Goal: Information Seeking & Learning: Learn about a topic

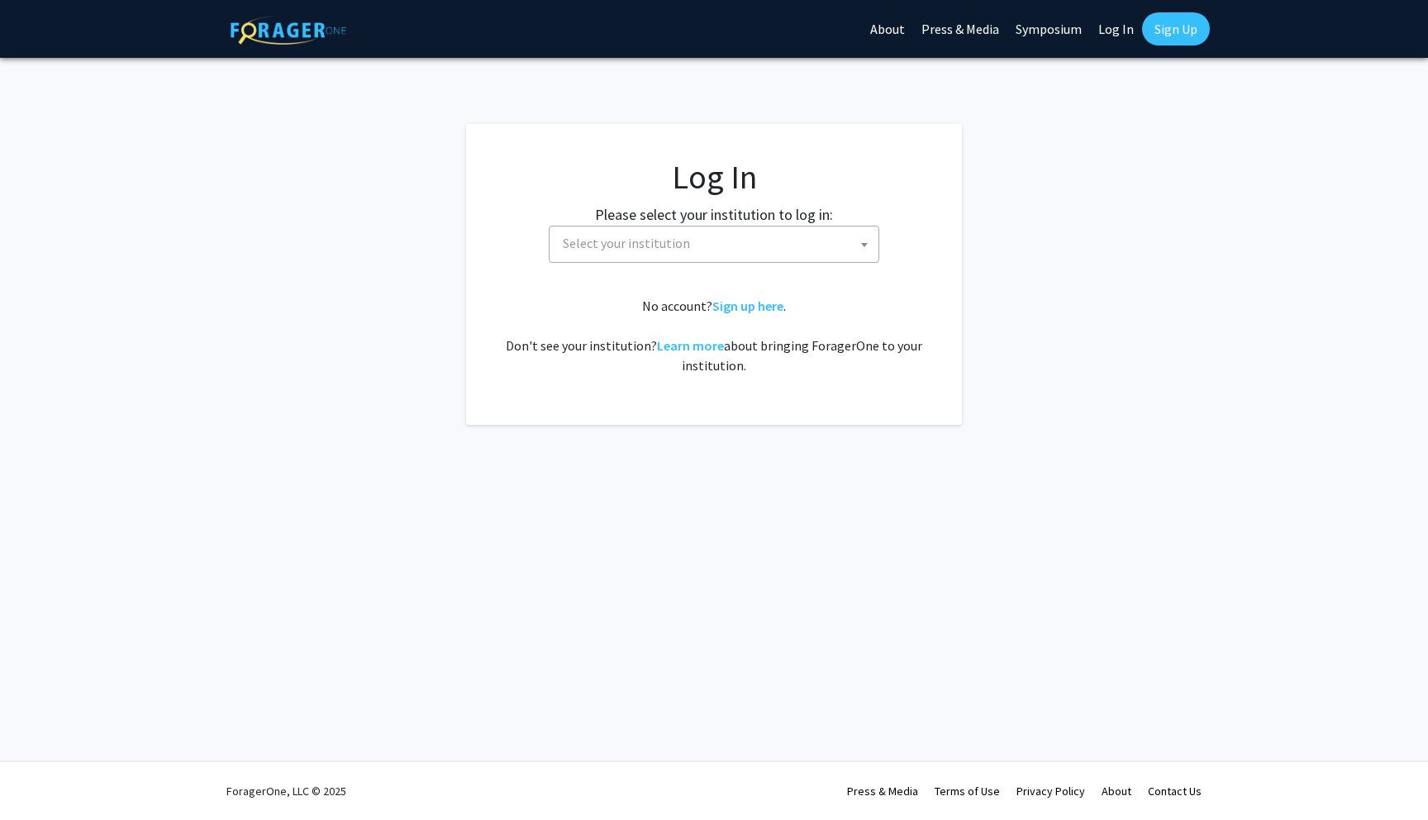
select select
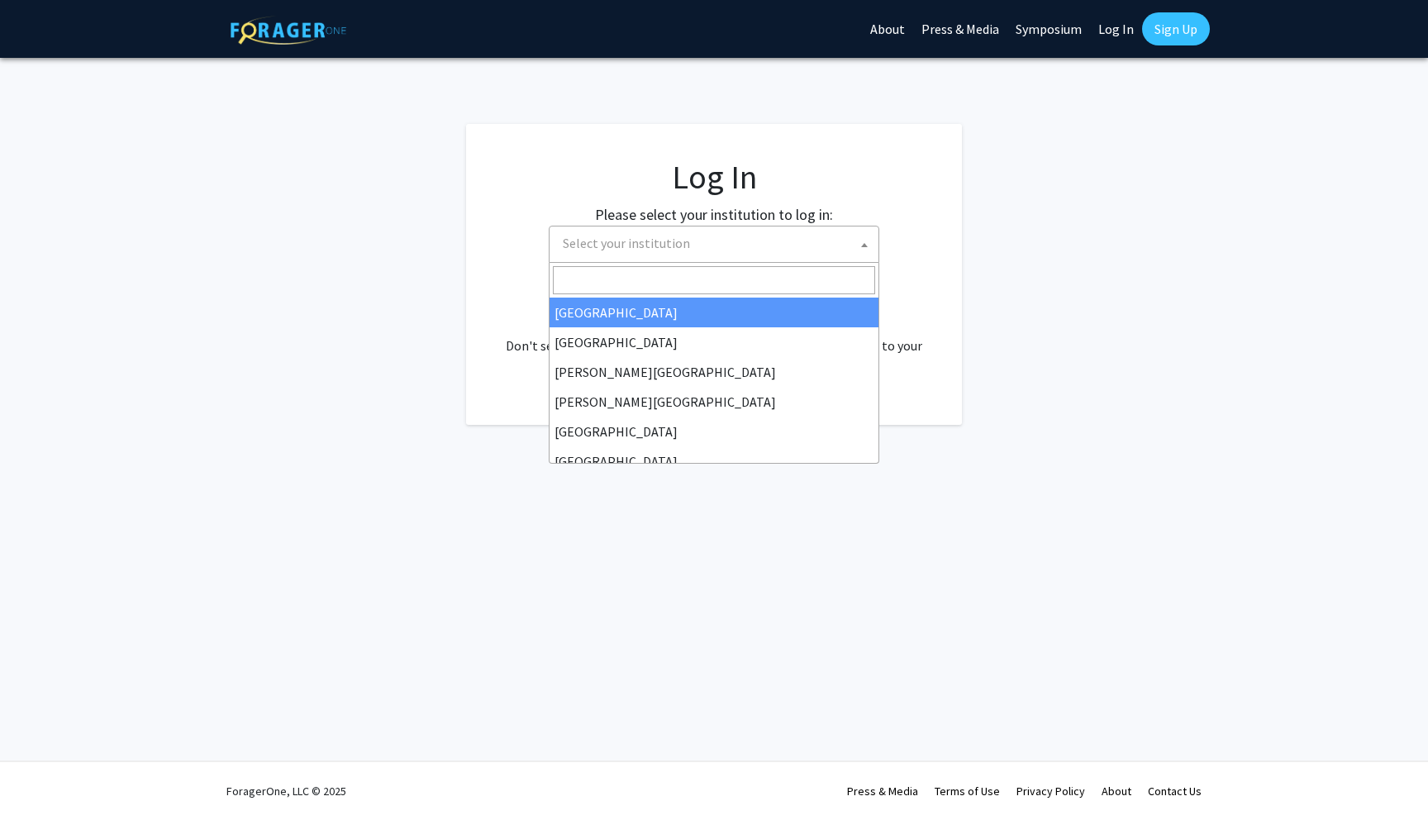
click at [721, 244] on span "Select your institution" at bounding box center [717, 243] width 322 height 34
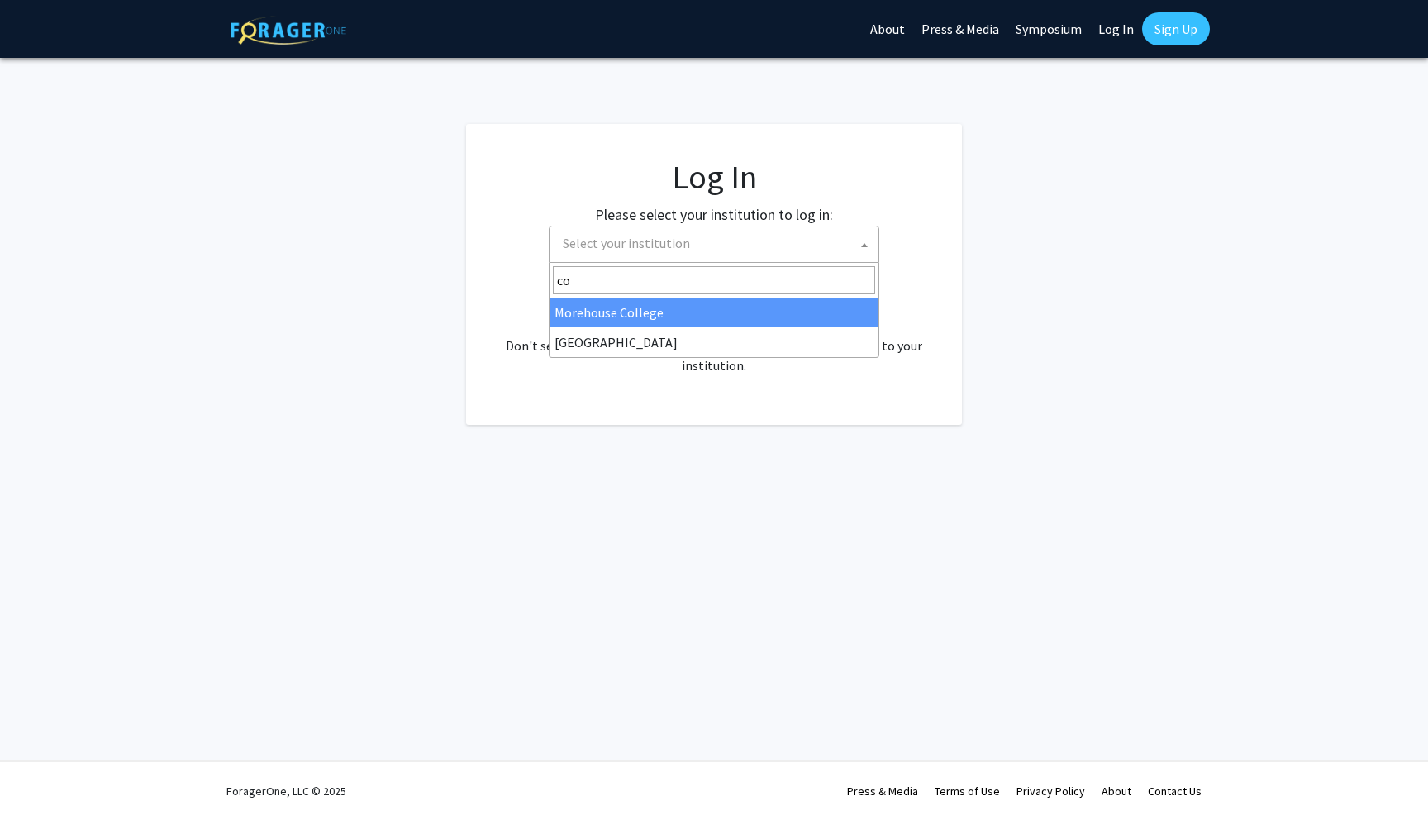
type input "c"
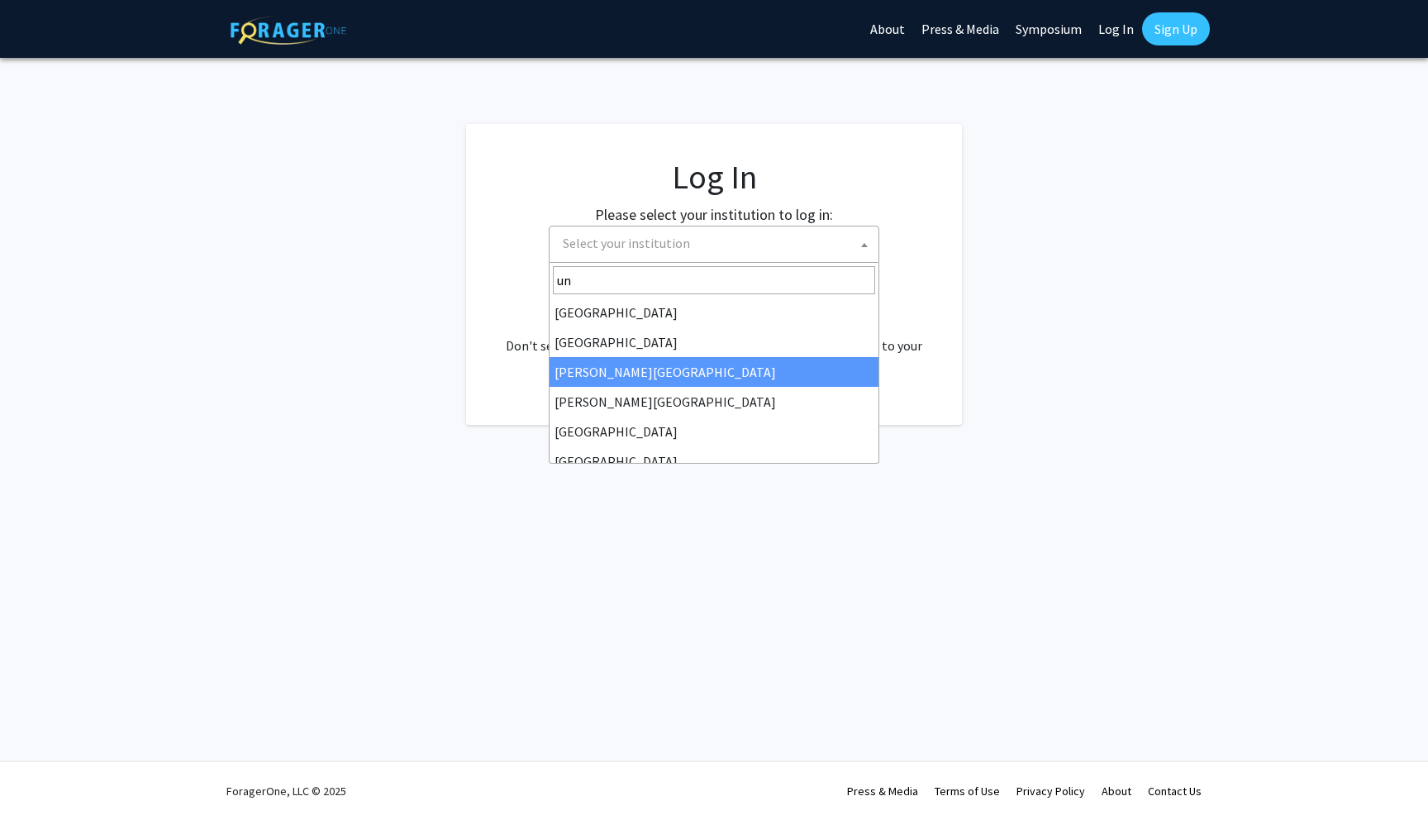
type input "u"
type input "[PERSON_NAME]"
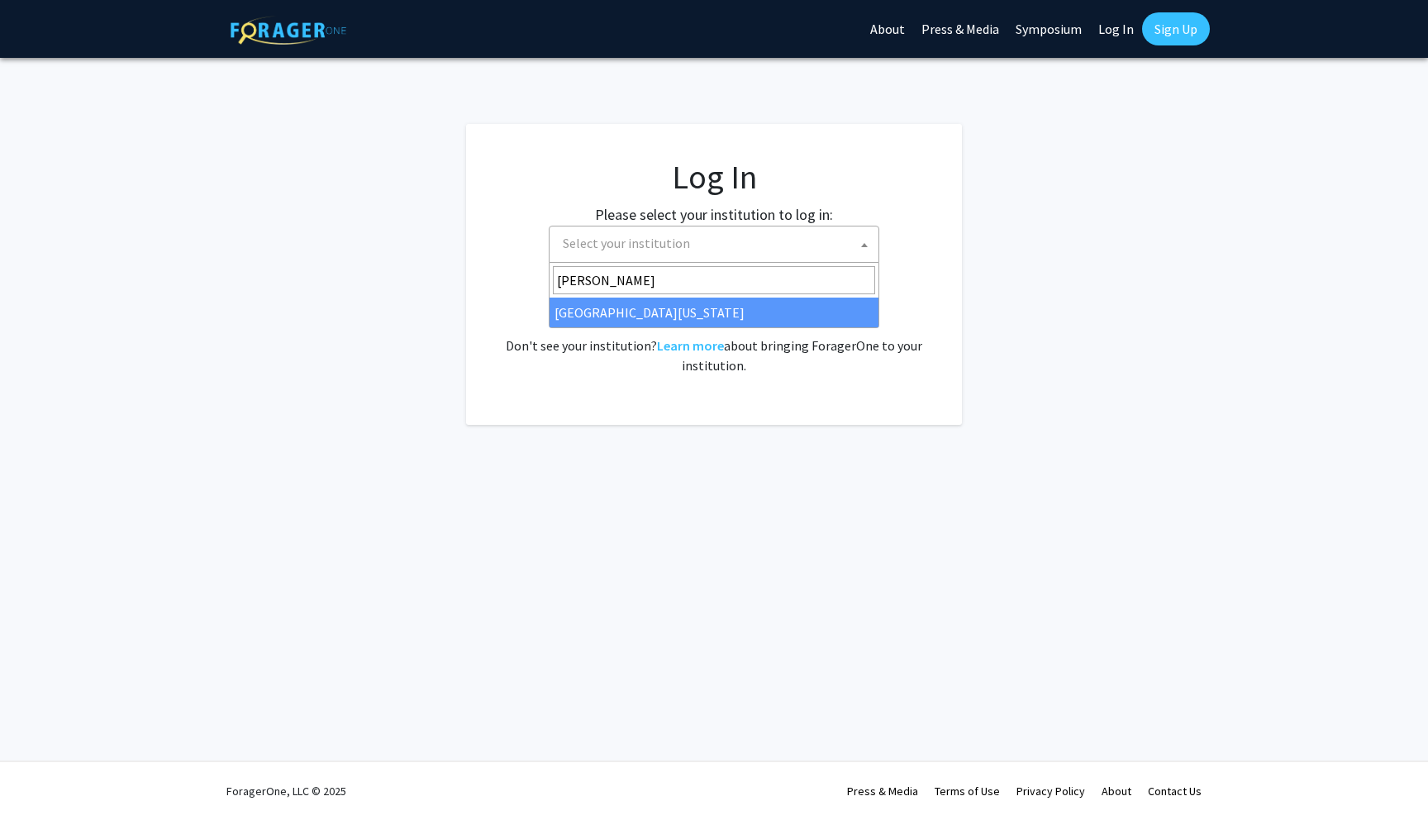
select select "31"
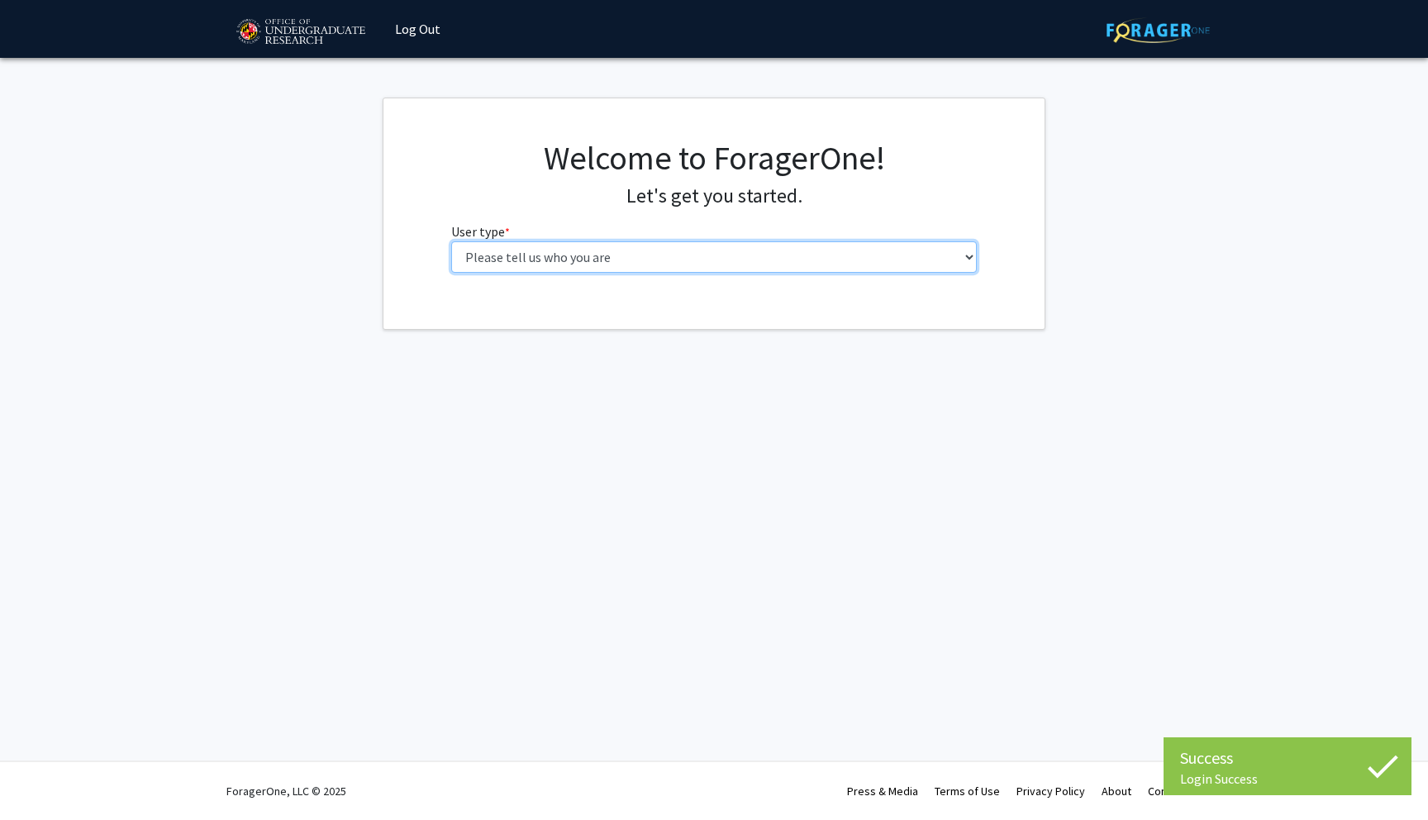
click at [667, 264] on select "Please tell us who you are Undergraduate Student Master's Student Doctoral Cand…" at bounding box center [714, 256] width 526 height 31
select select "1: undergrad"
click at [451, 241] on select "Please tell us who you are Undergraduate Student Master's Student Doctoral Cand…" at bounding box center [714, 256] width 526 height 31
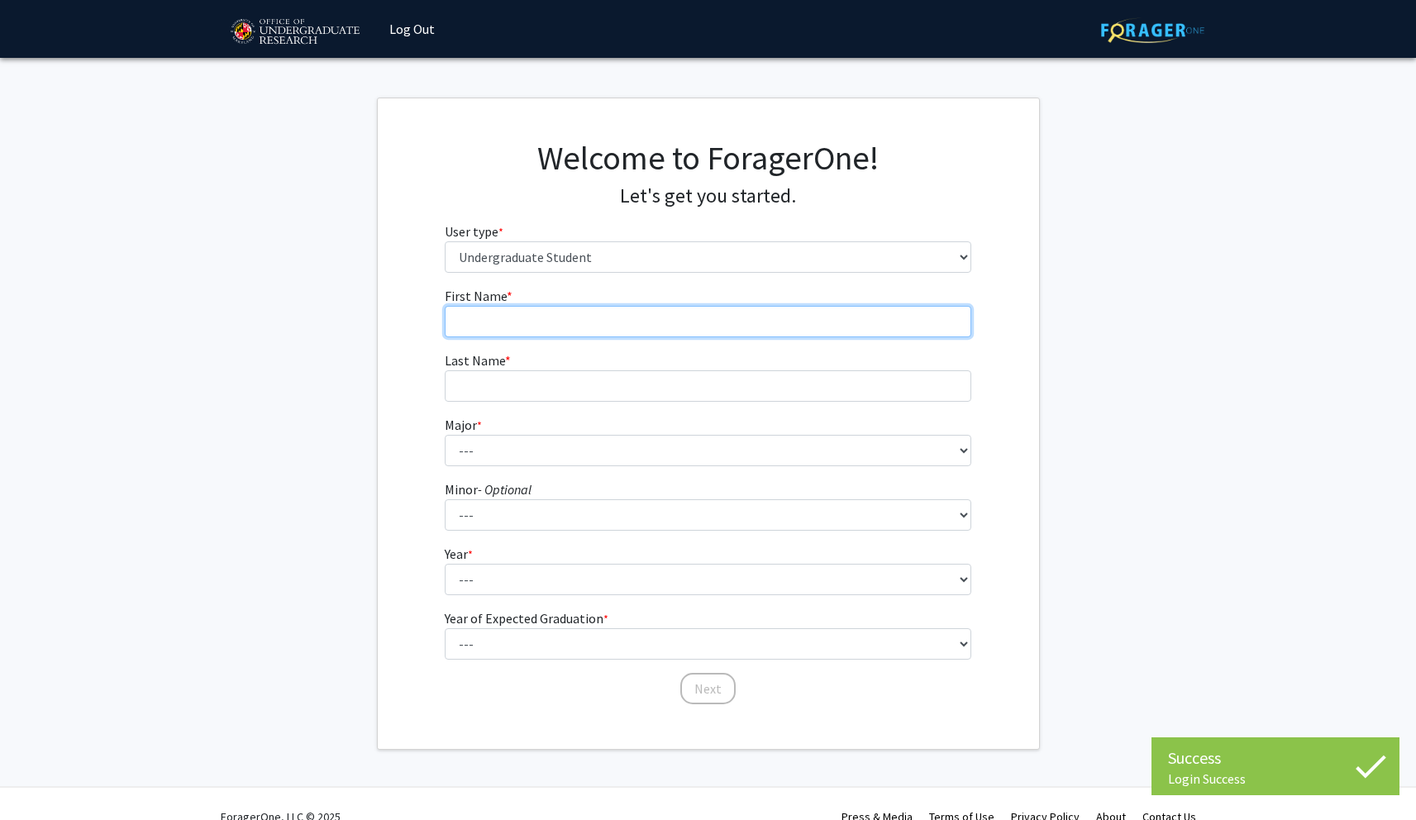
click at [669, 322] on input "First Name * required" at bounding box center [708, 321] width 526 height 31
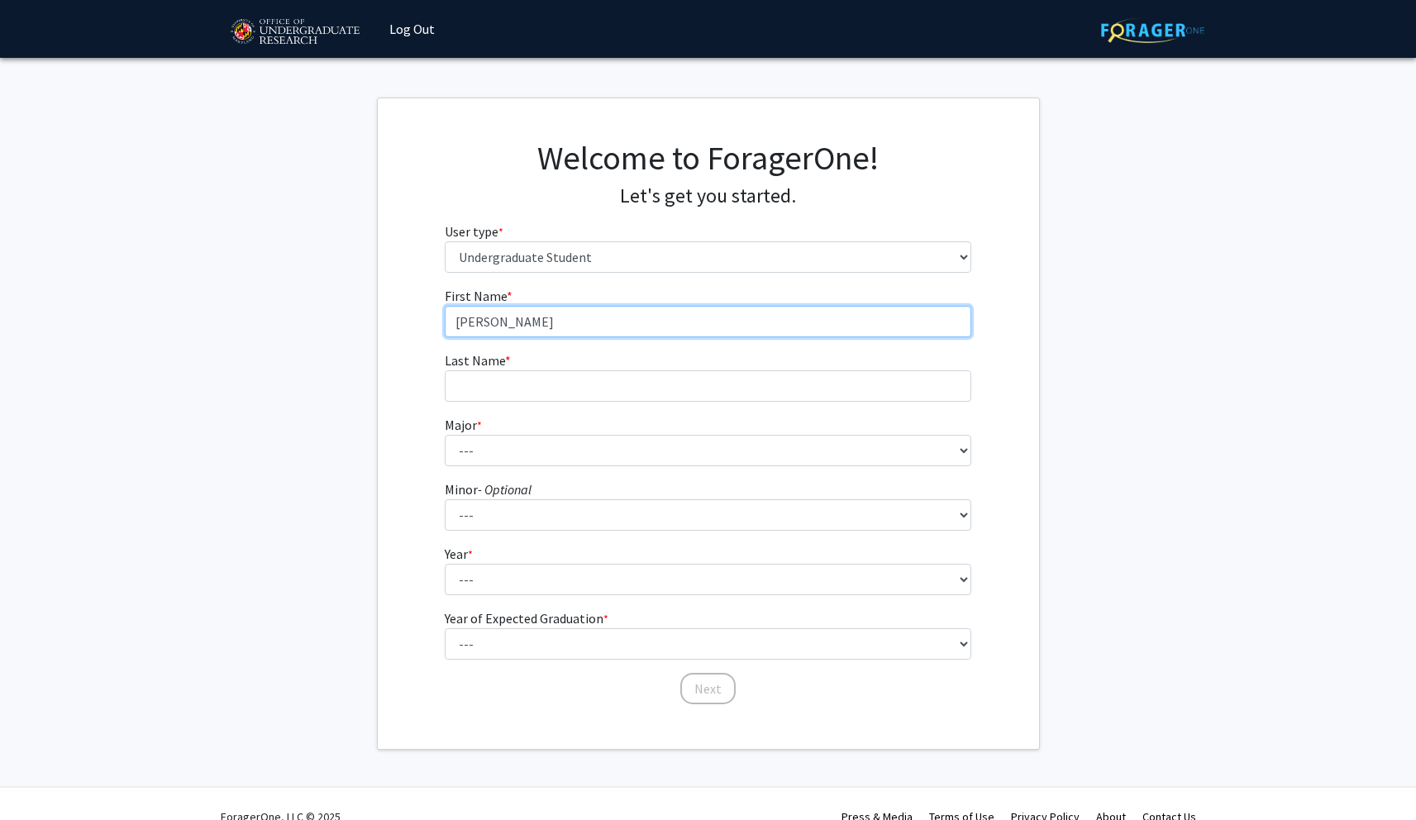
type input "[PERSON_NAME]"
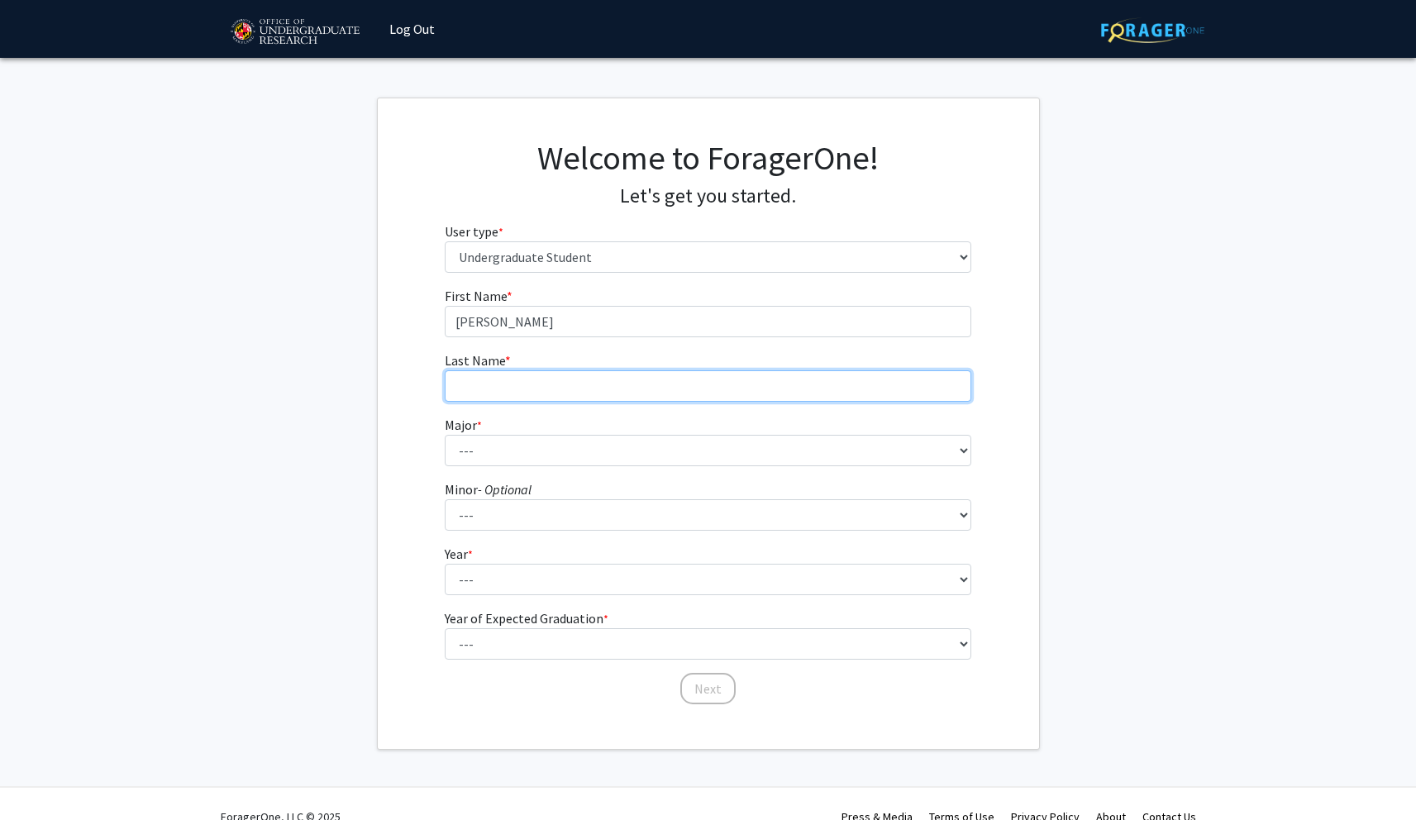
click at [727, 388] on input "Last Name * required" at bounding box center [708, 385] width 526 height 31
type input "[PERSON_NAME]"
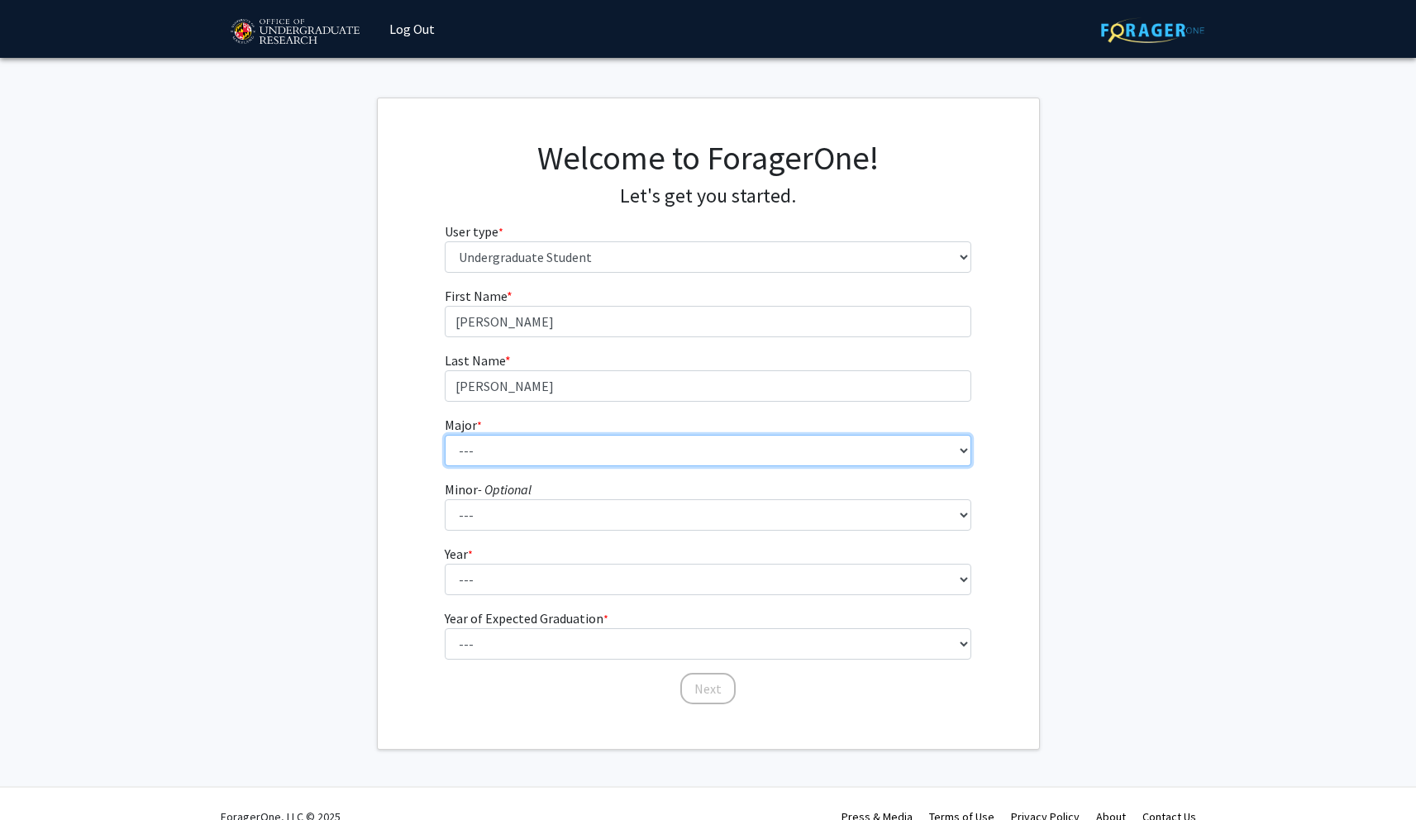
click at [706, 441] on select "--- Accounting Aerospace Engineering African American and Africana Studies Agri…" at bounding box center [708, 450] width 526 height 31
select select "28: 2329"
click at [445, 435] on select "--- Accounting Aerospace Engineering African American and Africana Studies Agri…" at bounding box center [708, 450] width 526 height 31
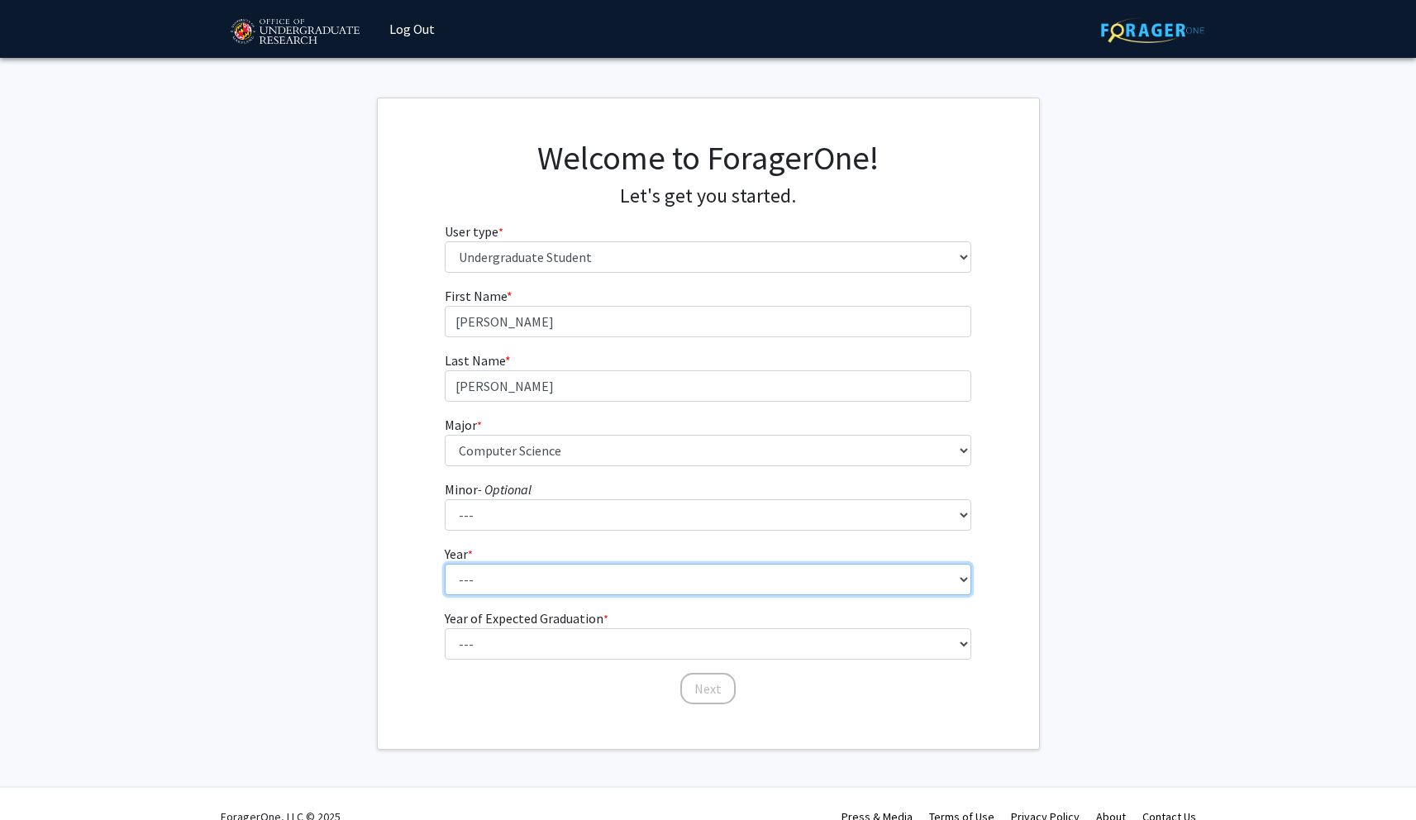
click at [638, 576] on select "--- First-year Sophomore Junior Senior Postbaccalaureate Certificate" at bounding box center [708, 579] width 526 height 31
select select "1: first-year"
click at [445, 564] on select "--- First-year Sophomore Junior Senior Postbaccalaureate Certificate" at bounding box center [708, 579] width 526 height 31
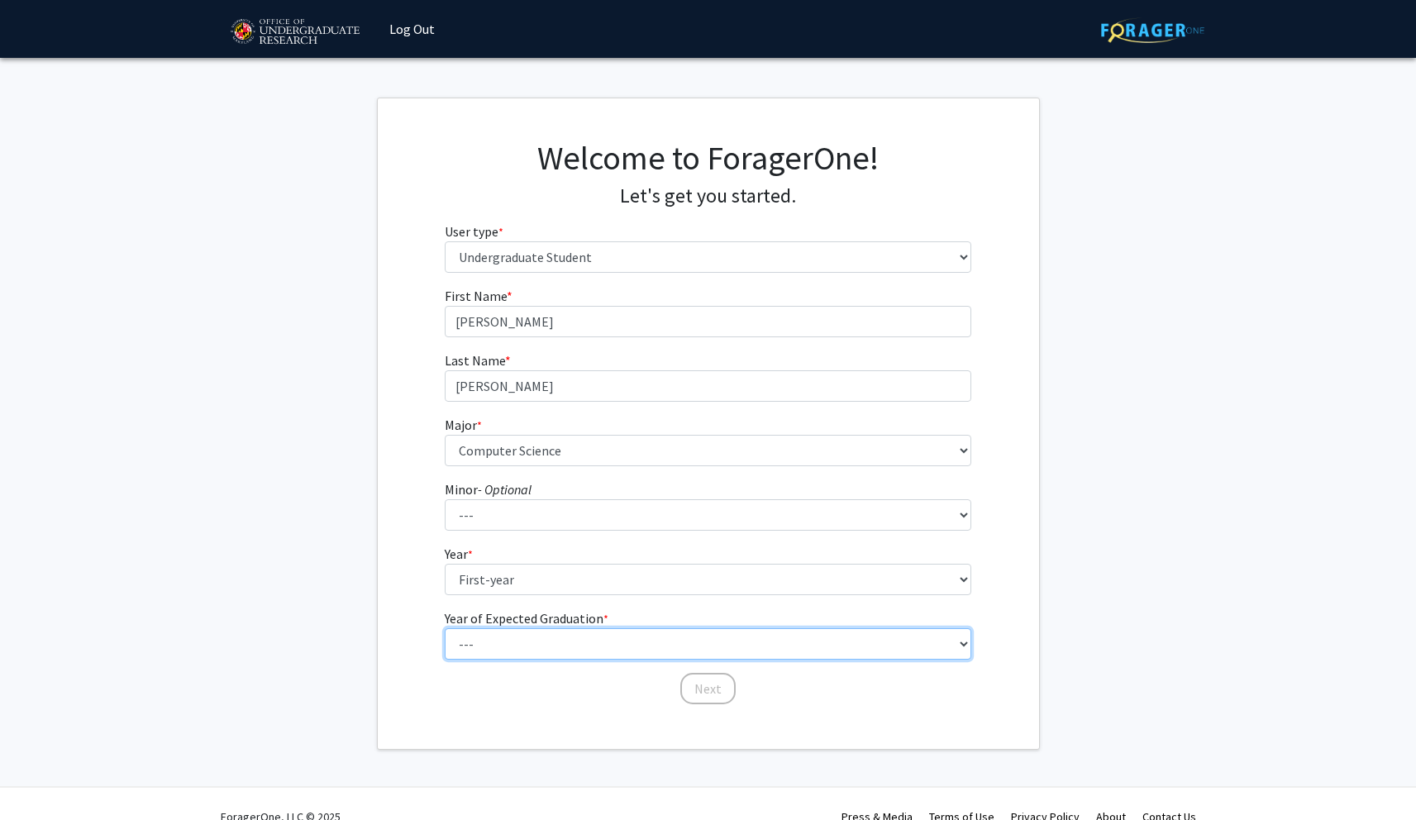
click at [615, 634] on select "--- 2025 2026 2027 2028 2029 2030 2031 2032 2033 2034" at bounding box center [708, 643] width 526 height 31
select select "5: 2029"
click at [445, 628] on select "--- 2025 2026 2027 2028 2029 2030 2031 2032 2033 2034" at bounding box center [708, 643] width 526 height 31
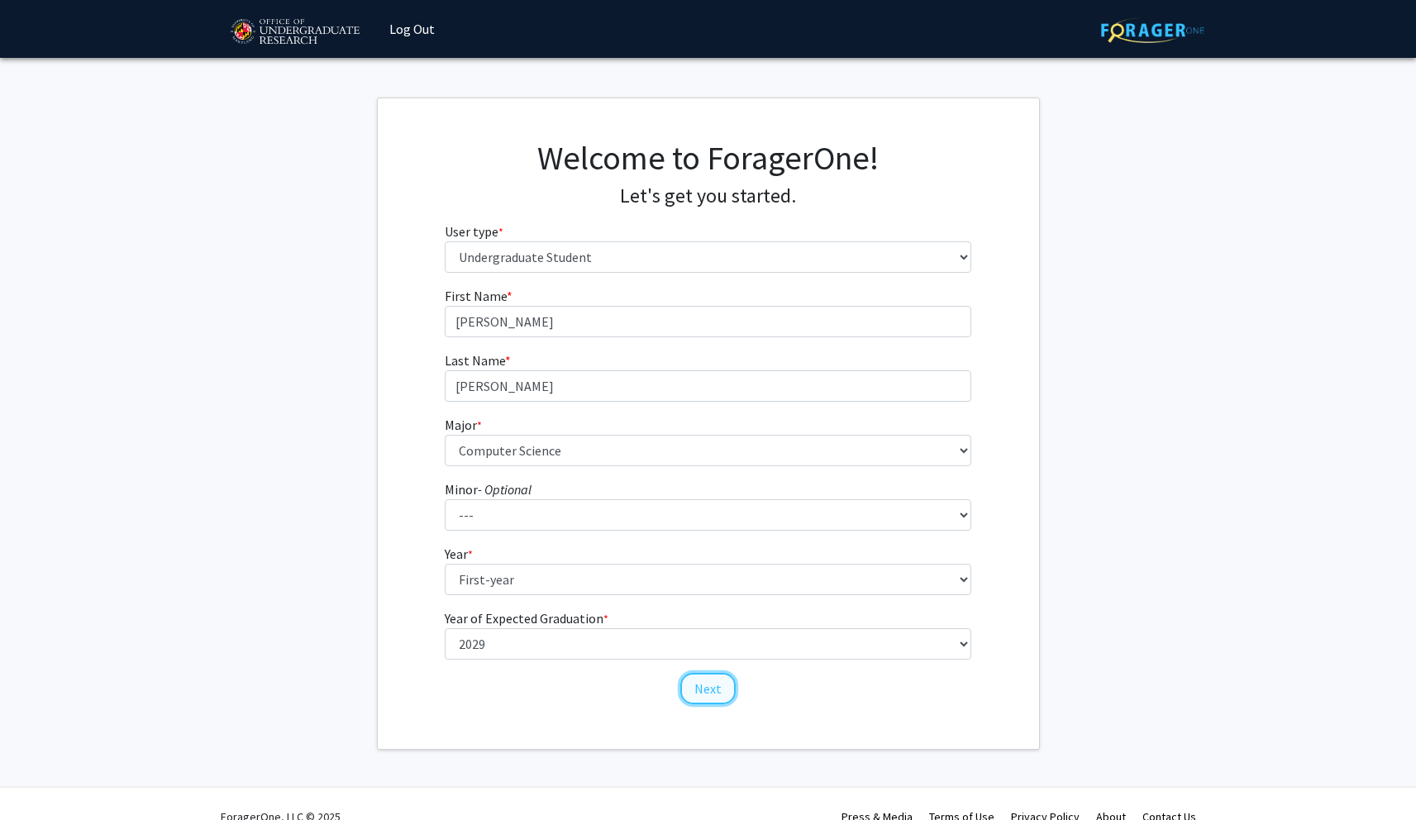
click at [707, 692] on button "Next" at bounding box center [707, 688] width 55 height 31
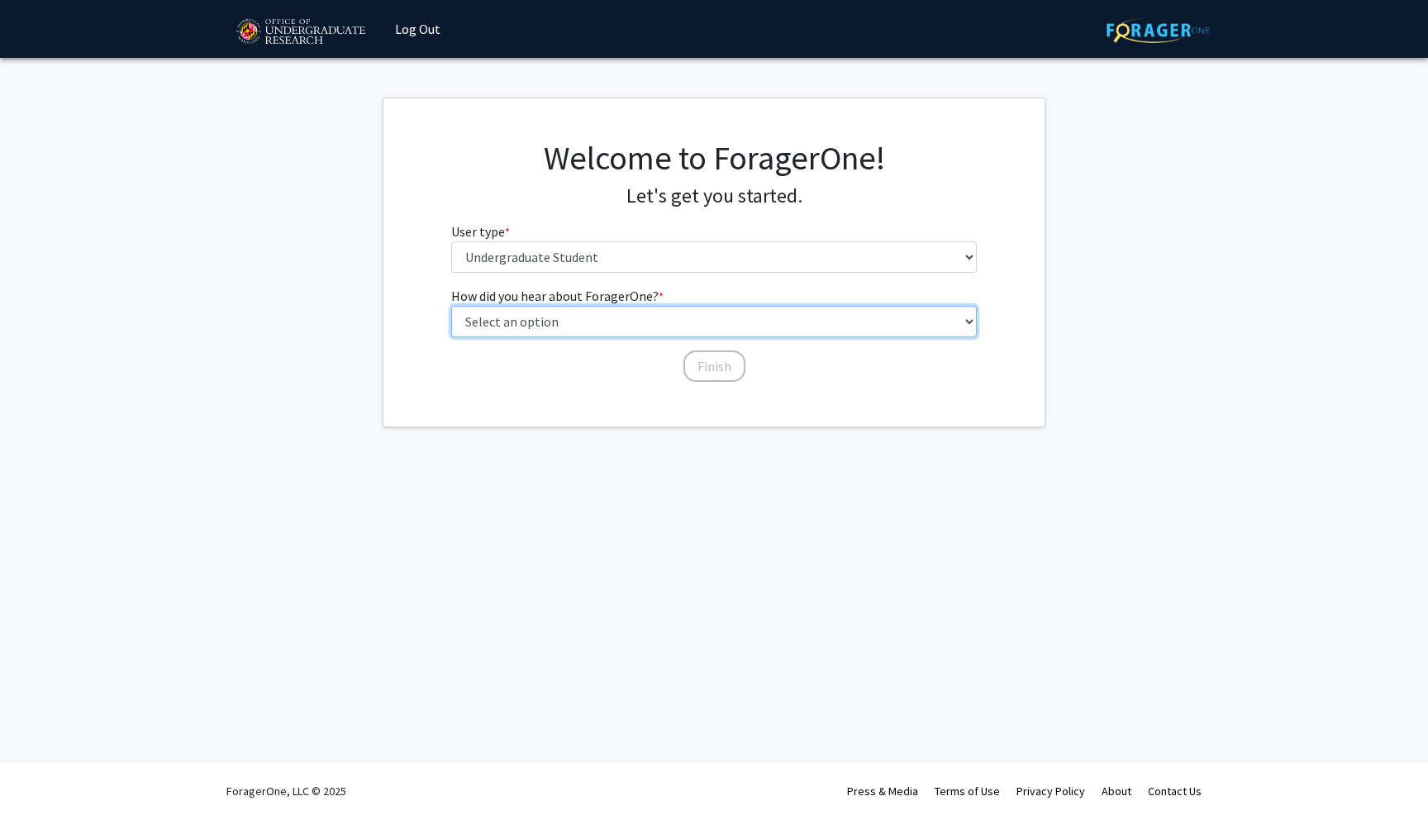
click at [680, 322] on select "Select an option Peer/student recommendation Faculty/staff recommendation Unive…" at bounding box center [714, 321] width 526 height 31
click at [675, 375] on div "How did you hear about ForagerOne? * required Select an option Peer/student rec…" at bounding box center [714, 335] width 551 height 98
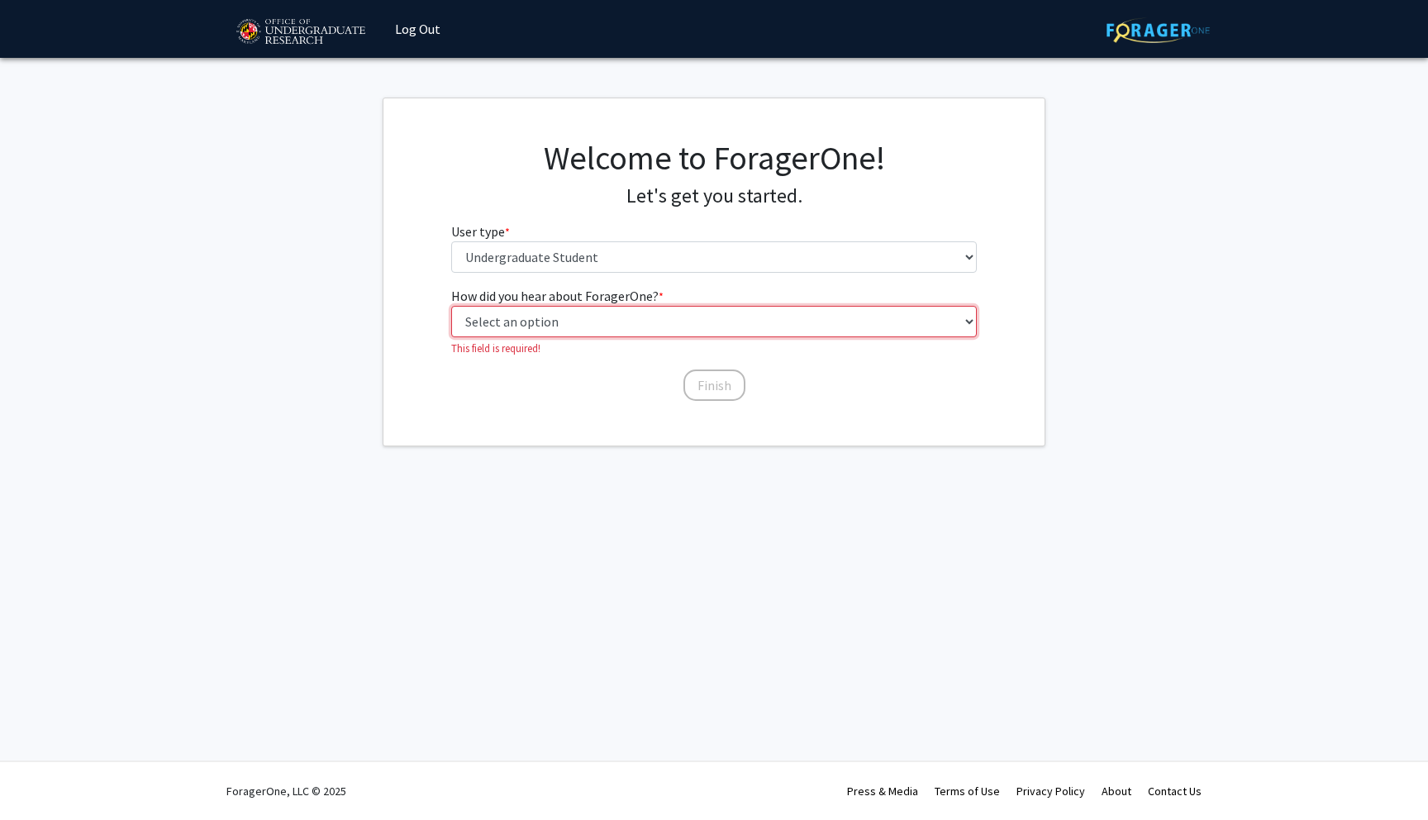
click at [672, 322] on select "Select an option Peer/student recommendation Faculty/staff recommendation Unive…" at bounding box center [714, 321] width 526 height 31
select select "1: peer_recommendation"
click at [451, 306] on select "Select an option Peer/student recommendation Faculty/staff recommendation Unive…" at bounding box center [714, 321] width 526 height 31
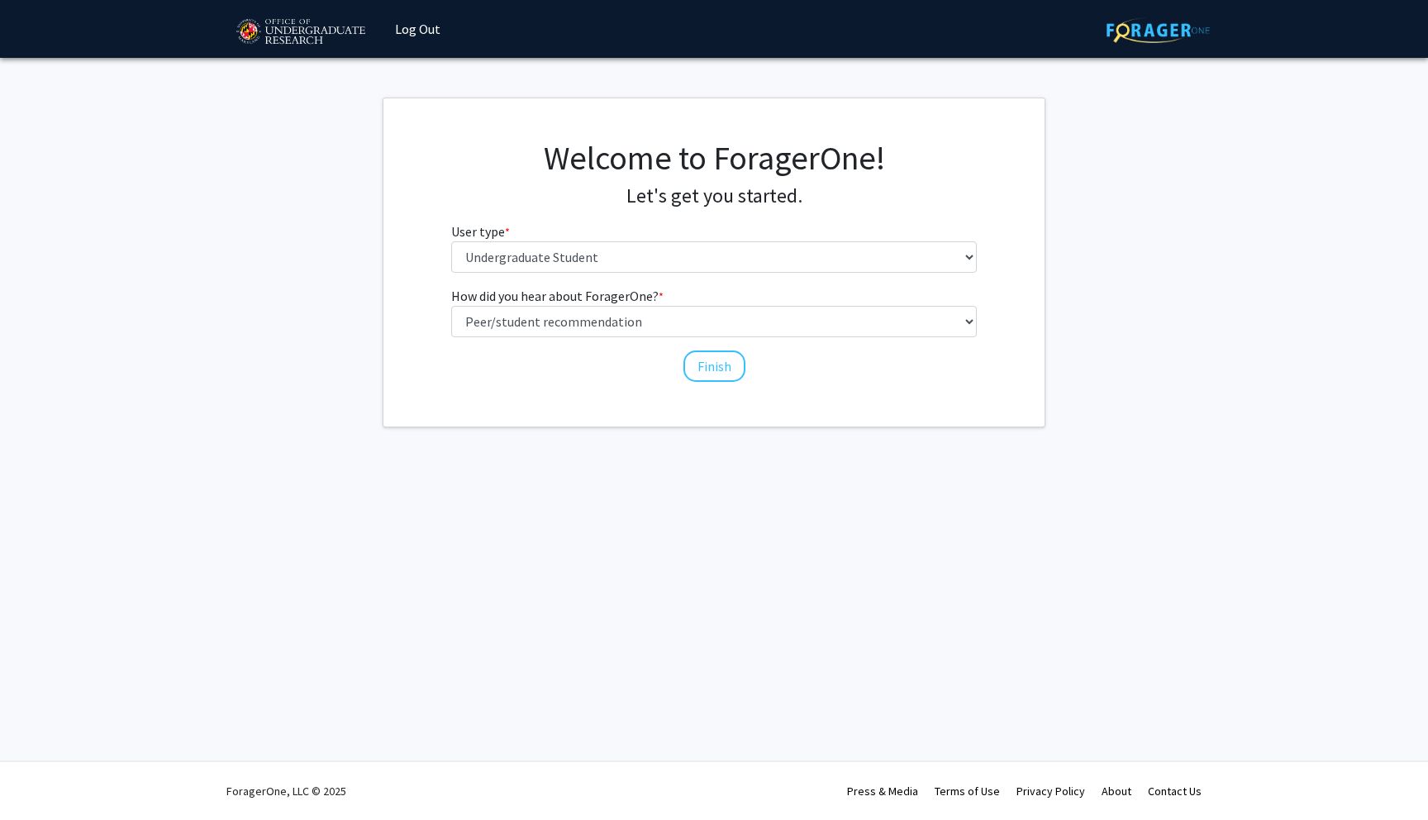
click at [697, 384] on div "Welcome to ForagerOne! Let's get you started. User type * required Please tell …" at bounding box center [714, 262] width 661 height 328
click at [703, 362] on button "Finish" at bounding box center [715, 365] width 62 height 31
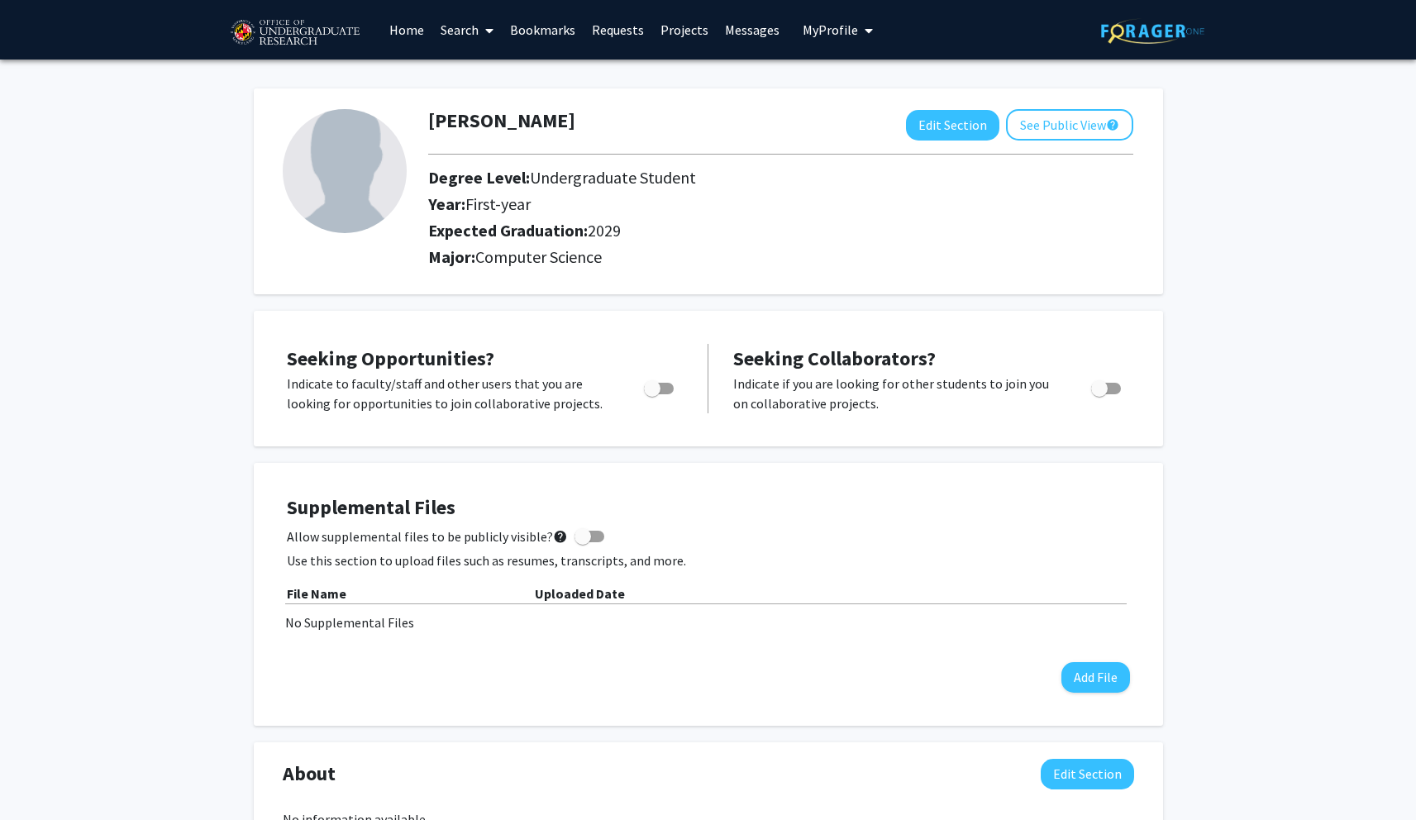
click at [671, 28] on link "Projects" at bounding box center [684, 30] width 64 height 58
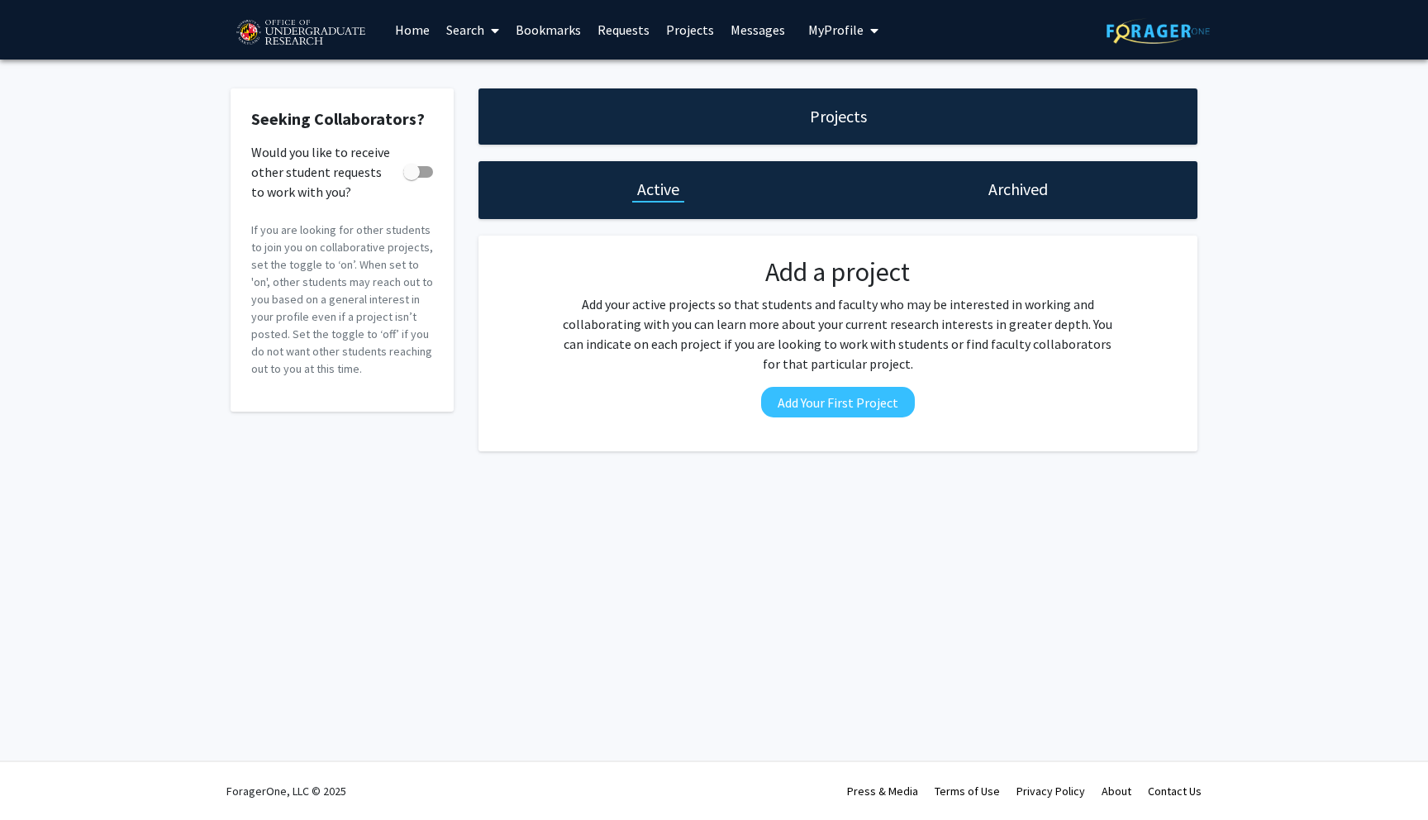
click at [468, 26] on link "Search" at bounding box center [472, 30] width 69 height 58
click at [496, 80] on span "Faculty/Staff" at bounding box center [498, 76] width 121 height 33
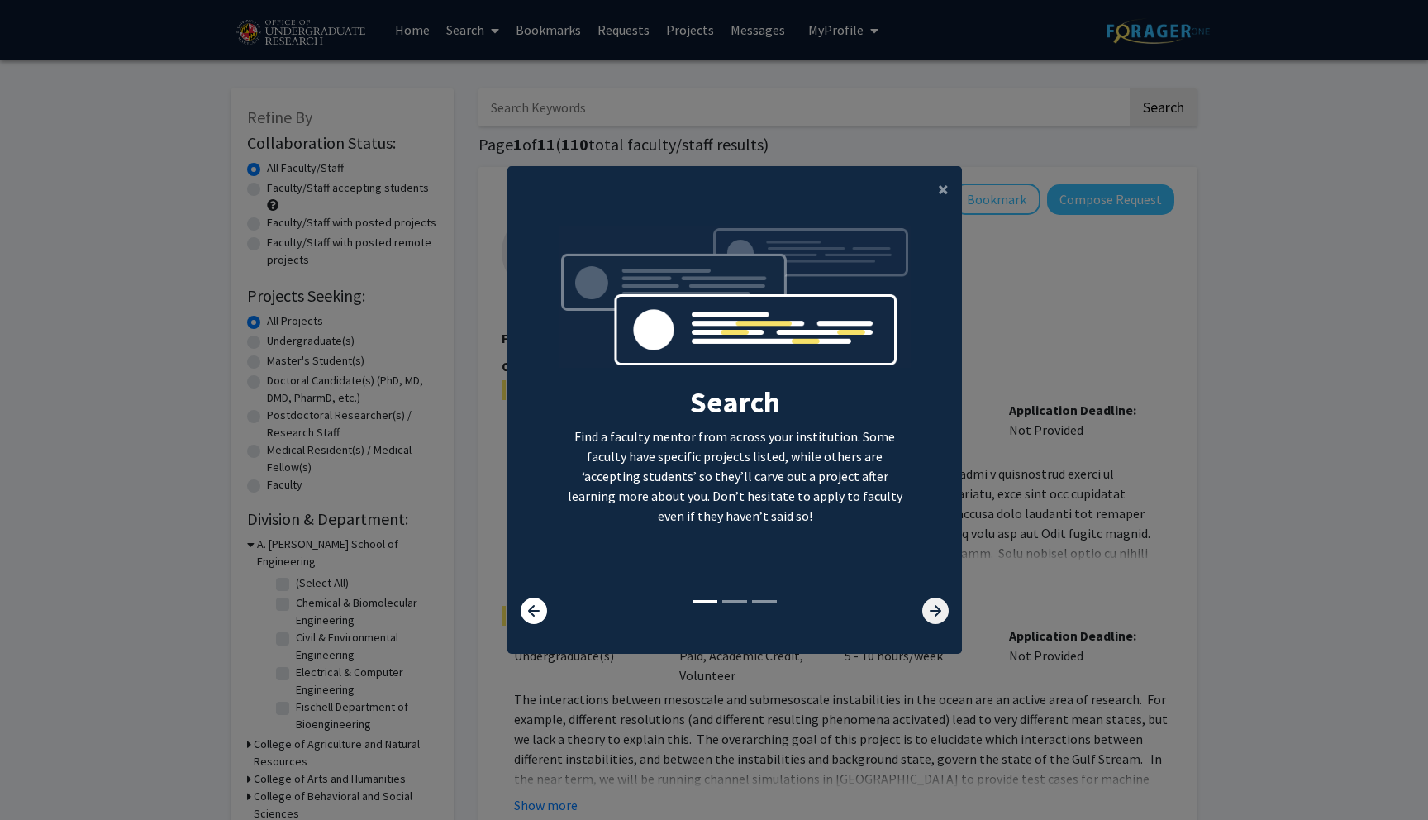
click at [925, 604] on icon at bounding box center [935, 611] width 26 height 26
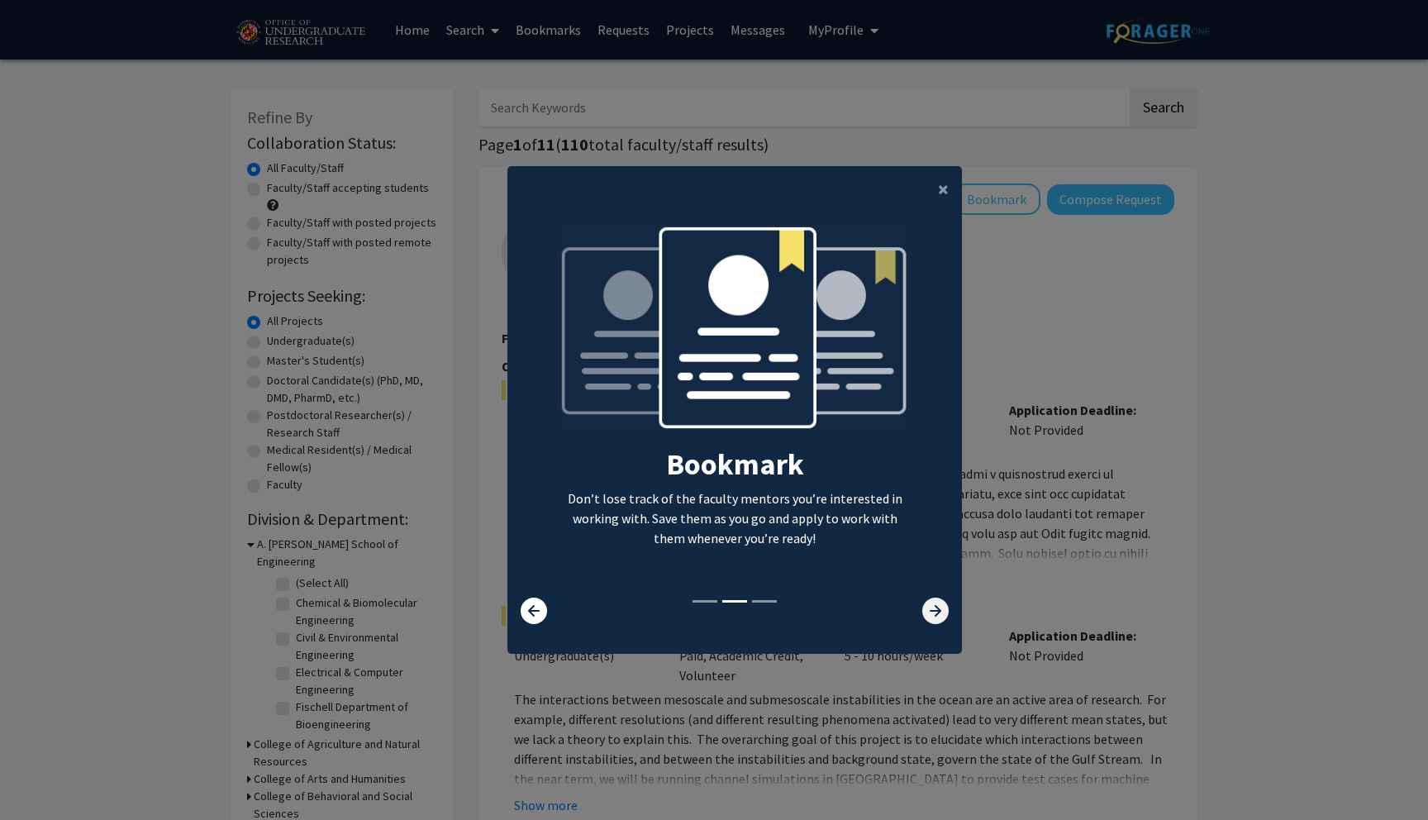
click at [925, 604] on icon at bounding box center [935, 611] width 26 height 26
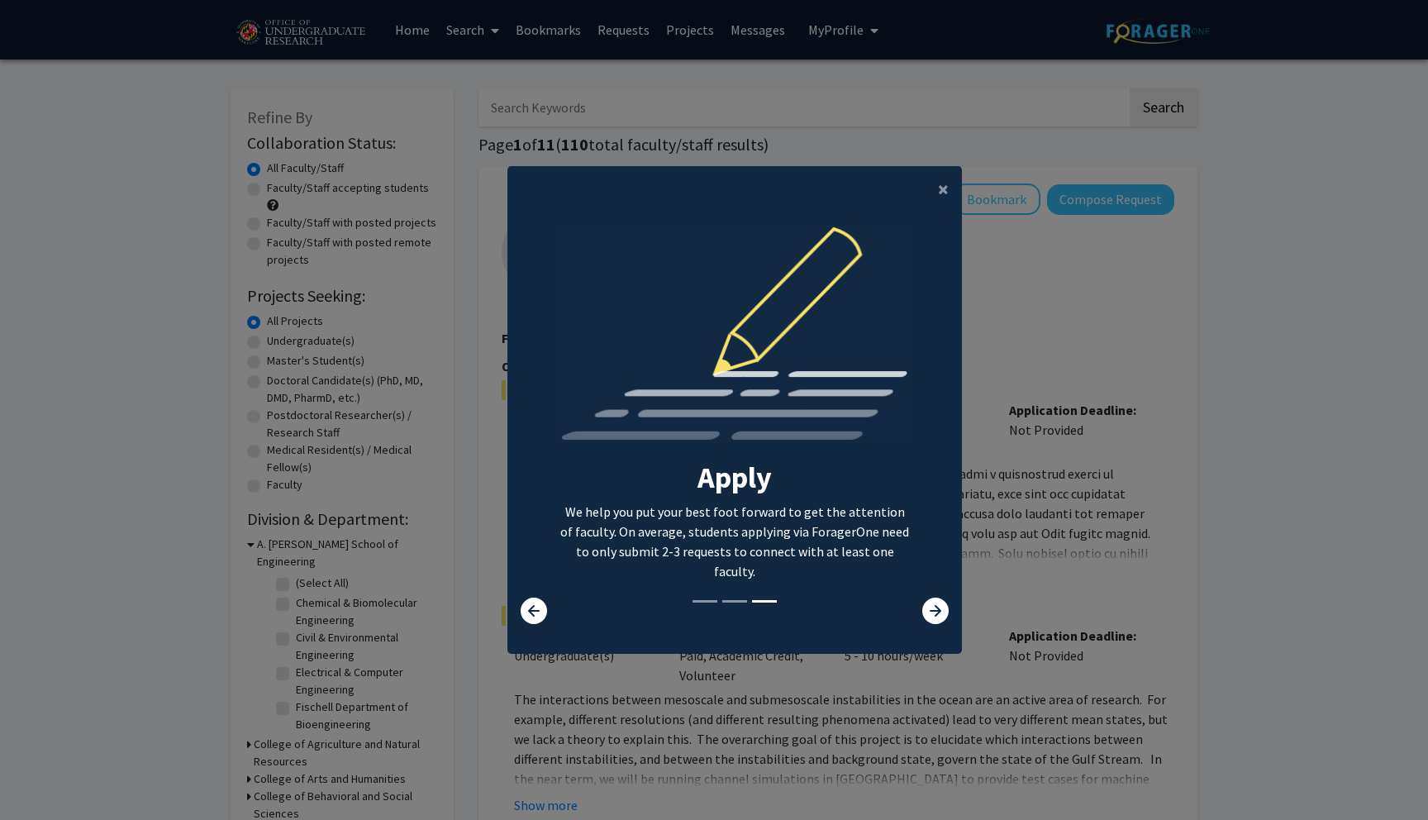
click at [905, 187] on div "×" at bounding box center [734, 189] width 455 height 46
click at [908, 185] on div "×" at bounding box center [734, 189] width 455 height 46
click at [925, 185] on button "×" at bounding box center [943, 189] width 37 height 46
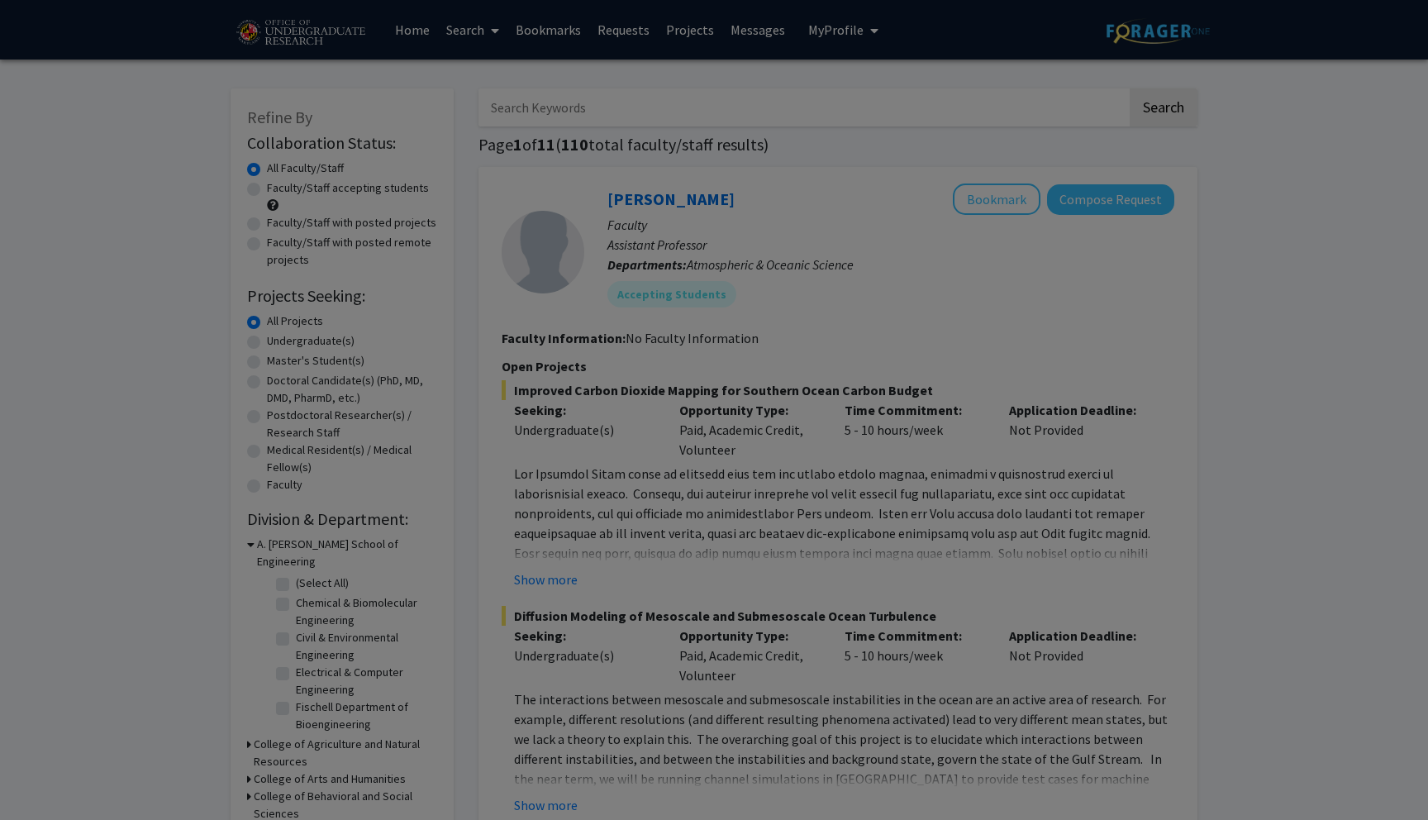
click at [926, 188] on div "Search Find a faculty mentor from across your institution. Some faculty have sp…" at bounding box center [734, 218] width 453 height 372
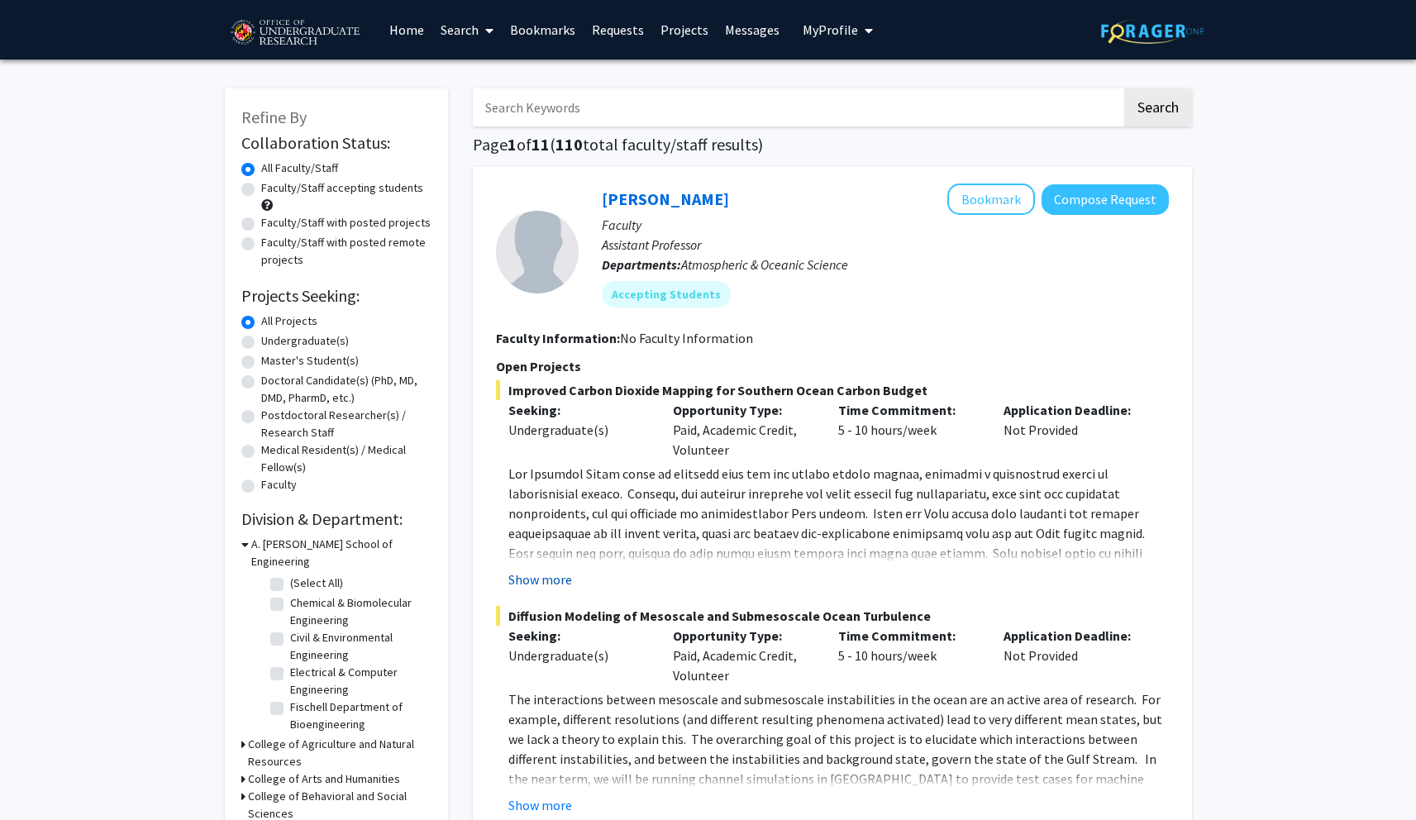
click at [547, 577] on button "Show more" at bounding box center [540, 579] width 64 height 20
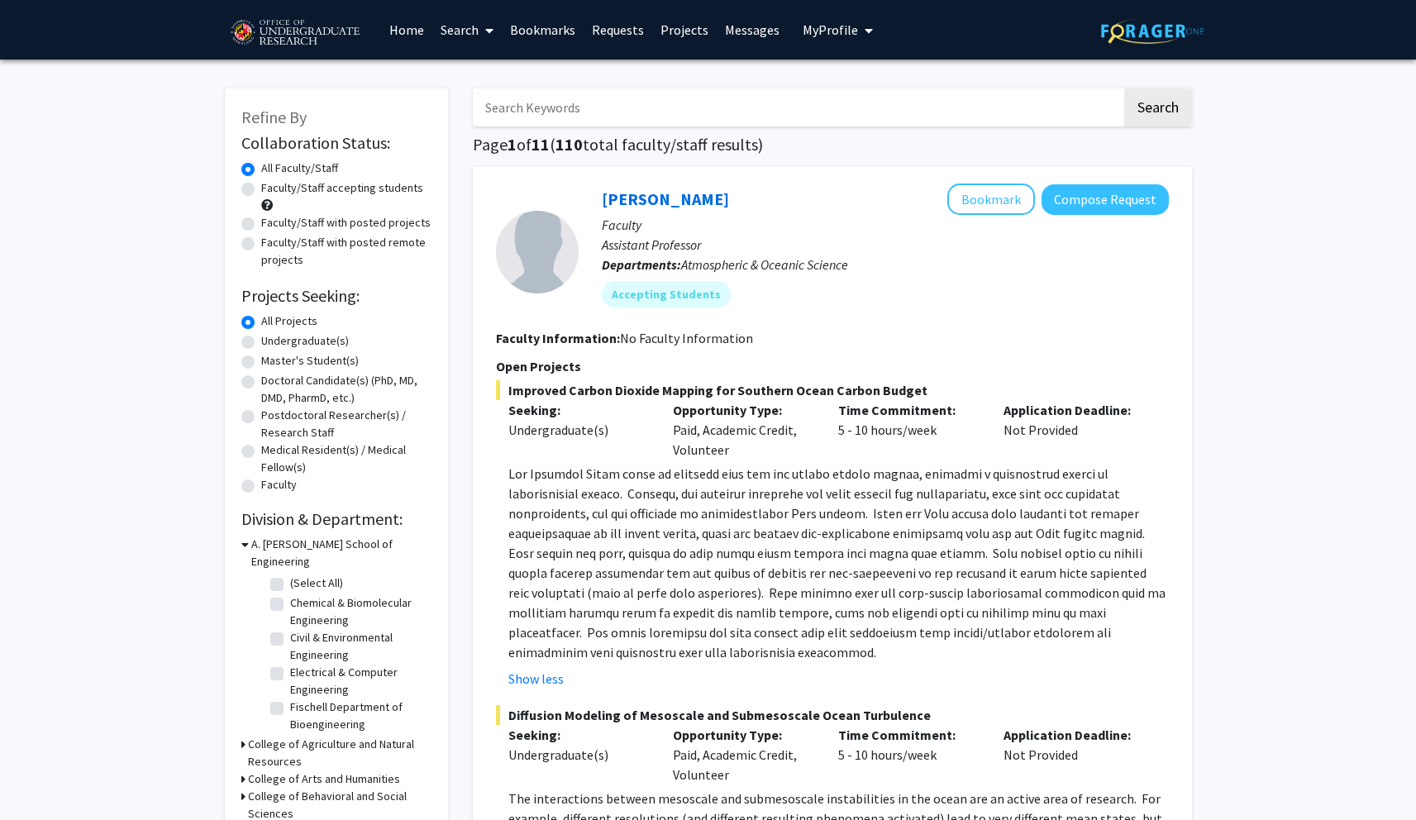
click at [621, 565] on span at bounding box center [836, 562] width 657 height 195
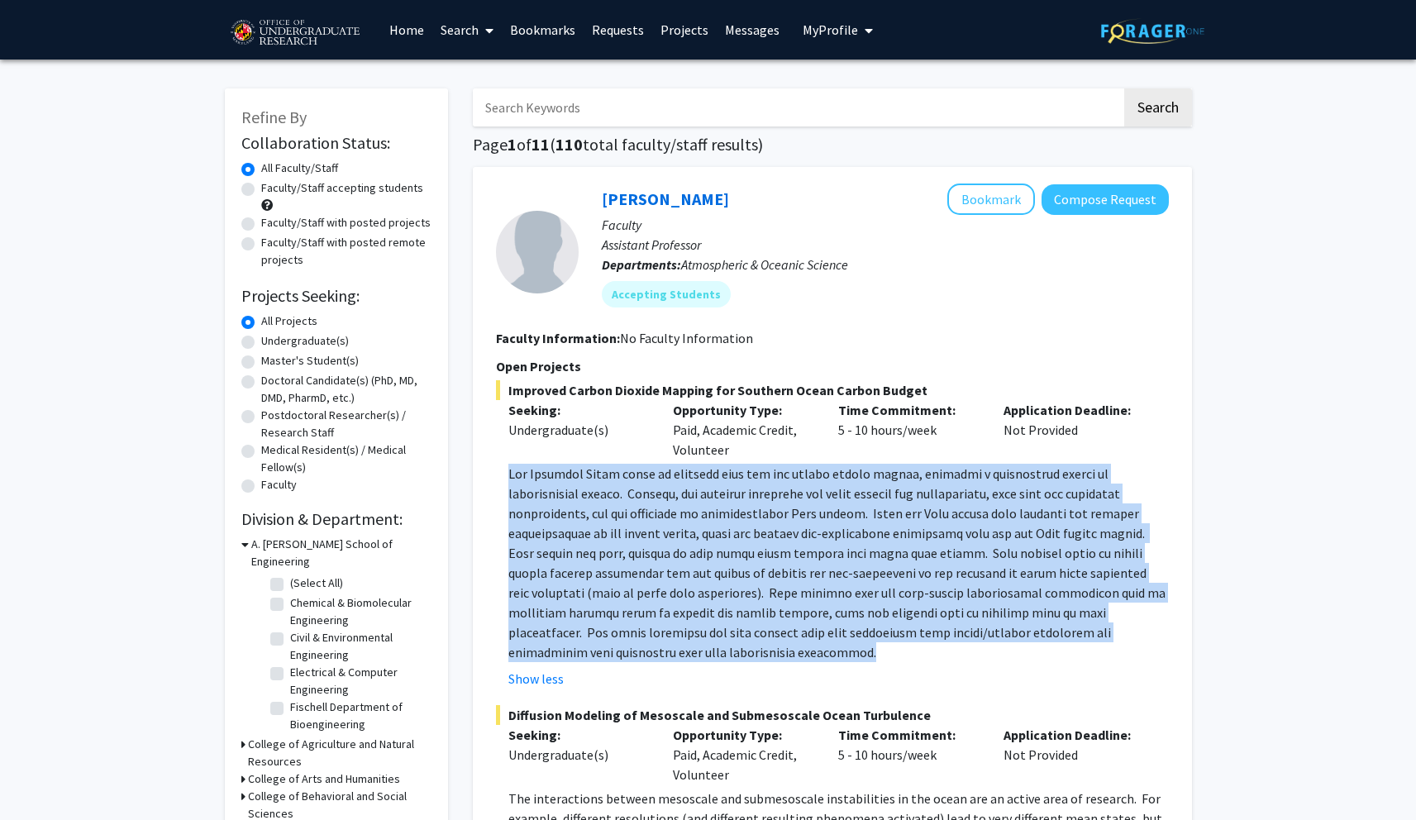
click at [621, 565] on span at bounding box center [836, 562] width 657 height 195
click at [641, 556] on span at bounding box center [836, 562] width 657 height 195
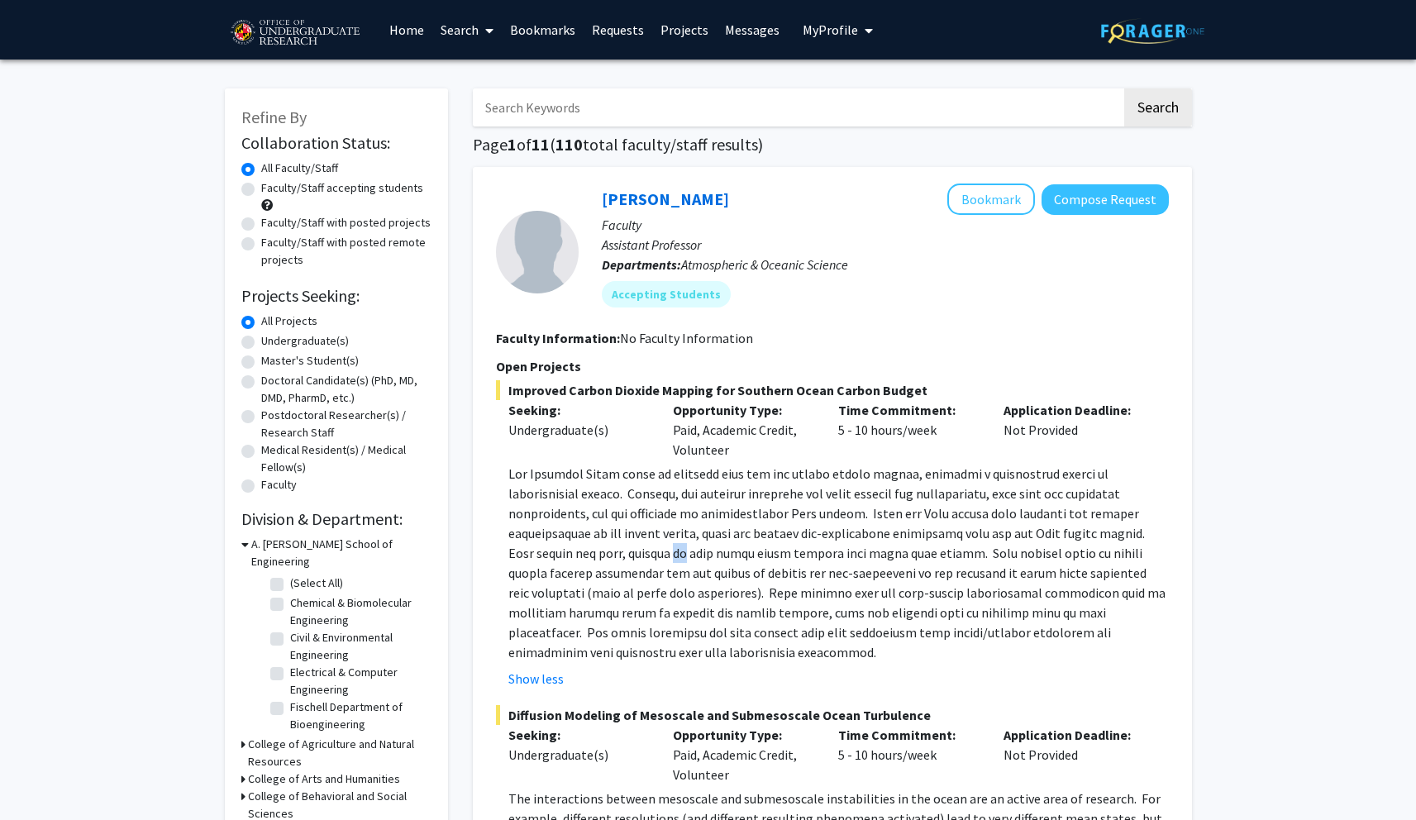
click at [642, 556] on span at bounding box center [836, 562] width 657 height 195
click at [641, 554] on span at bounding box center [836, 562] width 657 height 195
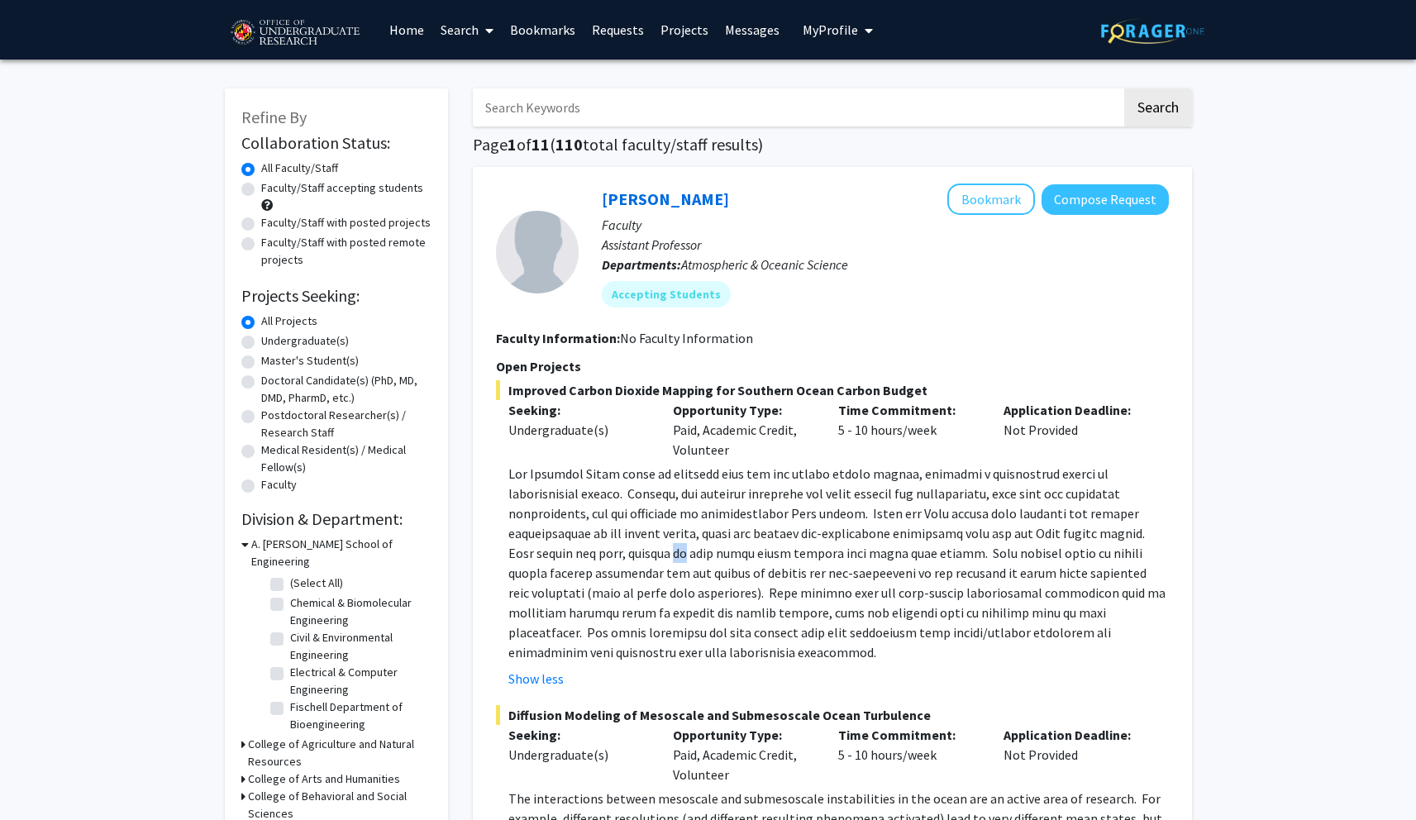
click at [641, 554] on span at bounding box center [836, 562] width 657 height 195
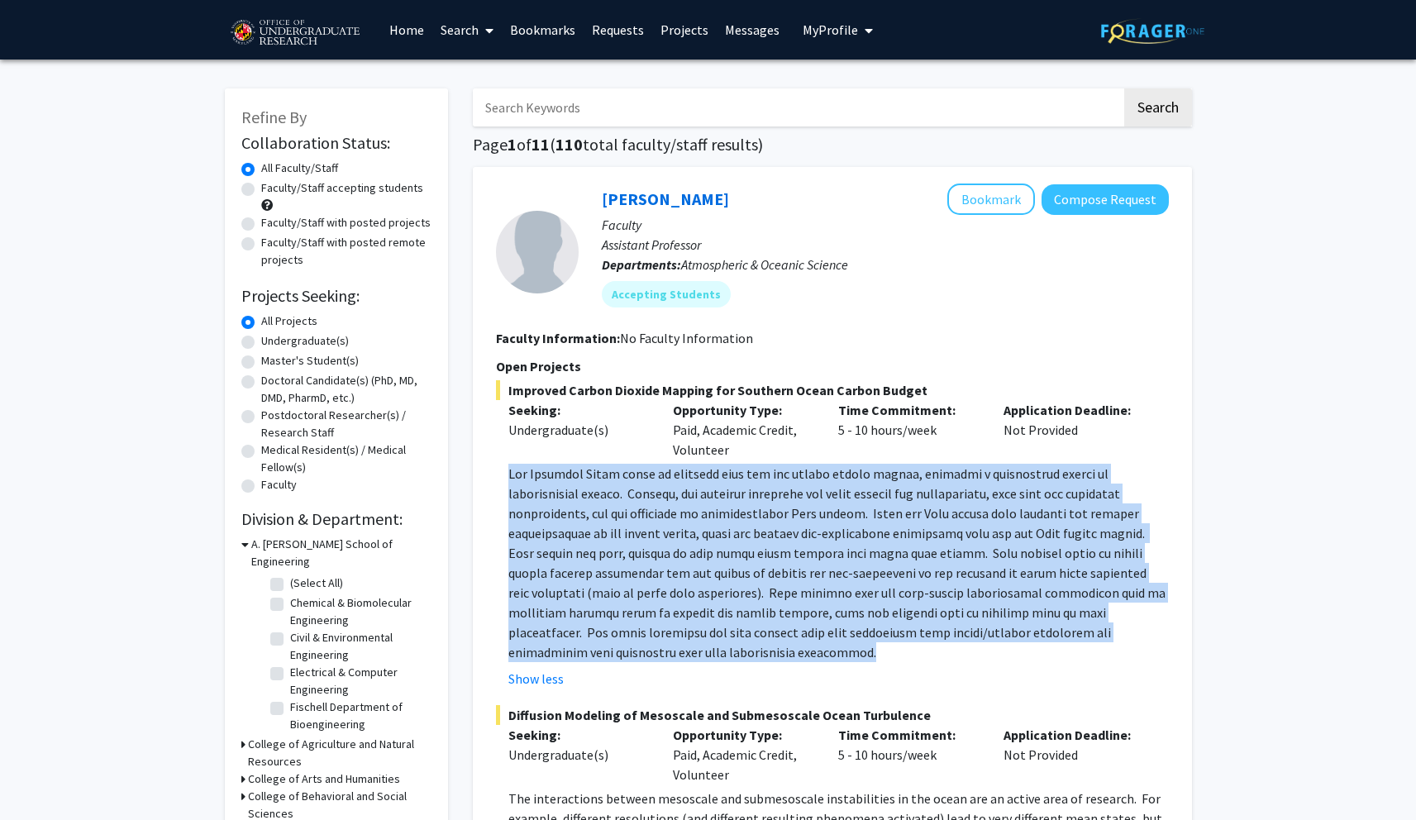
click at [641, 553] on span at bounding box center [836, 562] width 657 height 195
click at [697, 583] on p at bounding box center [838, 563] width 660 height 198
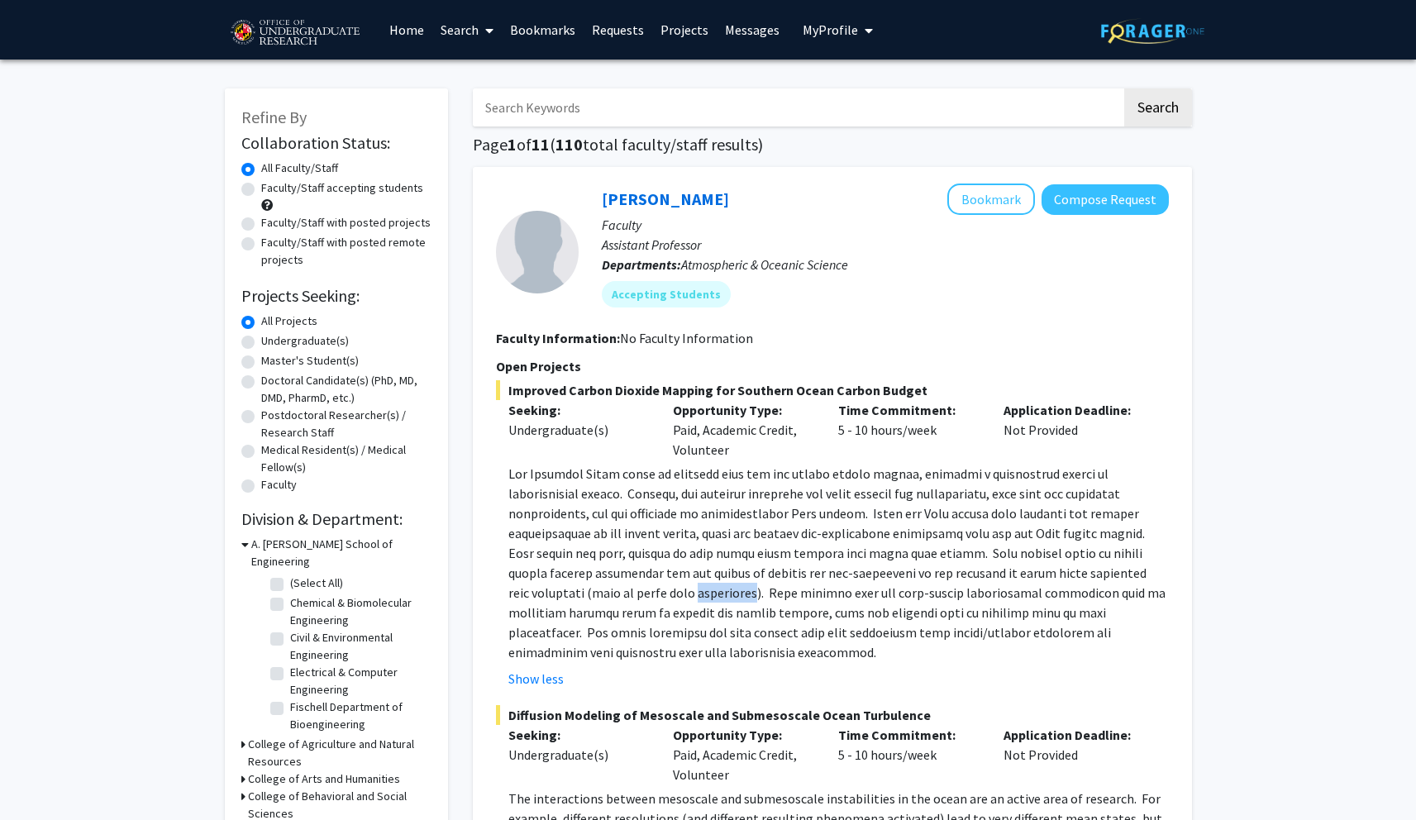
click at [697, 583] on p at bounding box center [838, 563] width 660 height 198
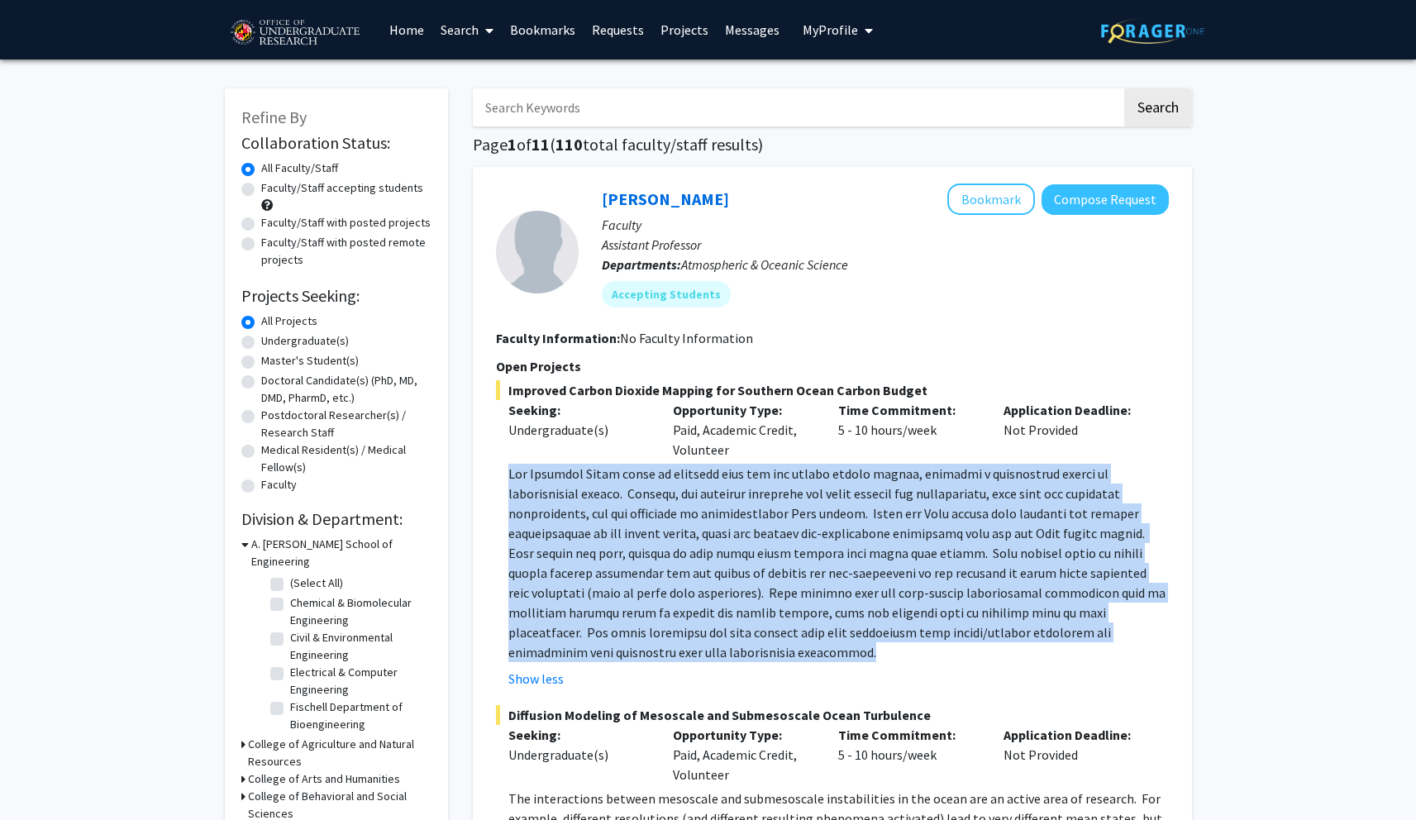
click at [697, 583] on p at bounding box center [838, 563] width 660 height 198
click at [692, 620] on span at bounding box center [836, 562] width 657 height 195
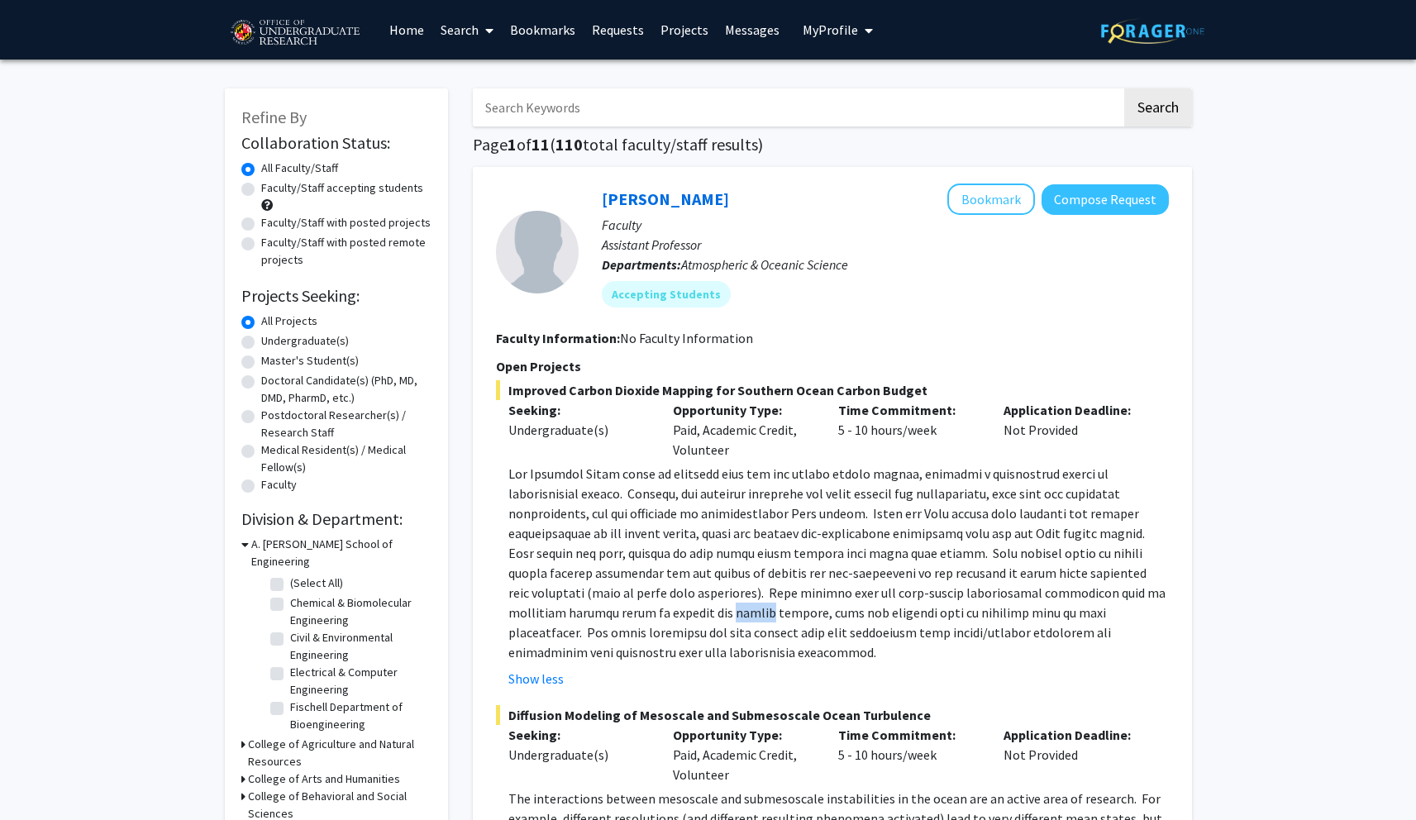
click at [692, 620] on span at bounding box center [836, 562] width 657 height 195
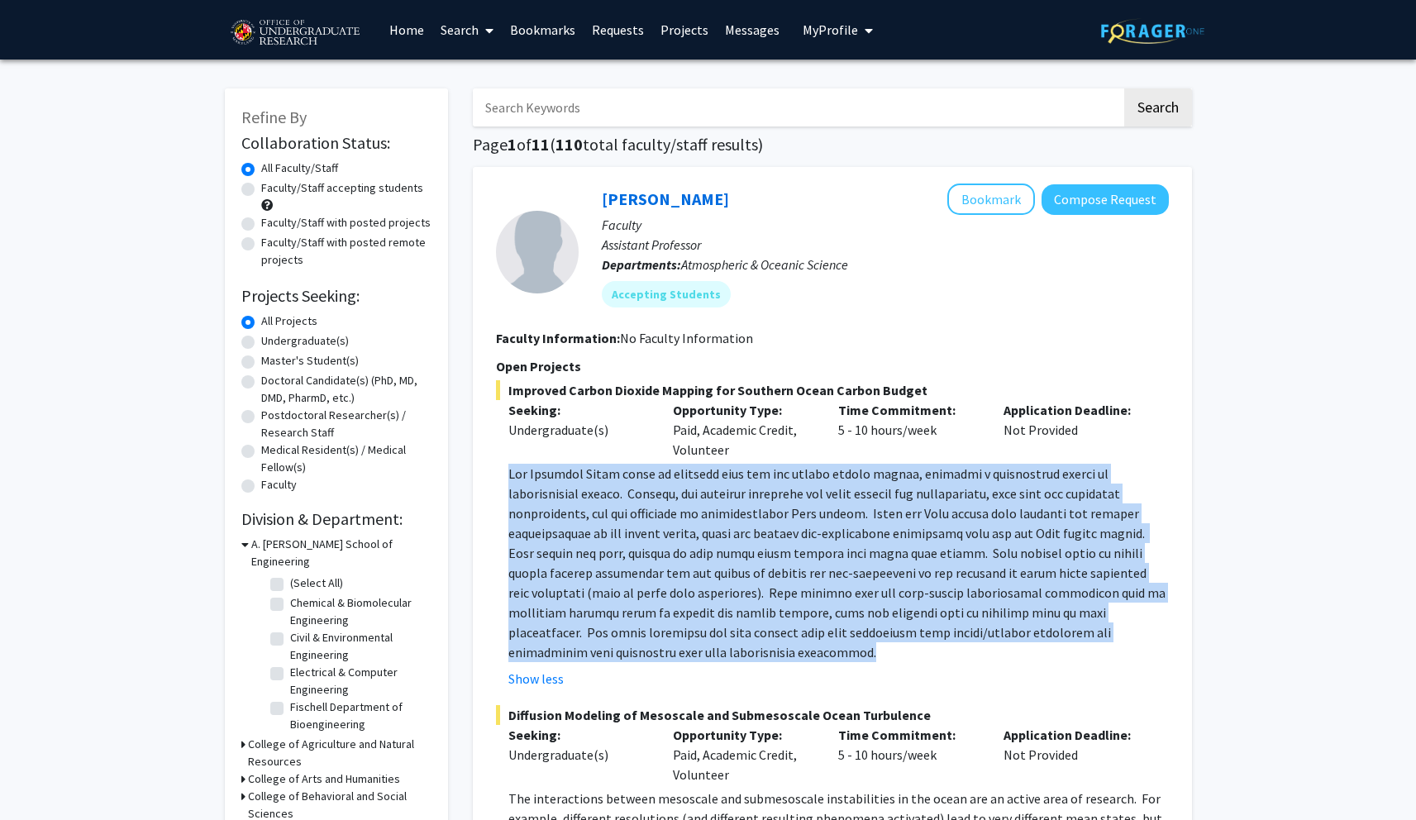
click at [692, 620] on span at bounding box center [836, 562] width 657 height 195
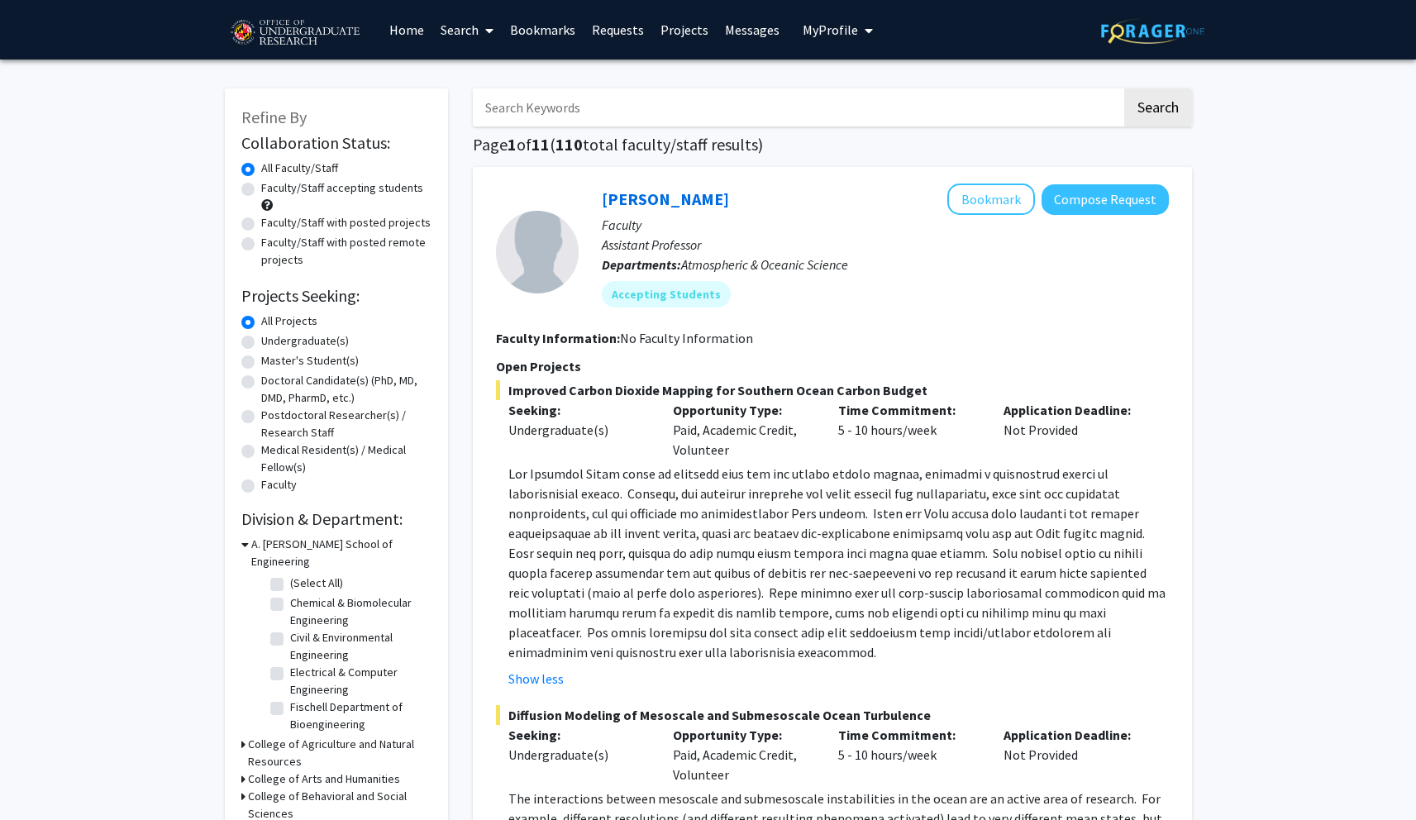
click at [730, 612] on span at bounding box center [836, 562] width 657 height 195
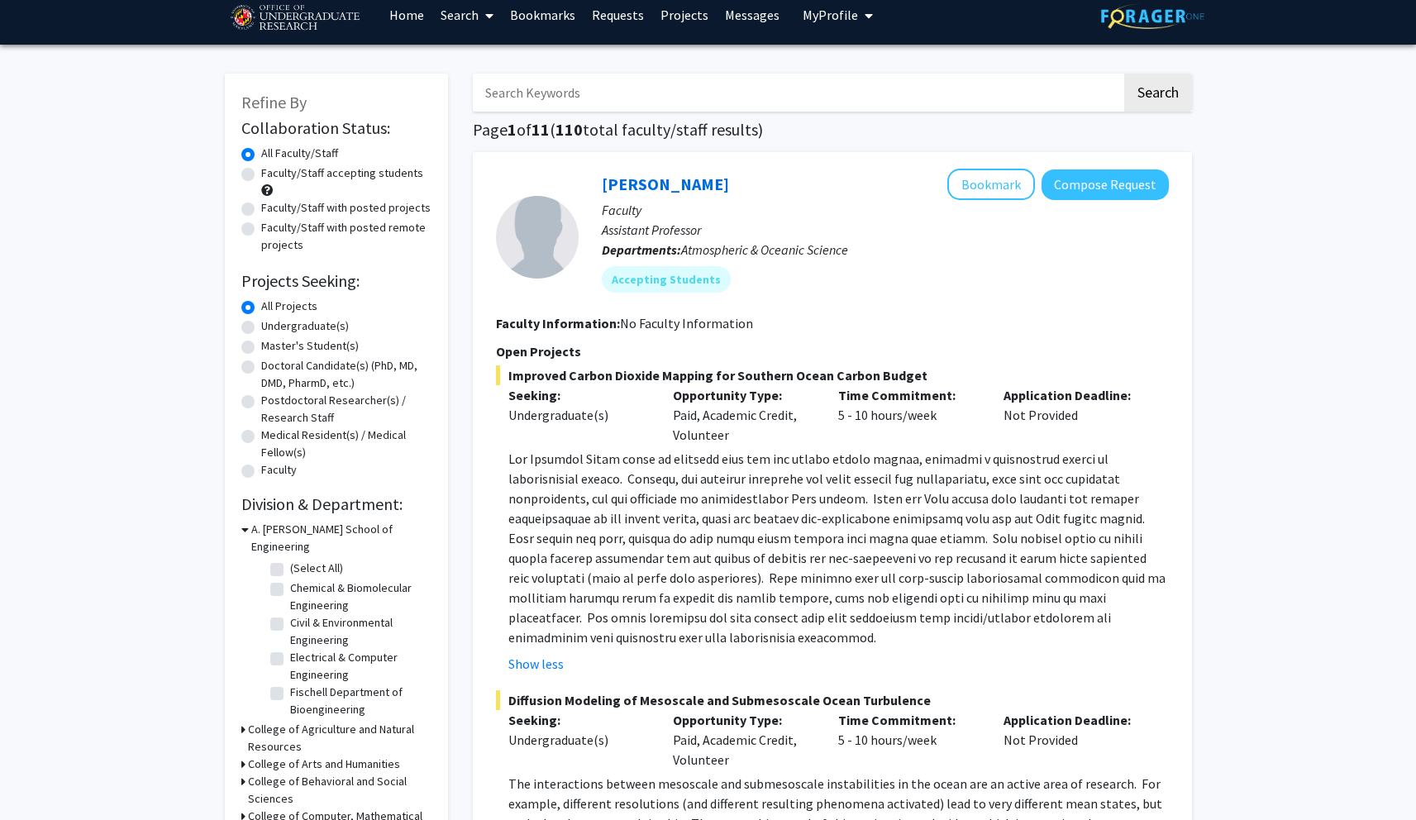
scroll to position [239, 0]
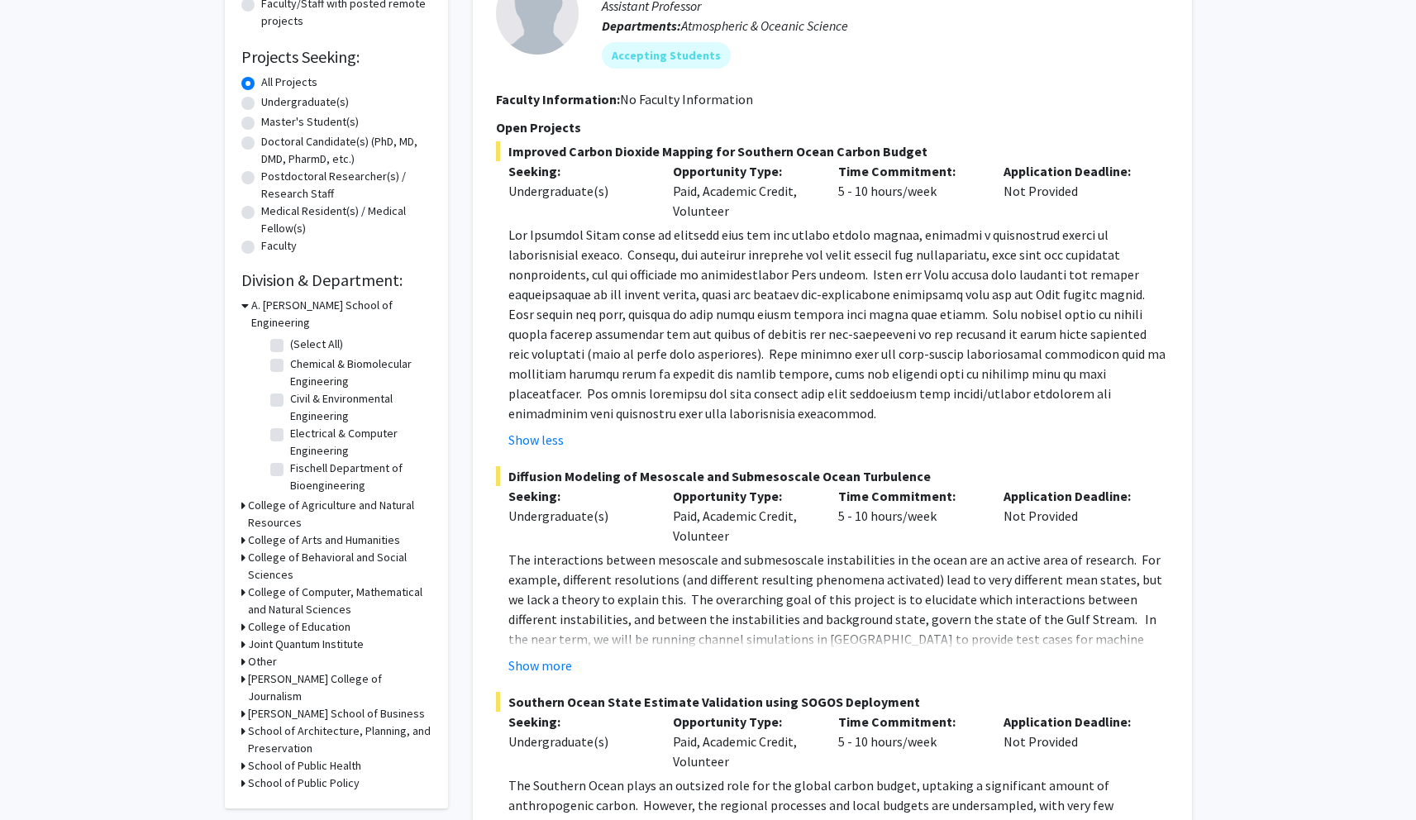
click at [782, 600] on span "The interactions between mesoscale and submesoscale instabilities in the ocean …" at bounding box center [836, 628] width 656 height 155
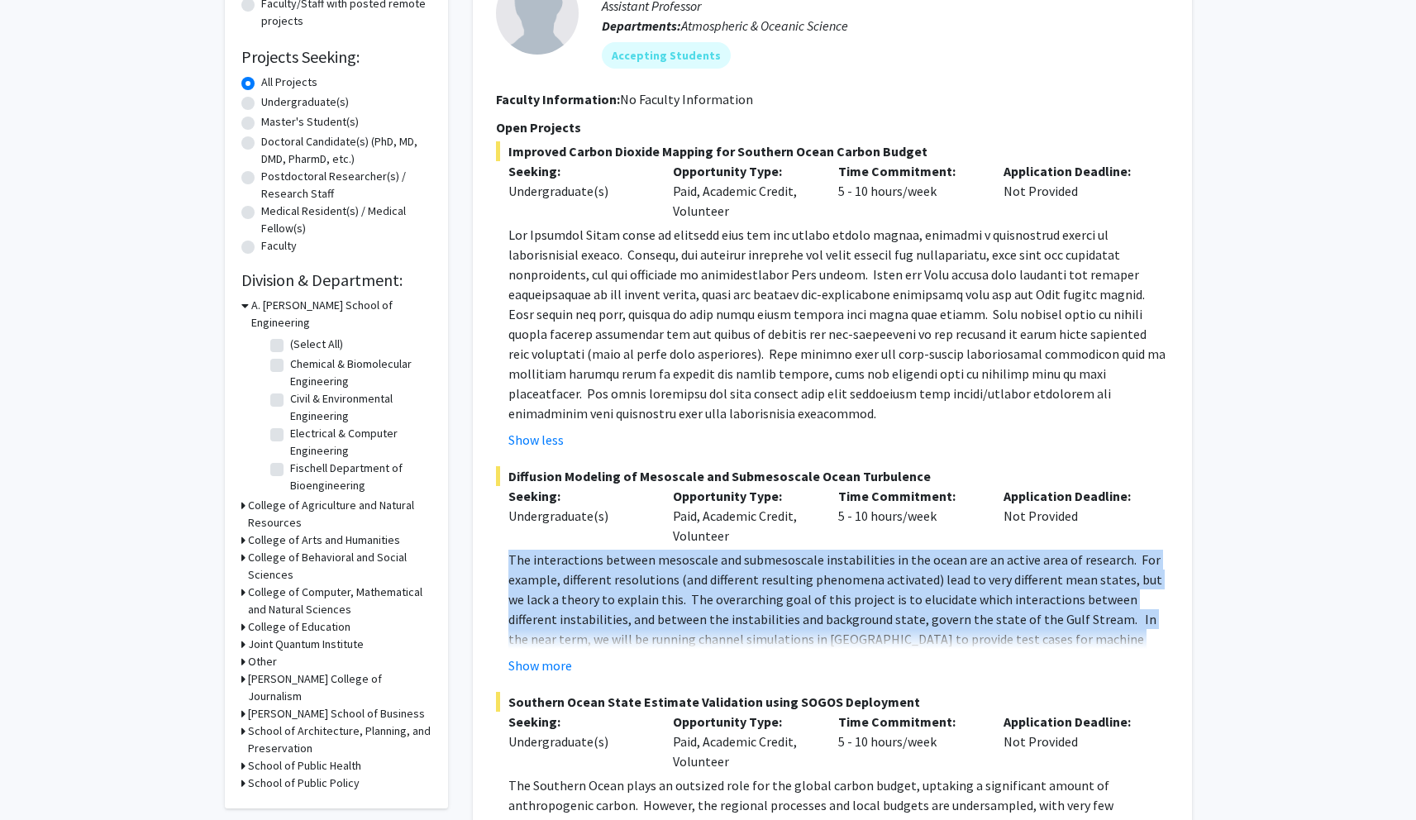
click at [782, 600] on span "The interactions between mesoscale and submesoscale instabilities in the ocean …" at bounding box center [836, 628] width 656 height 155
click at [750, 588] on p "The interactions between mesoscale and submesoscale instabilities in the ocean …" at bounding box center [838, 629] width 660 height 159
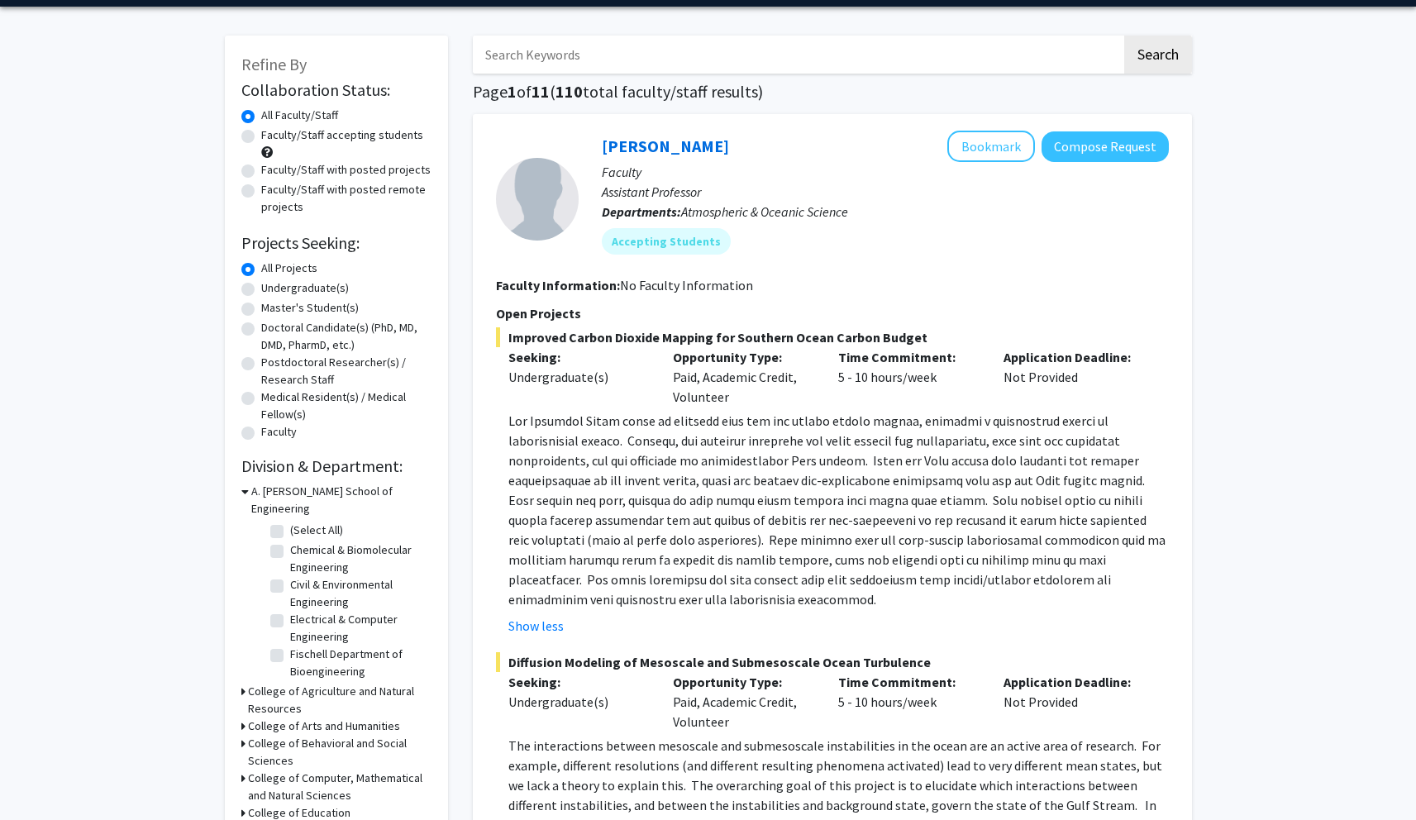
scroll to position [0, 0]
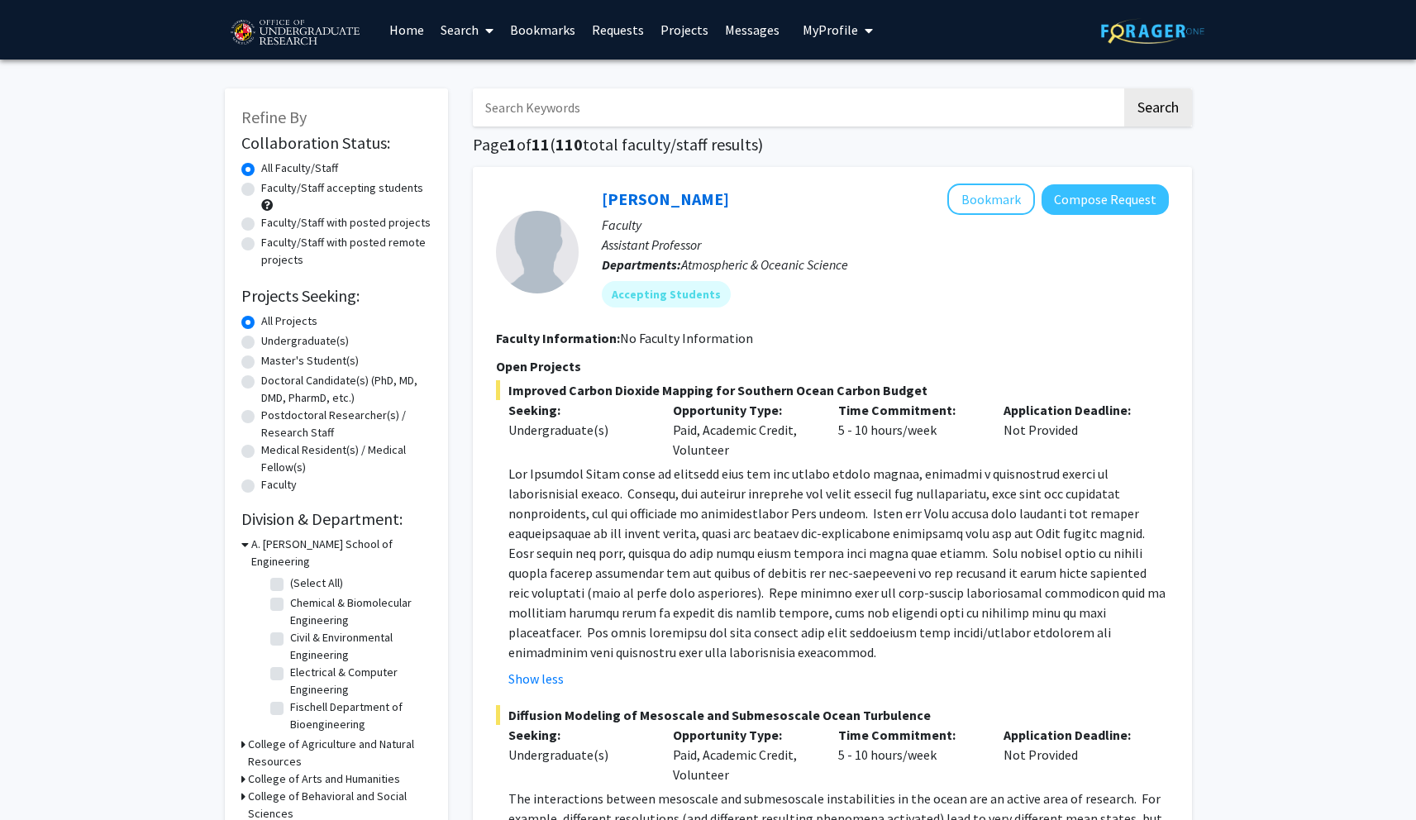
click at [314, 344] on label "Undergraduate(s)" at bounding box center [305, 340] width 88 height 17
click at [272, 343] on input "Undergraduate(s)" at bounding box center [266, 337] width 11 height 11
radio input "true"
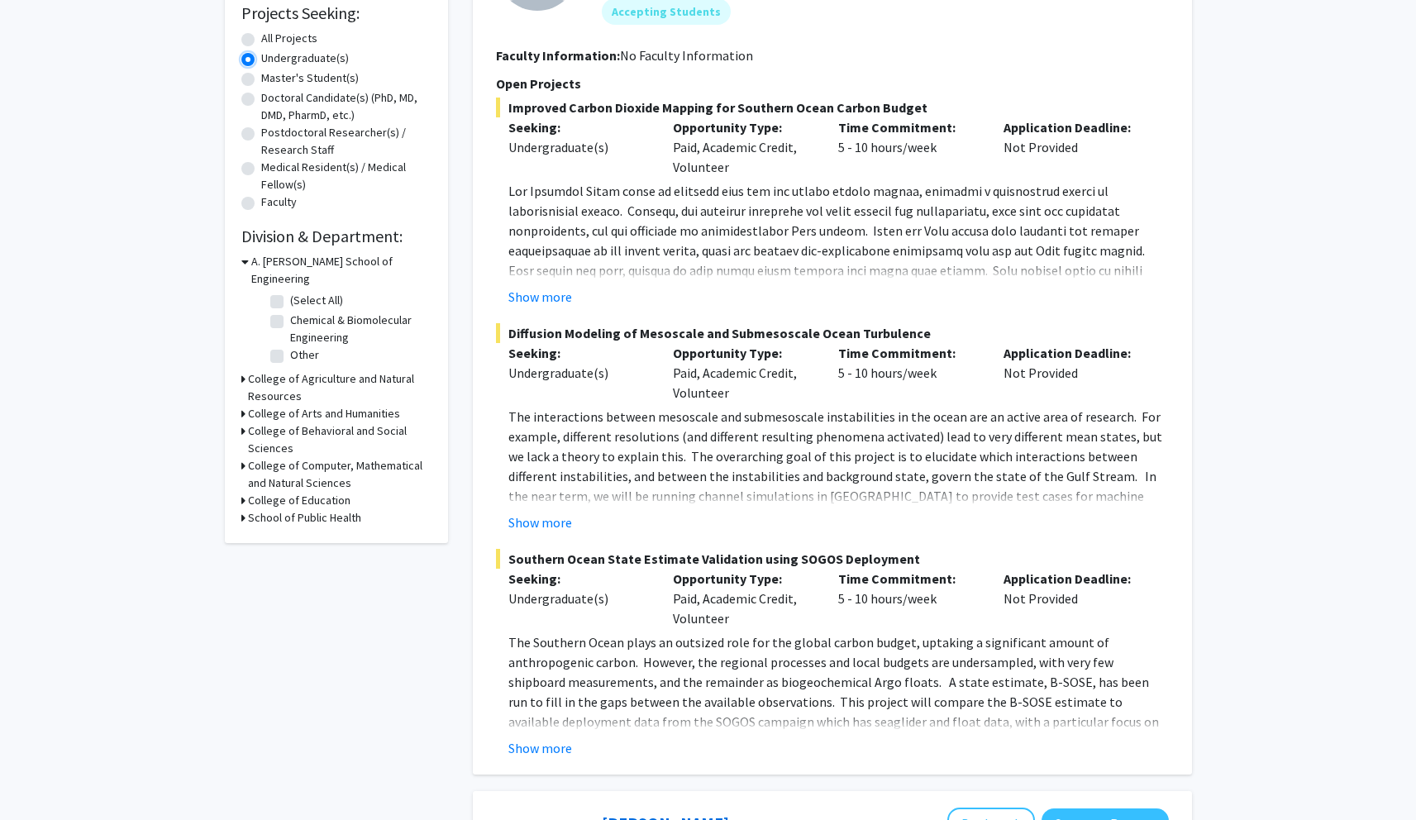
scroll to position [318, 0]
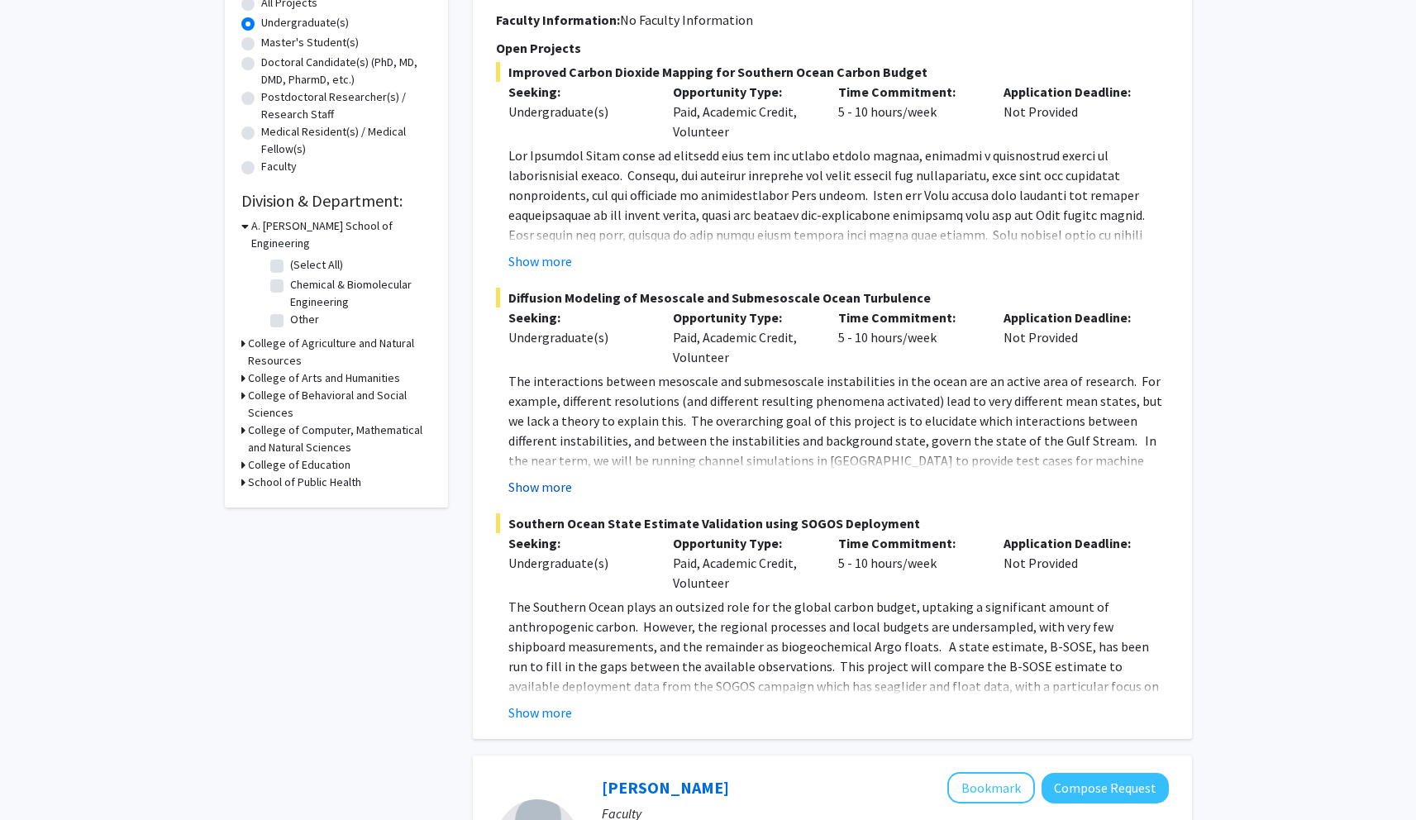
click at [542, 482] on button "Show more" at bounding box center [540, 487] width 64 height 20
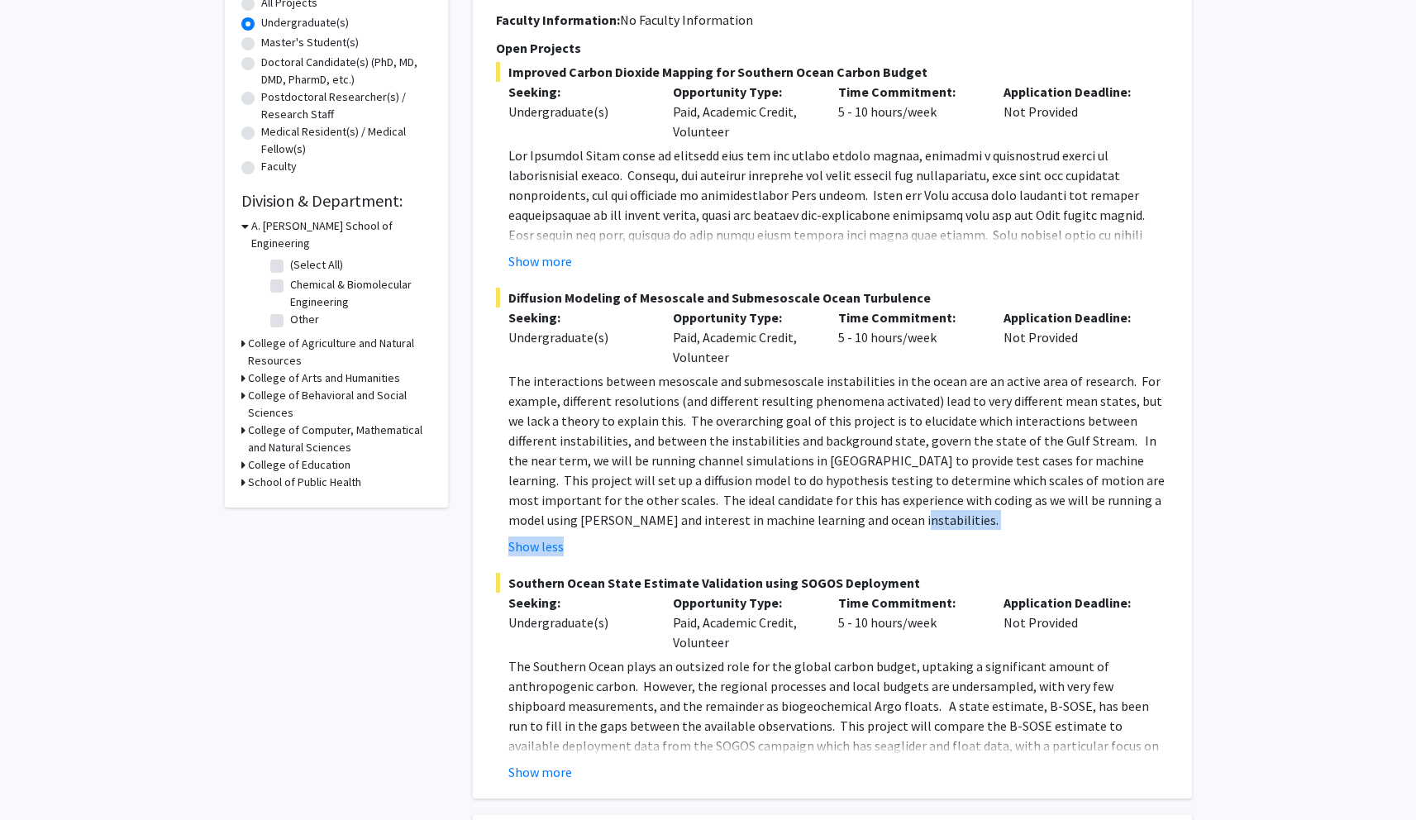
drag, startPoint x: 779, startPoint y: 516, endPoint x: 903, endPoint y: 541, distance: 126.6
click at [903, 541] on fg-read-more "The interactions between mesoscale and submesoscale instabilities in the ocean …" at bounding box center [832, 463] width 673 height 185
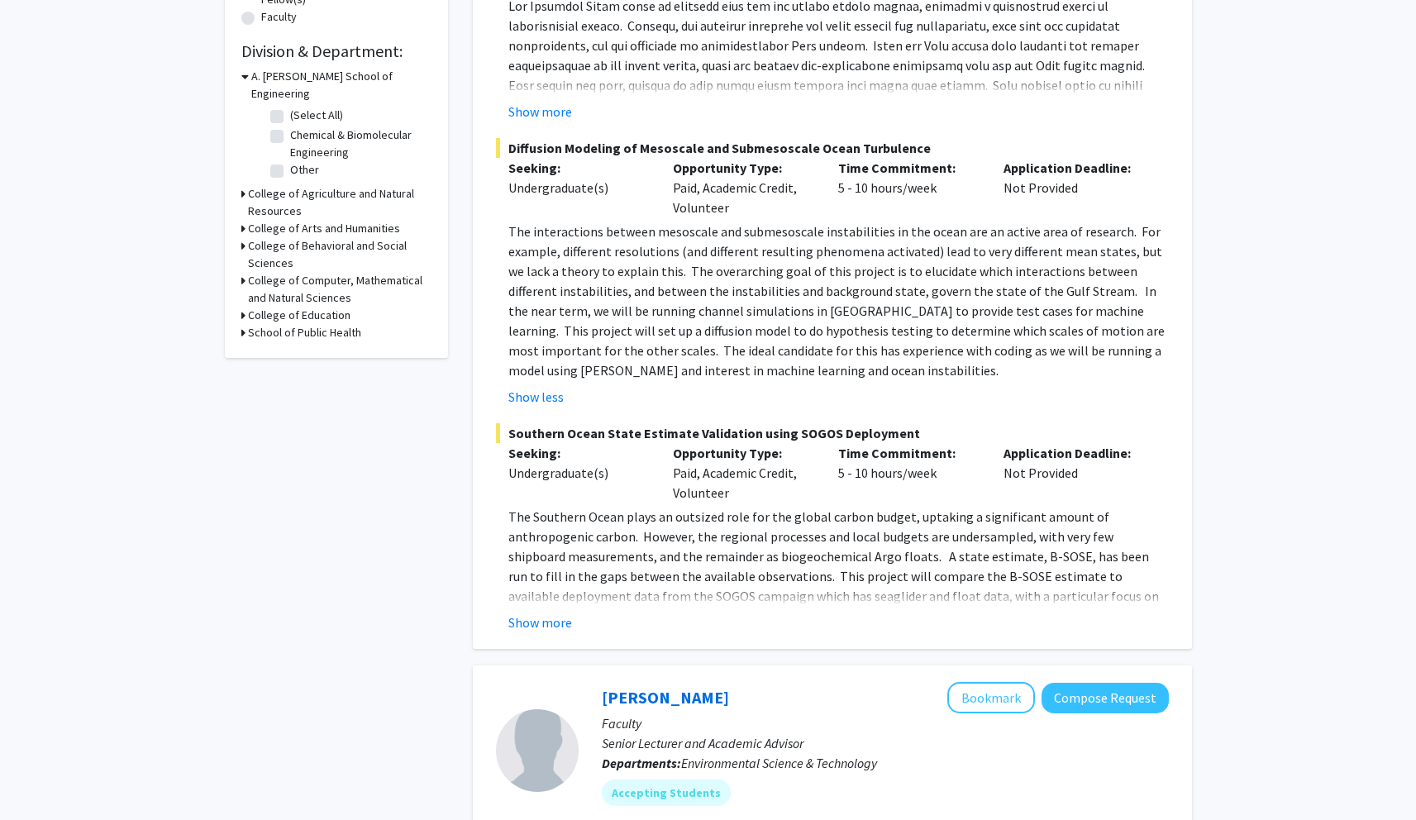
click at [775, 596] on span "The Southern Ocean plays an outsized role for the global carbon budget, uptakin…" at bounding box center [837, 585] width 658 height 155
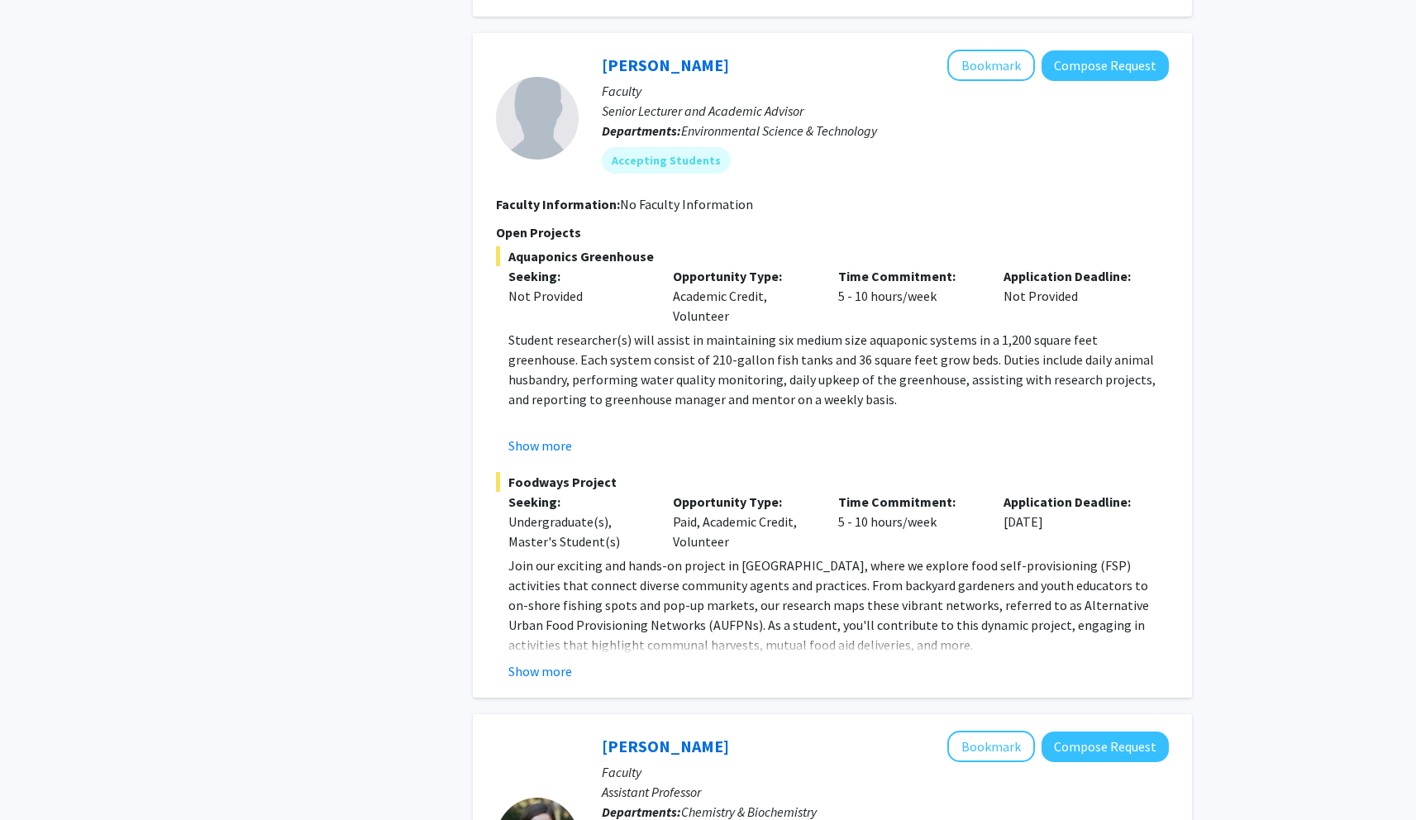
scroll to position [1064, 0]
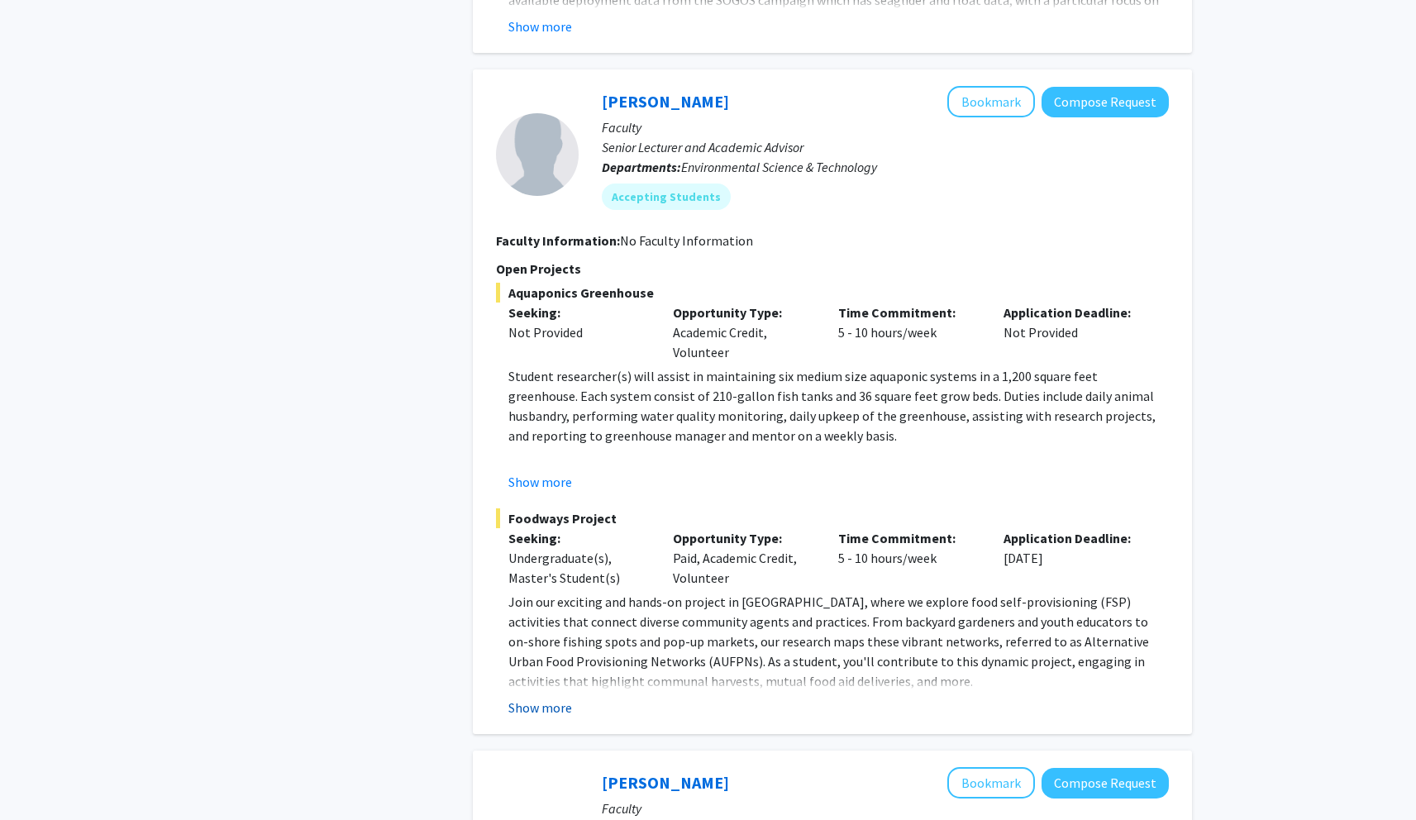
click at [547, 702] on button "Show more" at bounding box center [540, 708] width 64 height 20
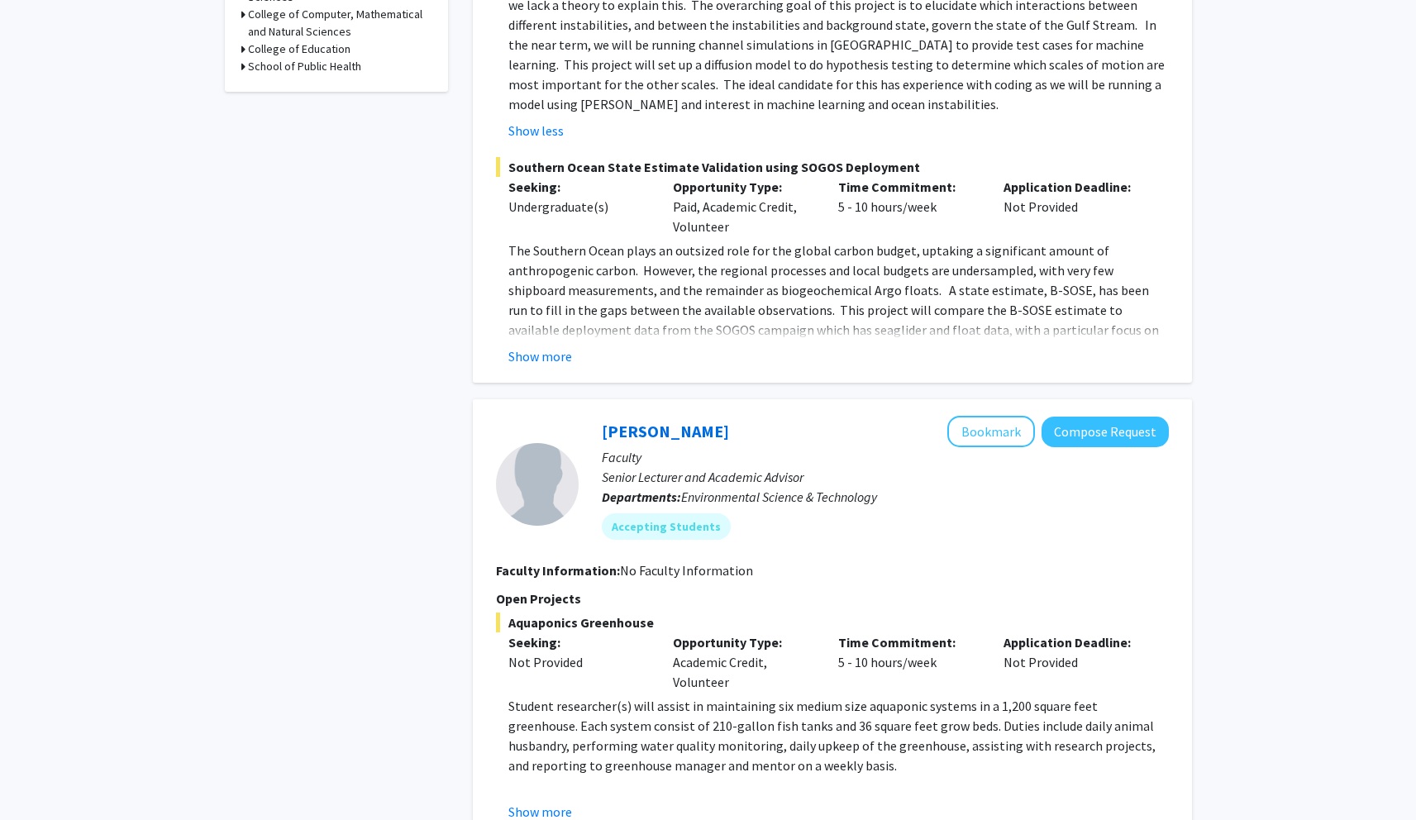
scroll to position [0, 0]
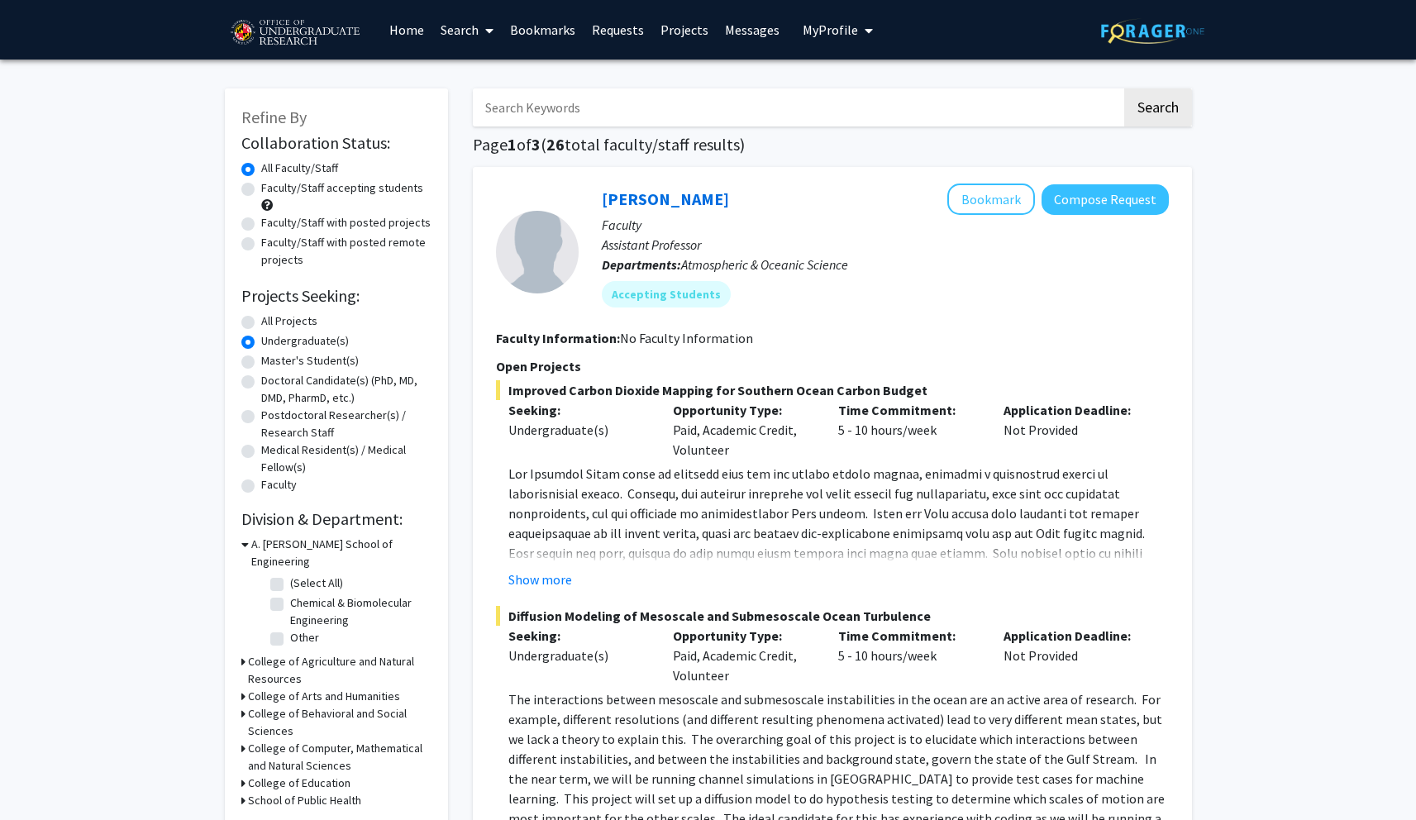
click at [290, 574] on label "(Select All)" at bounding box center [316, 582] width 53 height 17
click at [290, 574] on input "(Select All)" at bounding box center [295, 579] width 11 height 11
checkbox input "true"
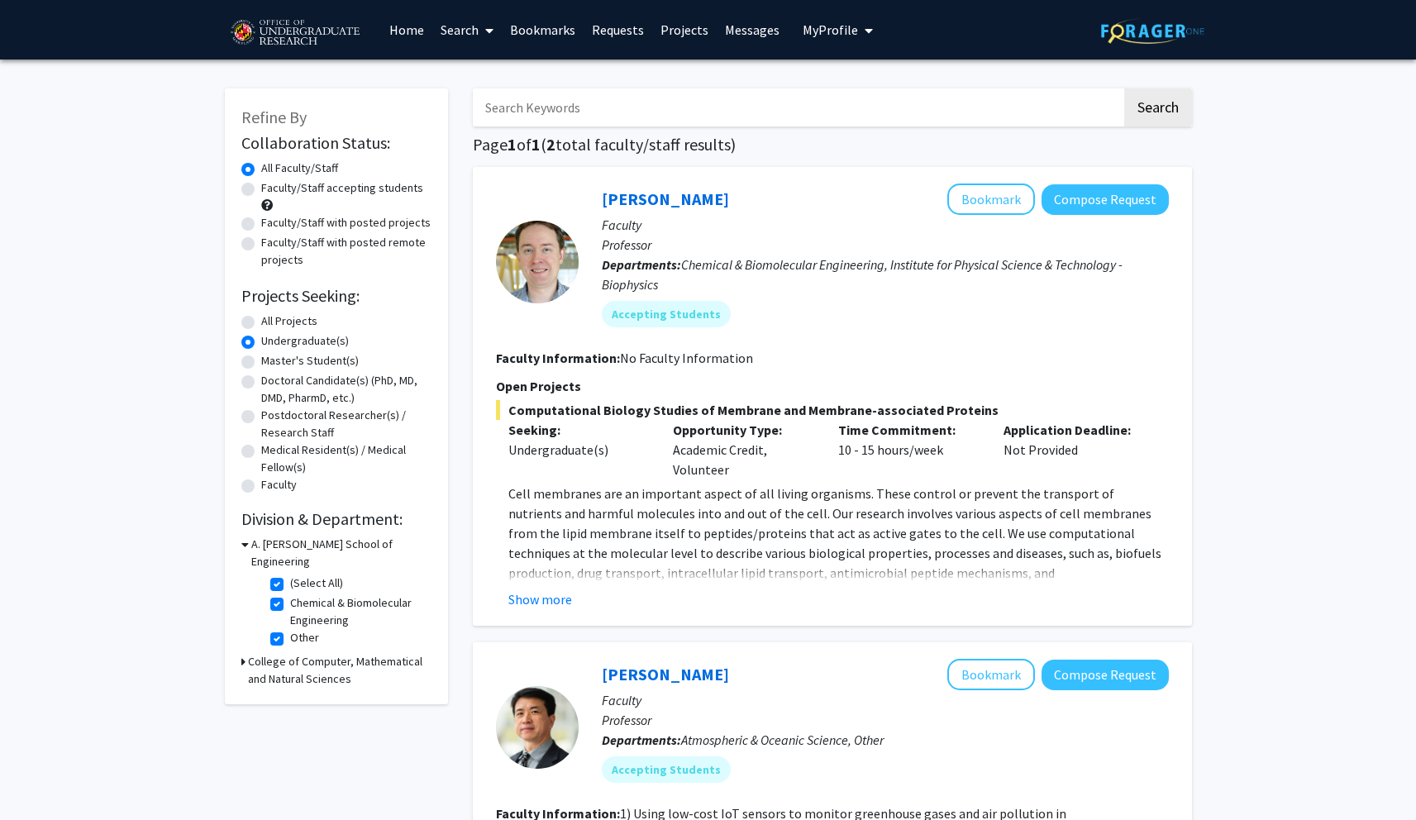
click at [290, 594] on label "Chemical & Biomolecular Engineering" at bounding box center [358, 611] width 137 height 35
click at [290, 594] on input "Chemical & Biomolecular Engineering" at bounding box center [295, 599] width 11 height 11
checkbox input "false"
checkbox input "true"
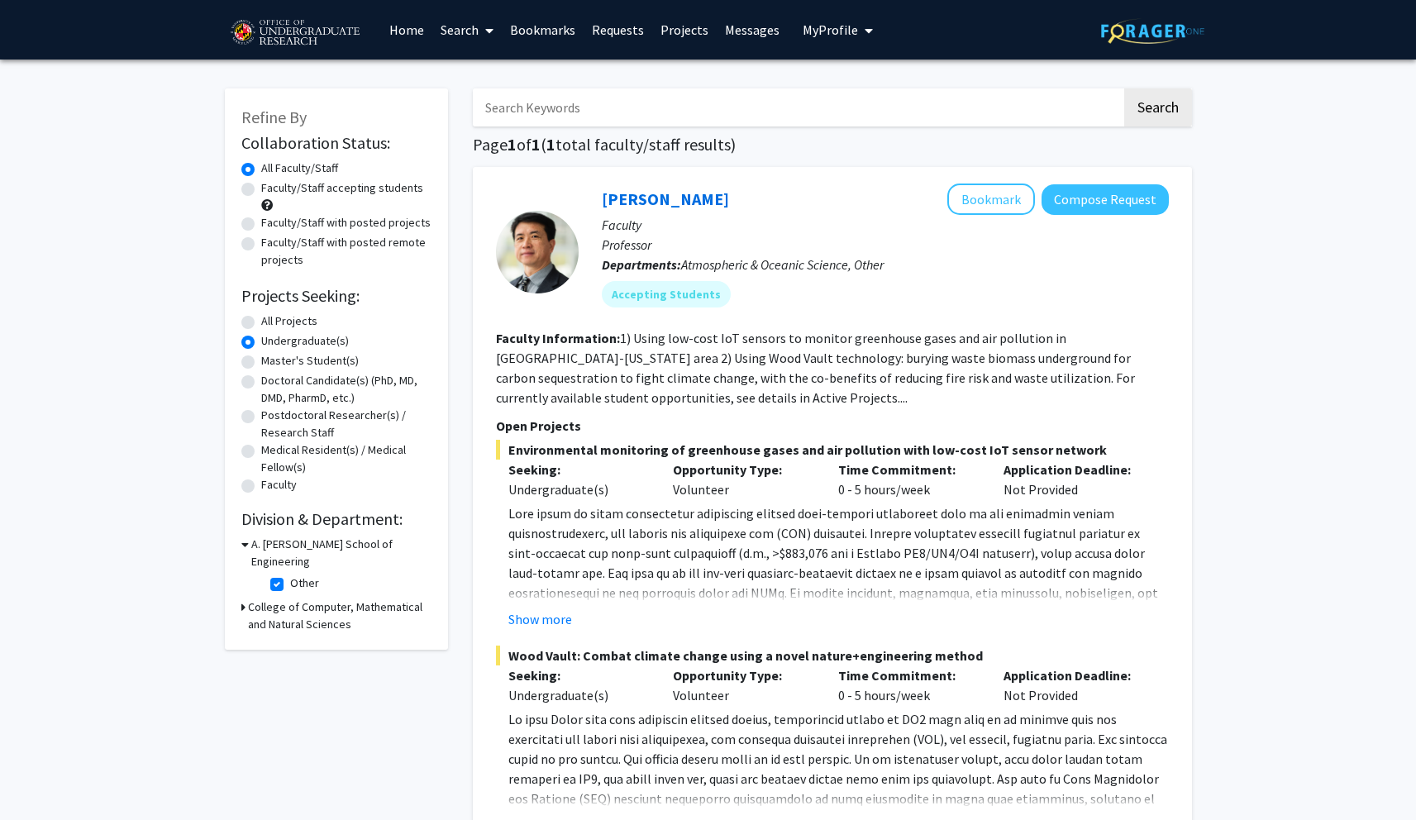
click at [290, 574] on label "Other" at bounding box center [304, 582] width 29 height 17
click at [290, 574] on input "Other" at bounding box center [295, 579] width 11 height 11
checkbox input "false"
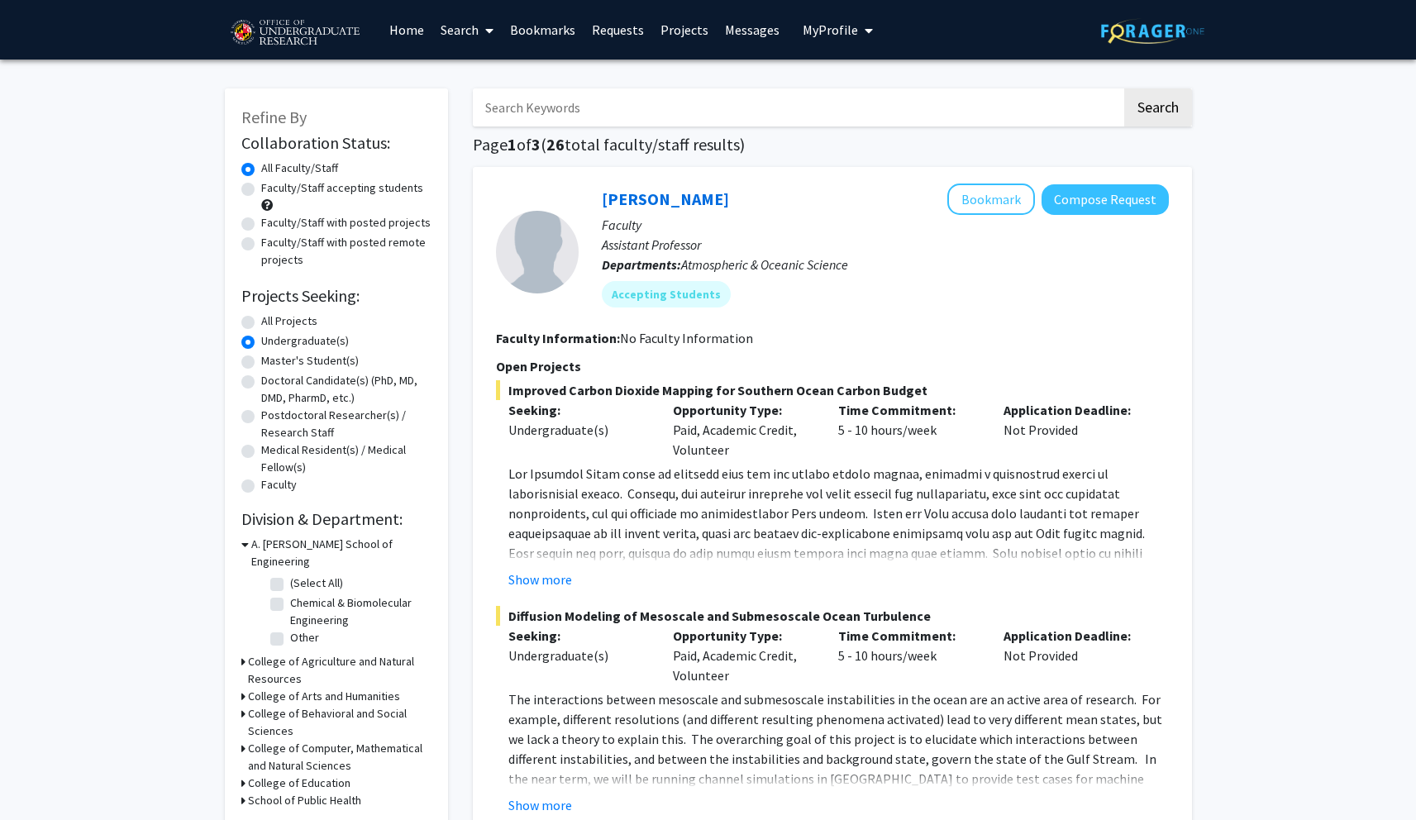
click at [290, 629] on label "Other" at bounding box center [304, 637] width 29 height 17
click at [290, 629] on input "Other" at bounding box center [295, 634] width 11 height 11
checkbox input "true"
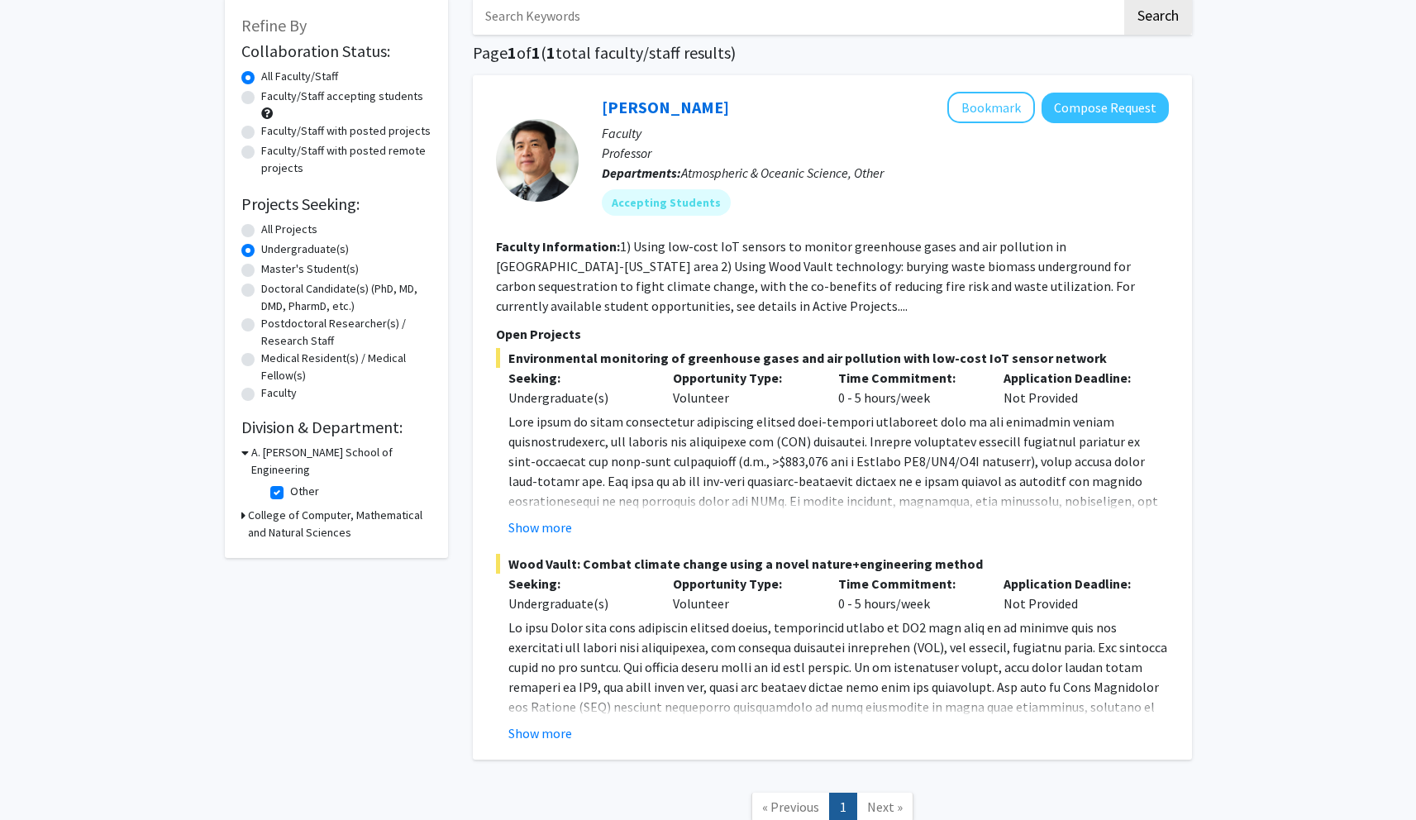
scroll to position [214, 0]
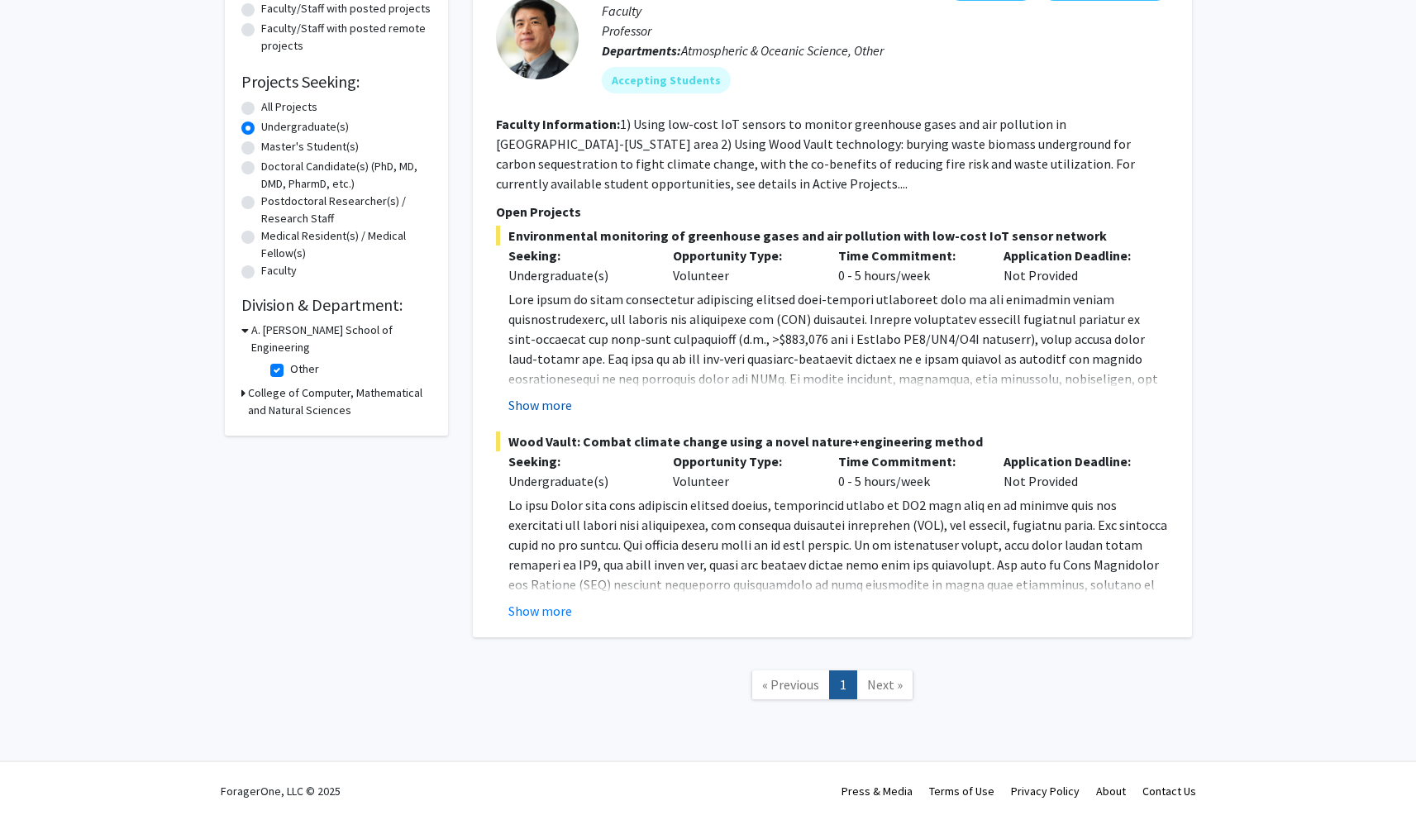
click at [550, 407] on button "Show more" at bounding box center [540, 405] width 64 height 20
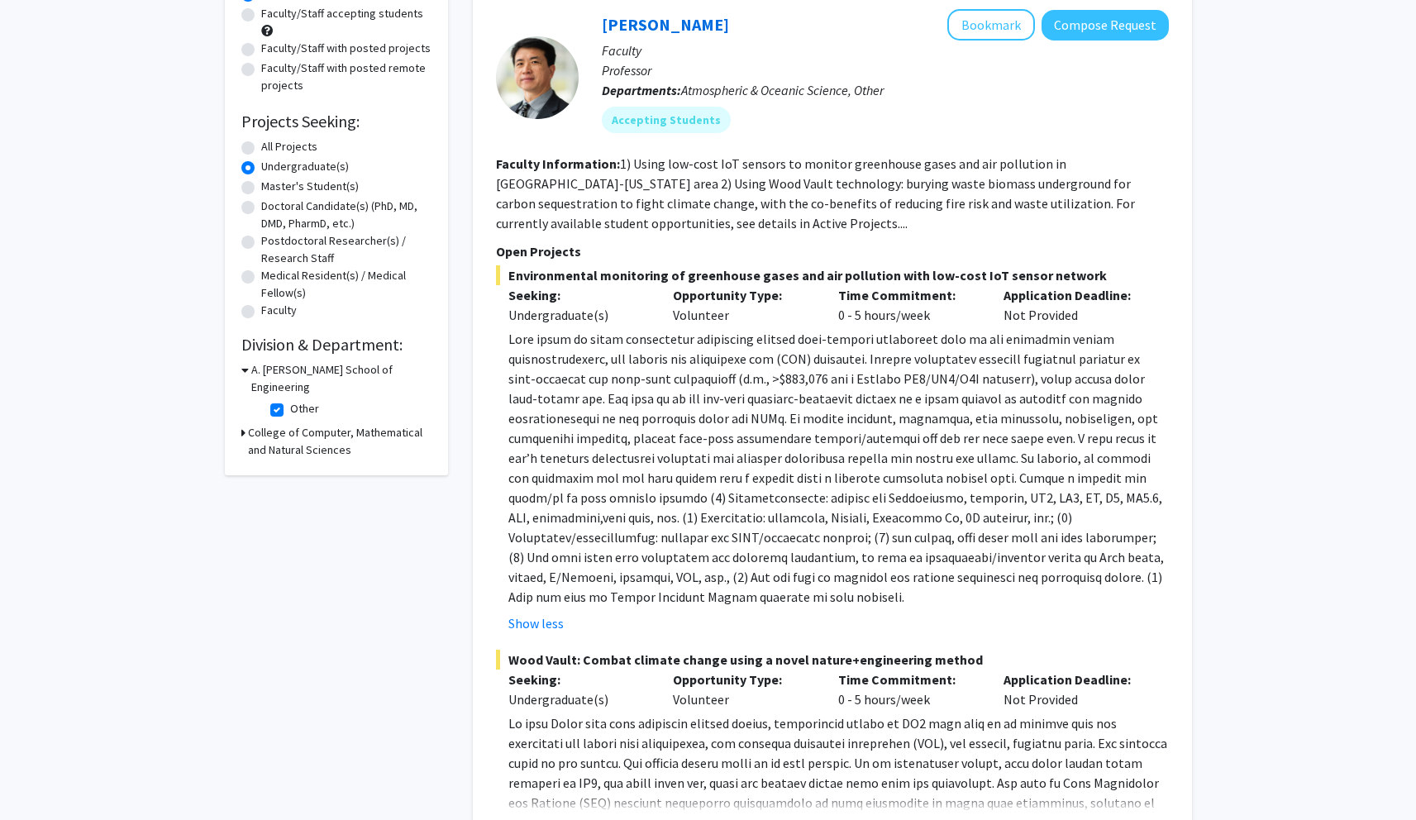
scroll to position [342, 0]
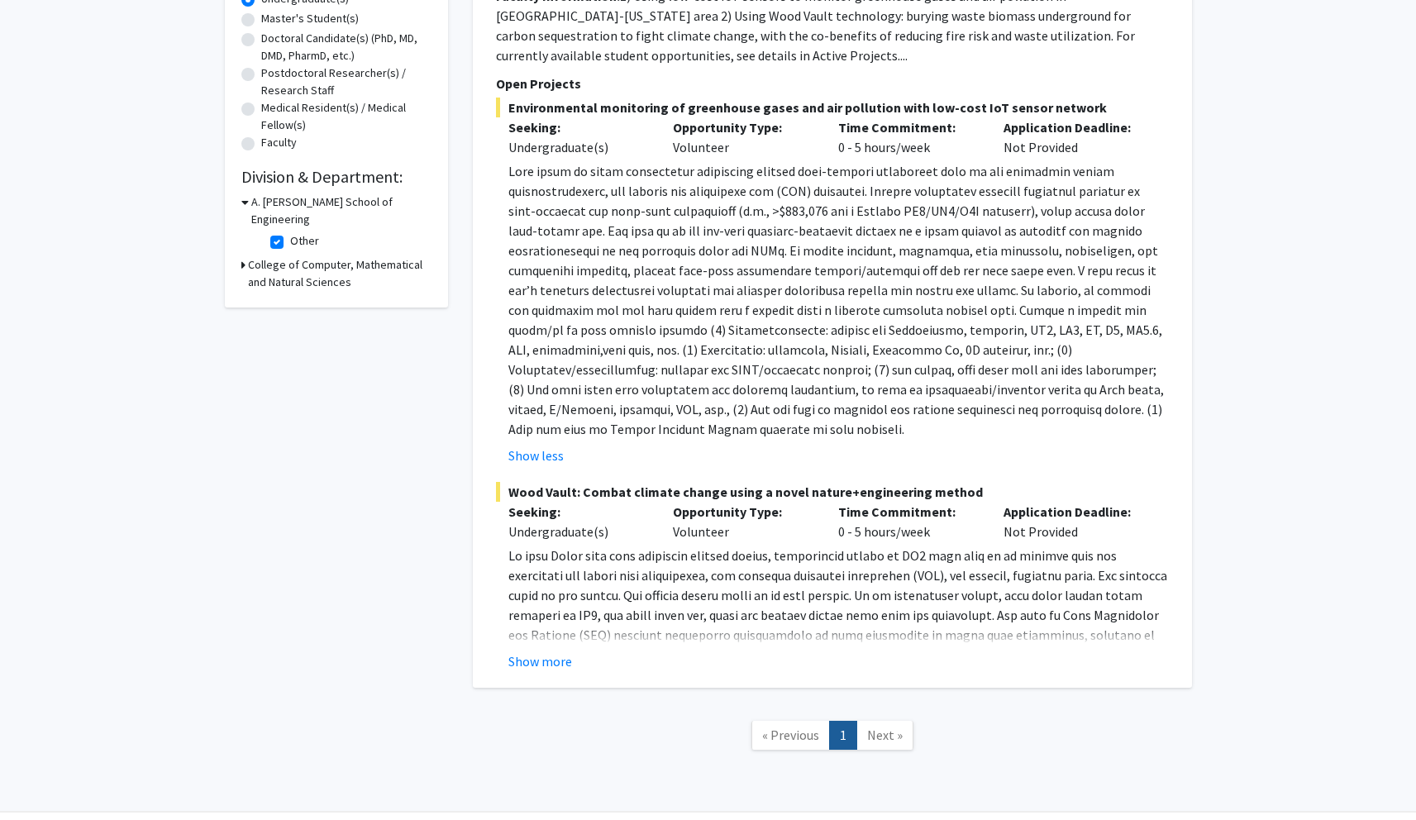
click at [551, 650] on fg-read-more "Students can participate in a highly interdisciplinary team in conducting lab e…" at bounding box center [832, 609] width 673 height 126
click at [550, 654] on button "Show more" at bounding box center [540, 661] width 64 height 20
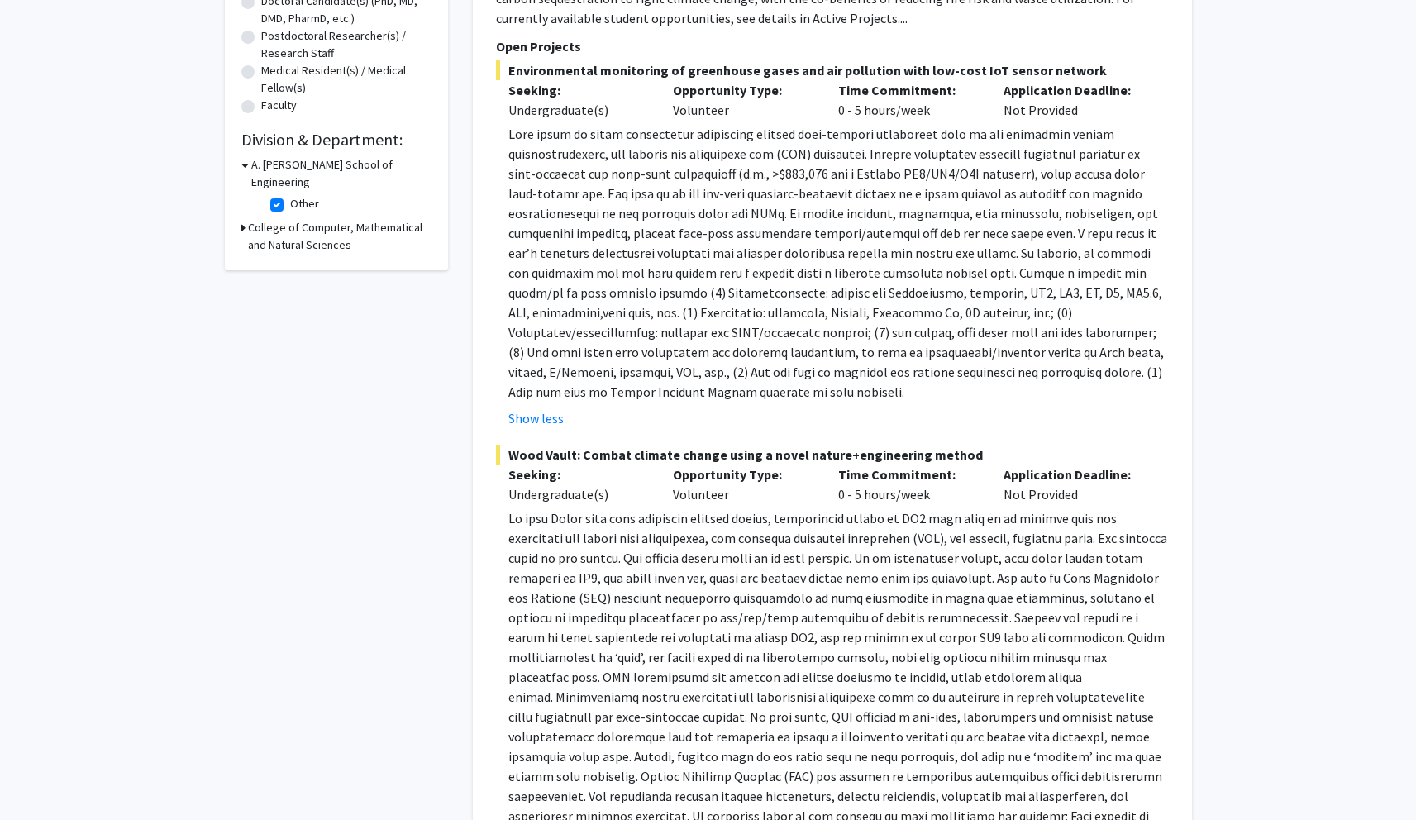
scroll to position [136, 0]
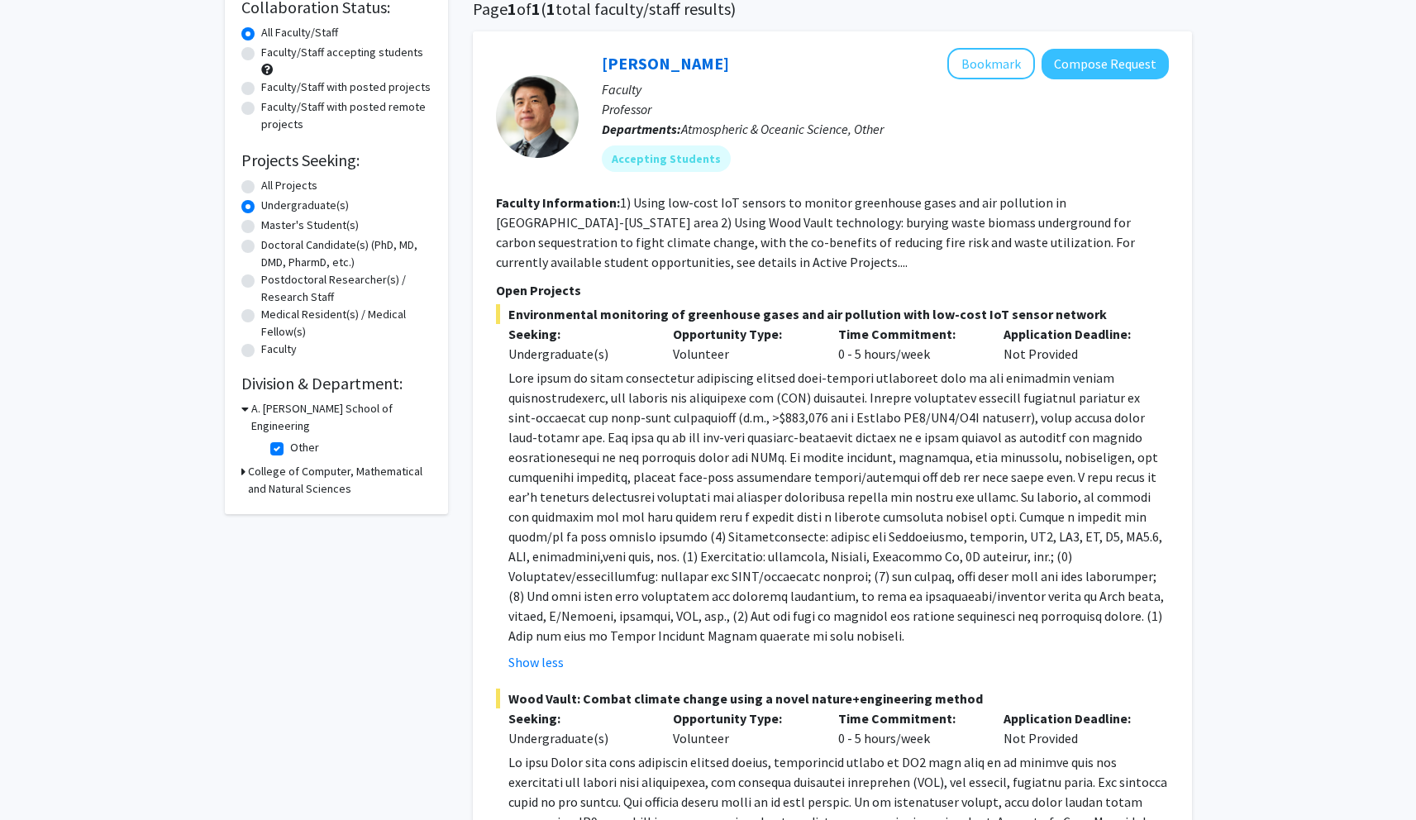
drag, startPoint x: 275, startPoint y: 434, endPoint x: 273, endPoint y: 456, distance: 22.5
click at [290, 439] on label "Other" at bounding box center [304, 447] width 29 height 17
click at [290, 439] on input "Other" at bounding box center [295, 444] width 11 height 11
checkbox input "false"
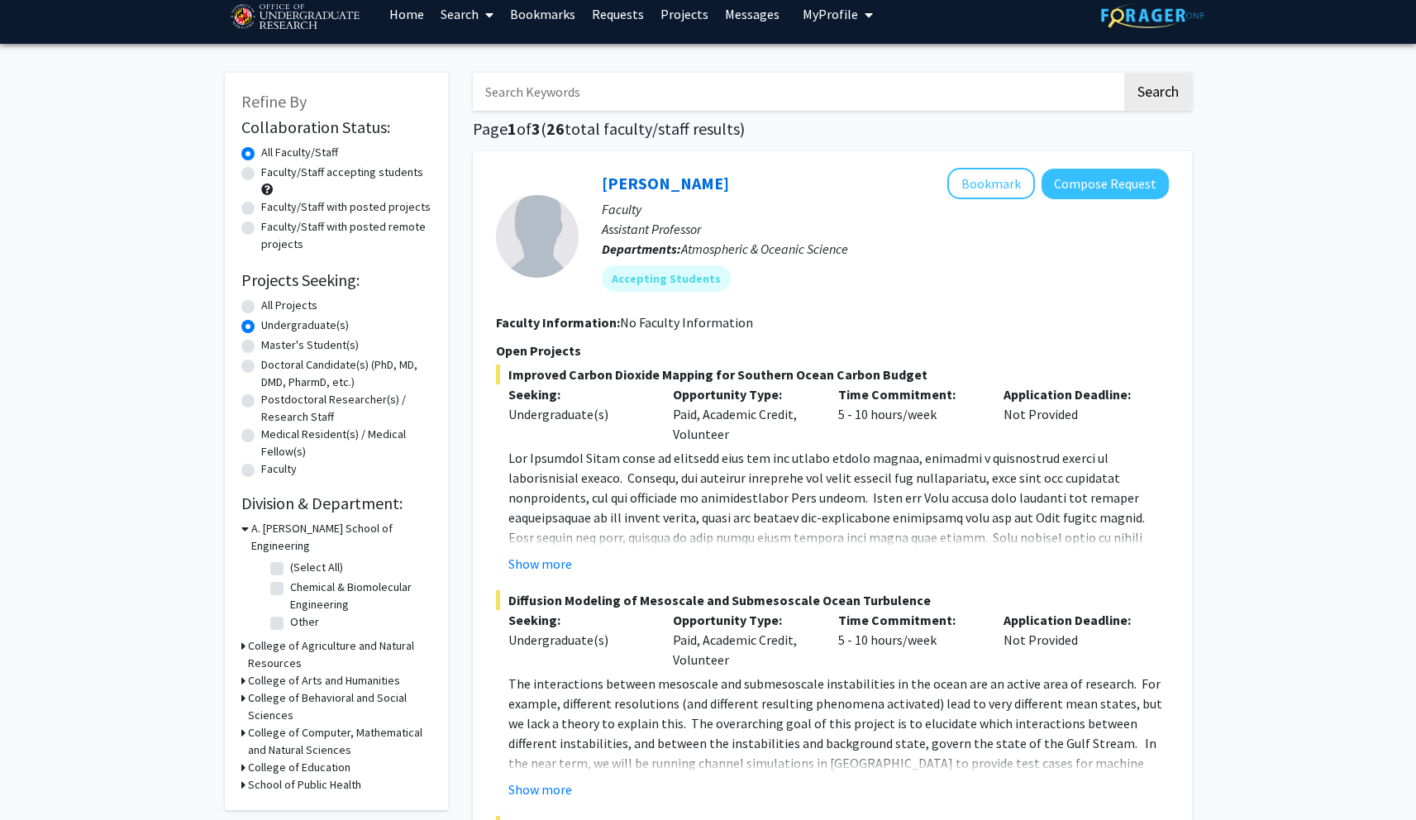
scroll to position [21, 0]
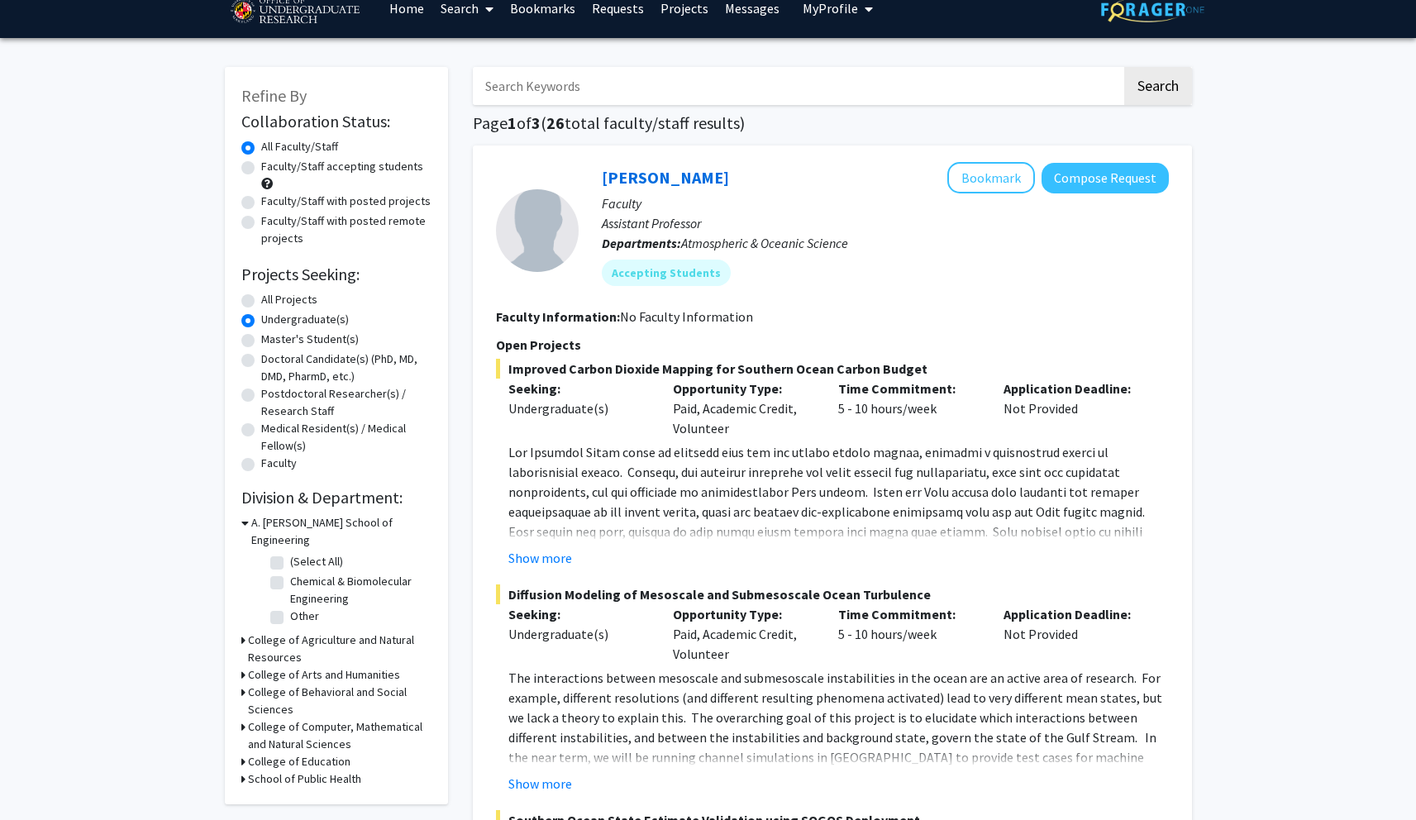
click at [352, 718] on h3 "College of Computer, Mathematical and Natural Sciences" at bounding box center [339, 735] width 183 height 35
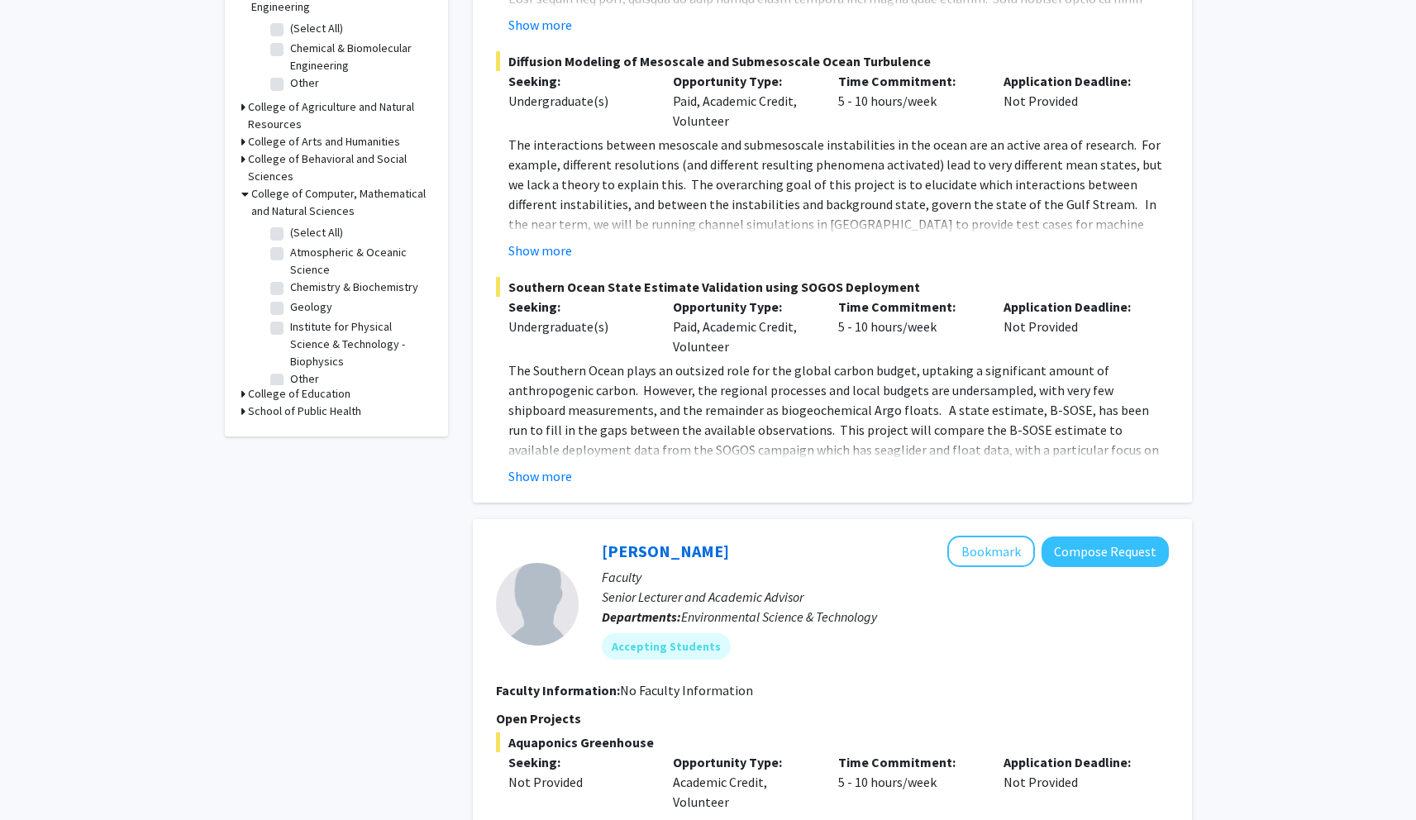
scroll to position [0, 0]
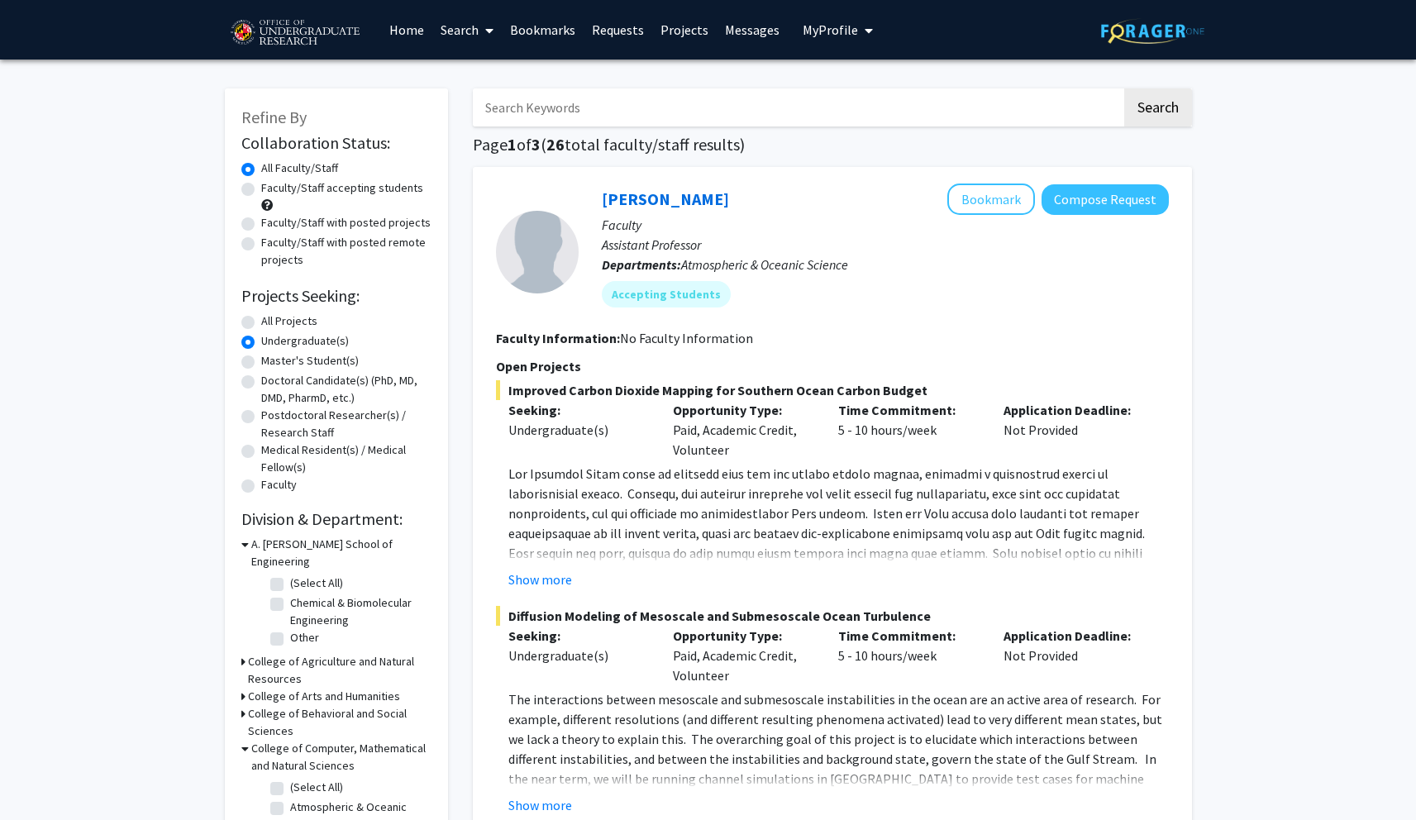
click at [265, 206] on span at bounding box center [267, 205] width 12 height 12
click at [329, 199] on div "Faculty/Staff accepting students" at bounding box center [336, 196] width 190 height 35
click at [338, 183] on label "Faculty/Staff accepting students" at bounding box center [342, 187] width 162 height 17
click at [272, 183] on input "Faculty/Staff accepting students" at bounding box center [266, 184] width 11 height 11
radio input "true"
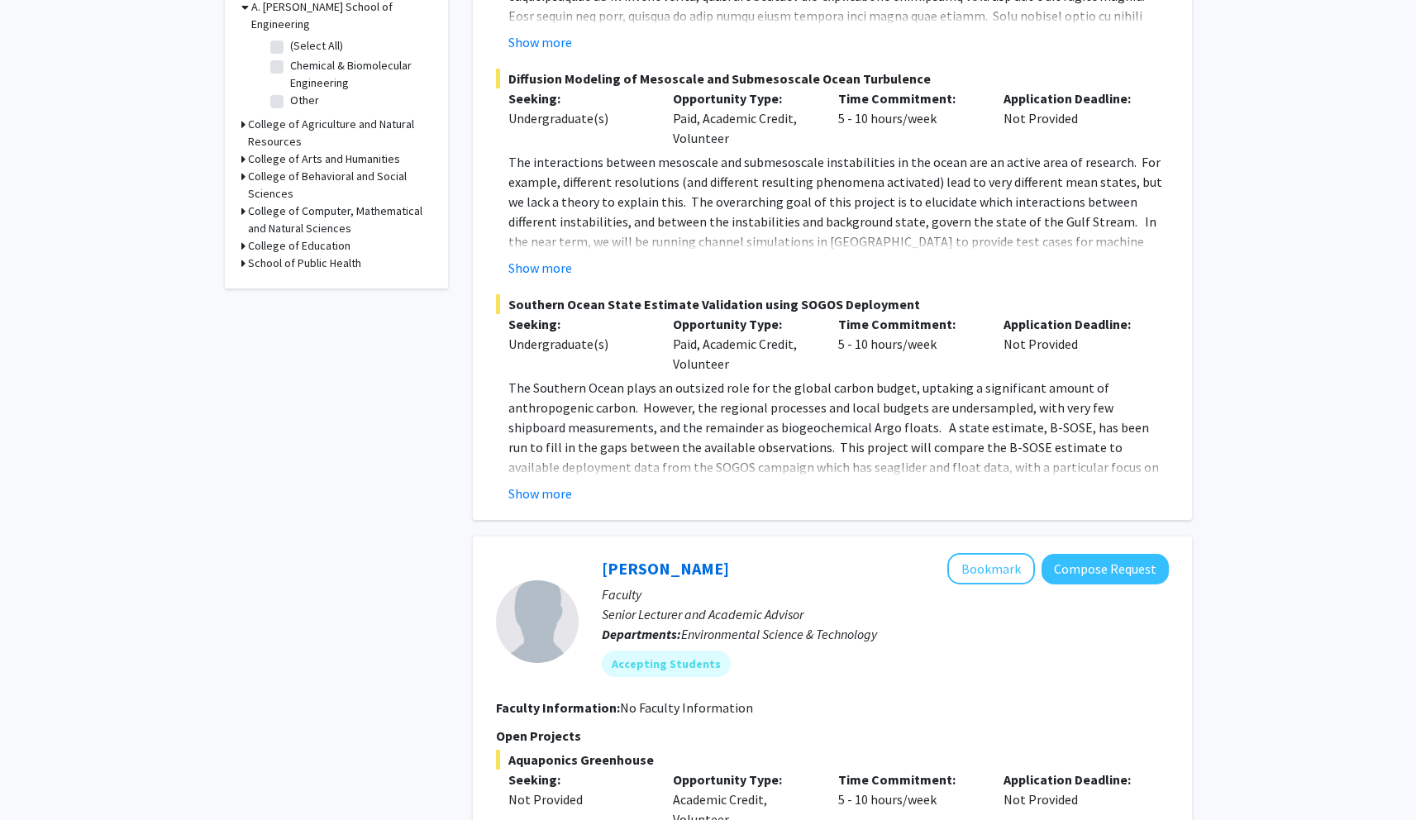
scroll to position [1089, 0]
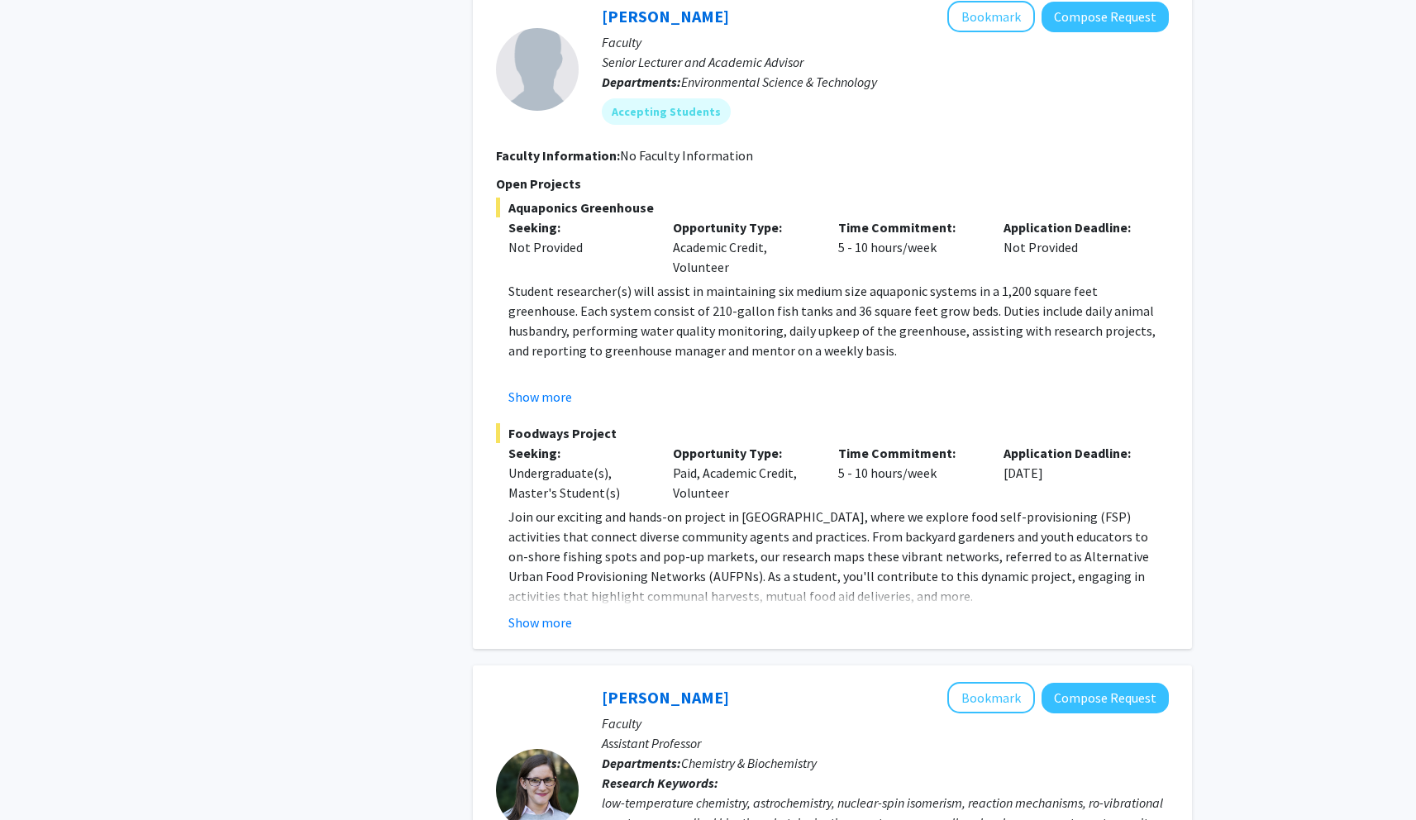
click at [541, 601] on p "Join our exciting and hands-on project in [GEOGRAPHIC_DATA], where we explore f…" at bounding box center [838, 556] width 660 height 99
click at [540, 607] on fg-read-more "Join our exciting and hands-on project in [GEOGRAPHIC_DATA], where we explore f…" at bounding box center [832, 570] width 673 height 126
click at [538, 615] on button "Show more" at bounding box center [540, 622] width 64 height 20
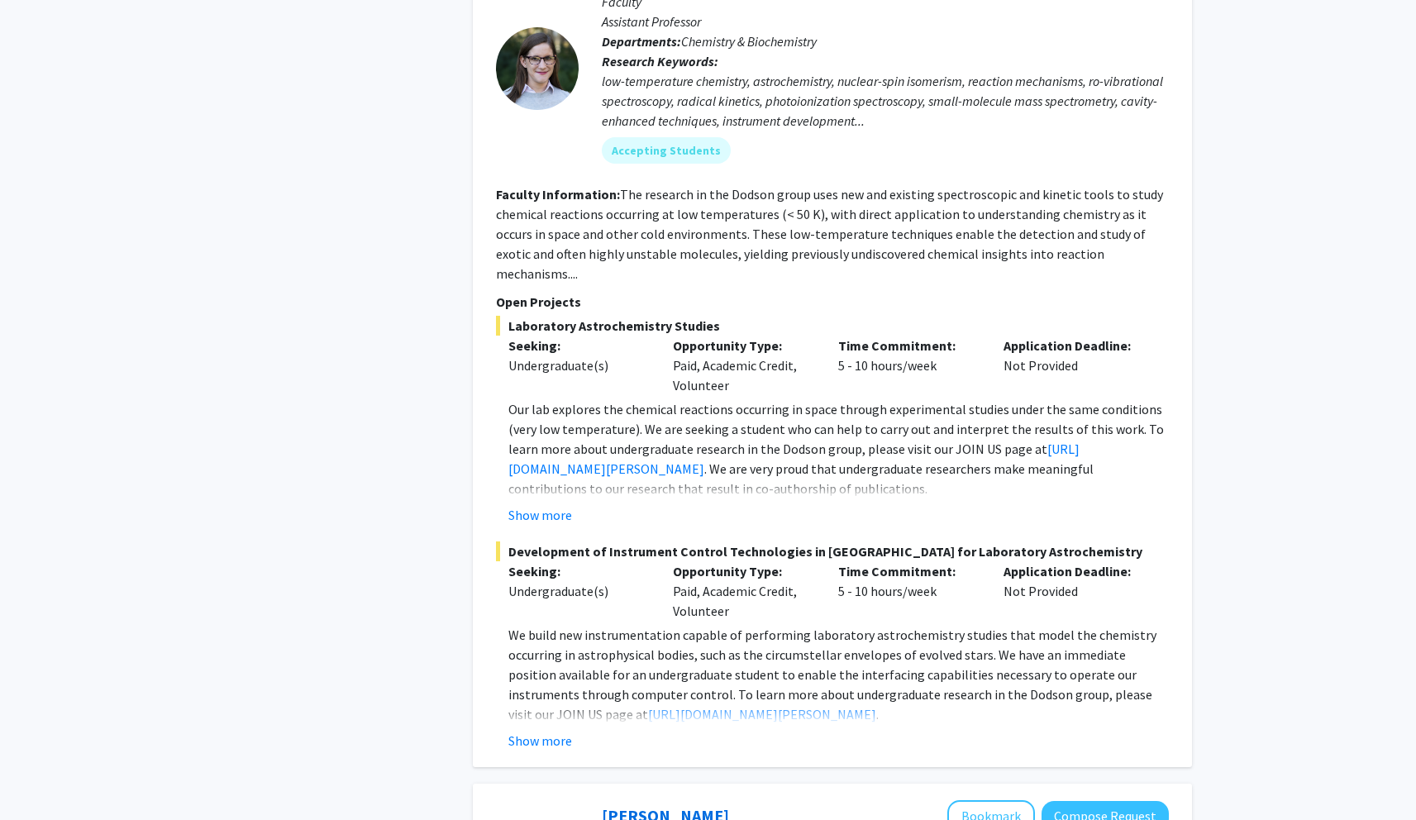
scroll to position [2020, 0]
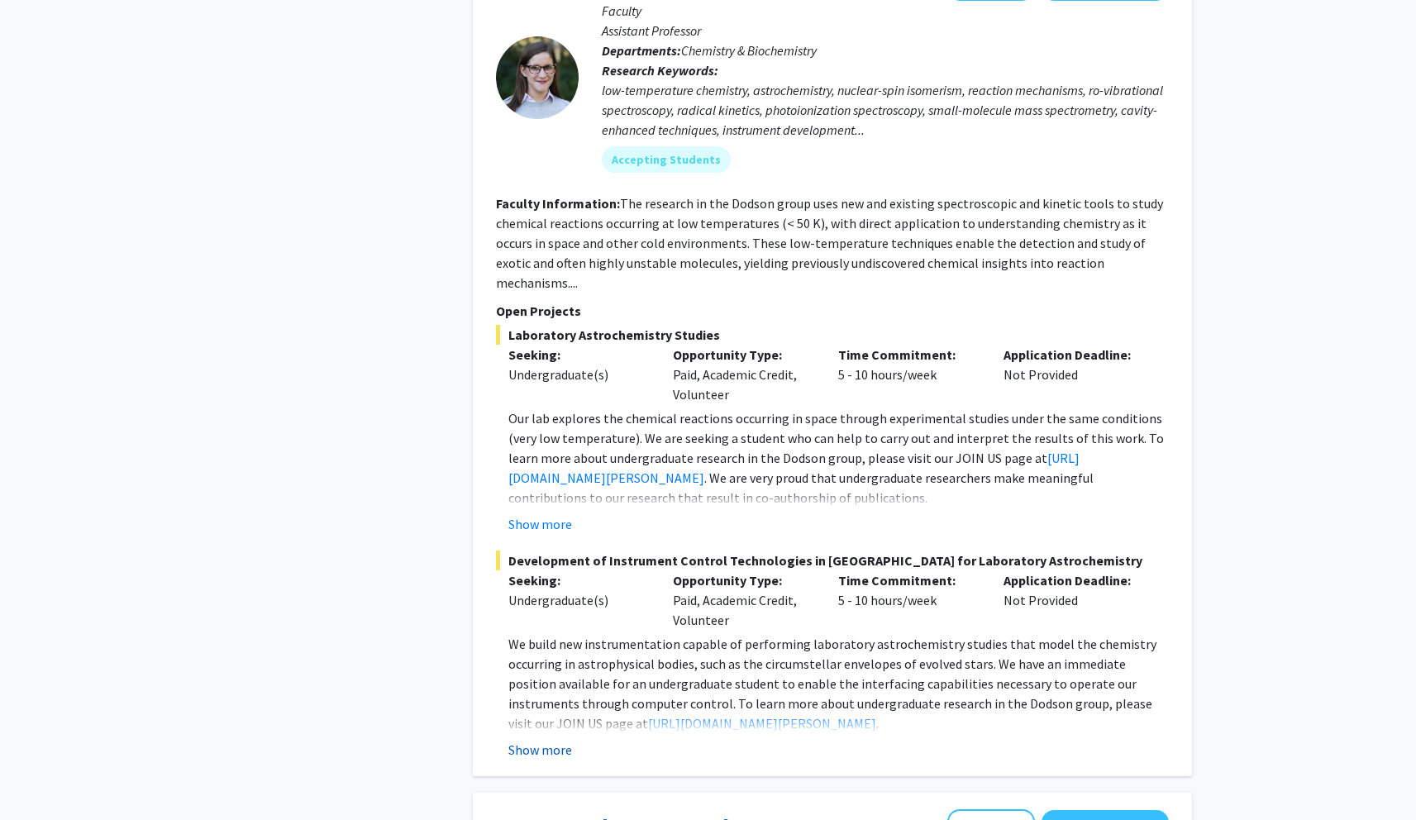
click at [535, 740] on button "Show more" at bounding box center [540, 750] width 64 height 20
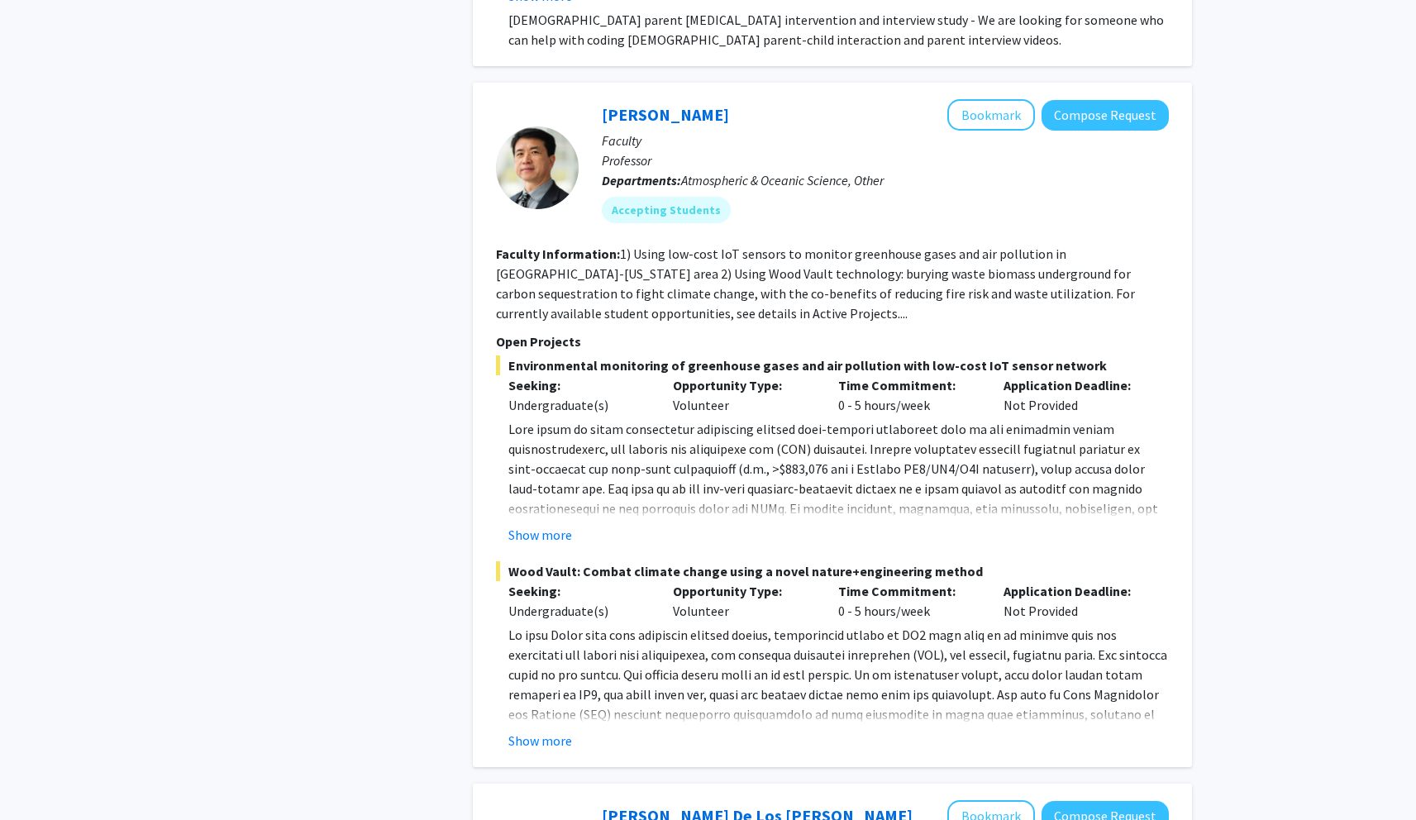
scroll to position [5150, 0]
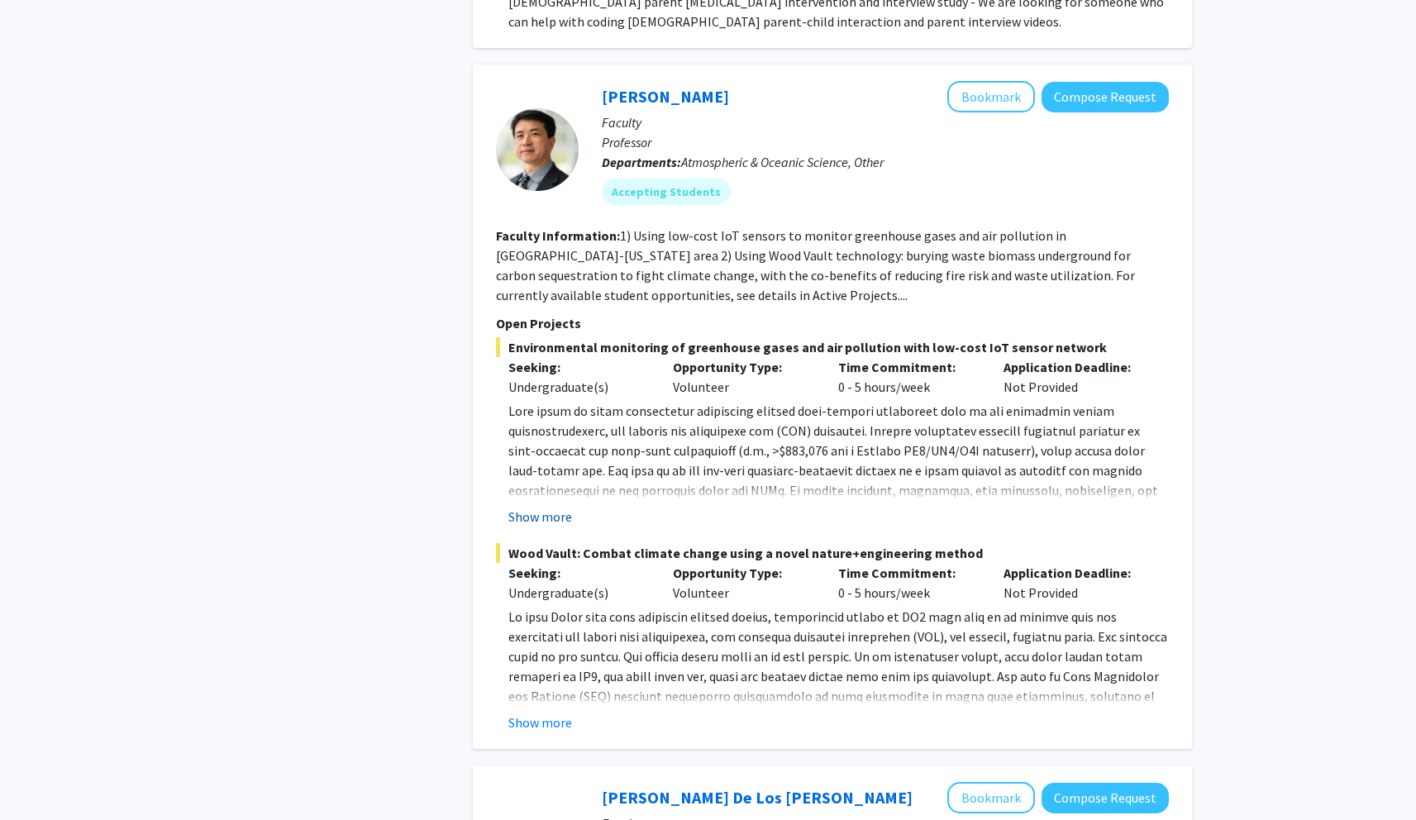
click at [559, 507] on button "Show more" at bounding box center [540, 517] width 64 height 20
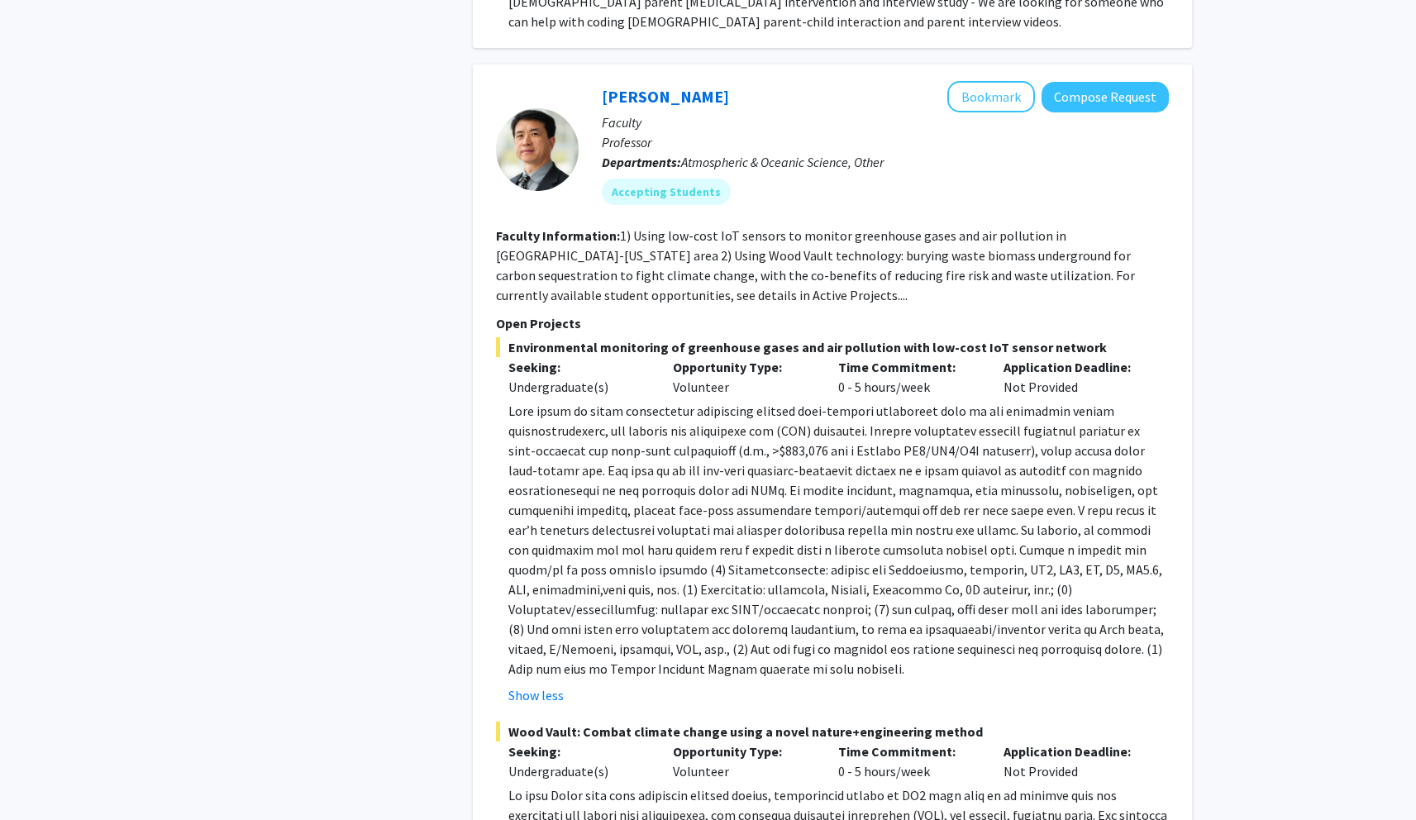
click at [546, 467] on p at bounding box center [838, 540] width 660 height 278
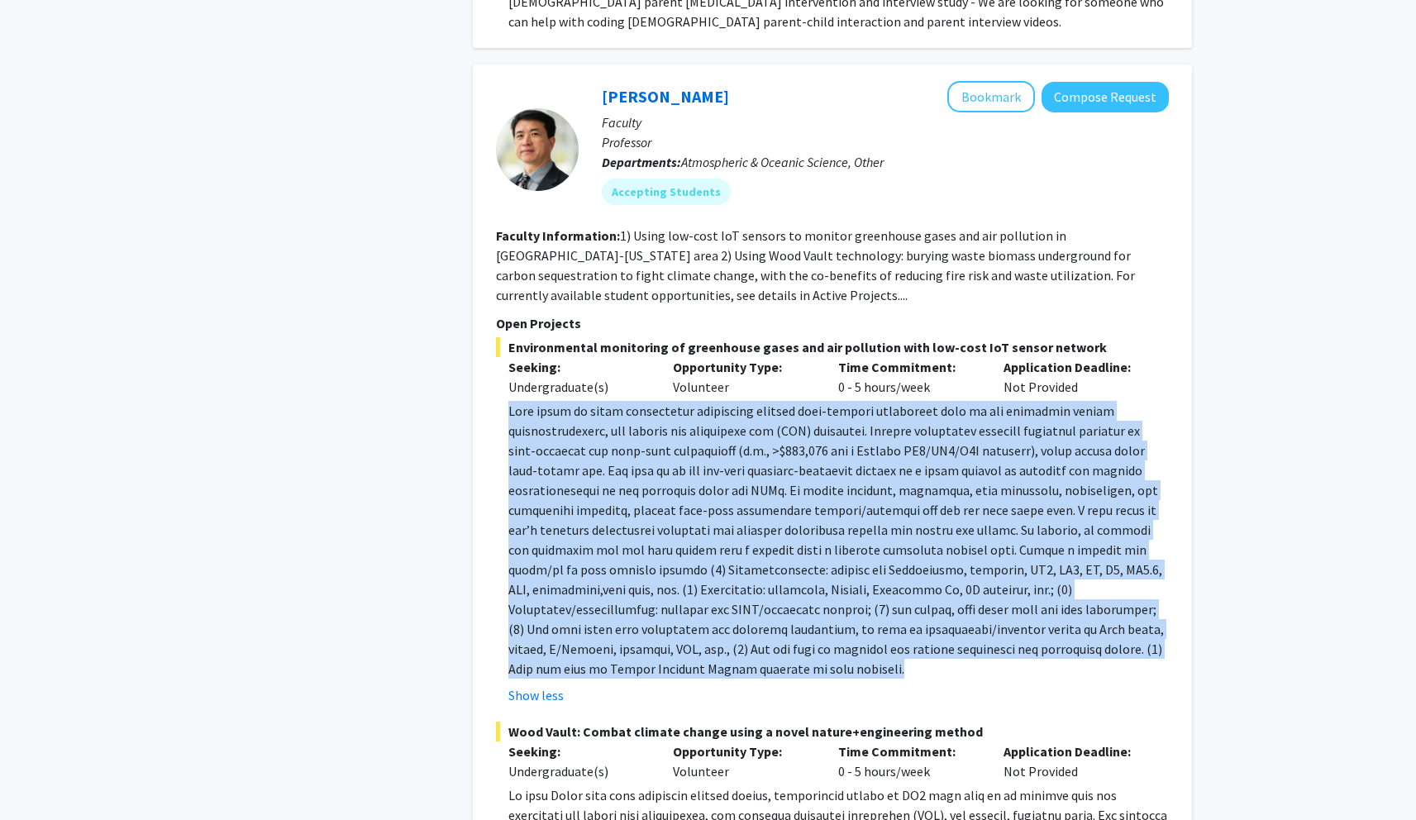
click at [546, 467] on p at bounding box center [838, 540] width 660 height 278
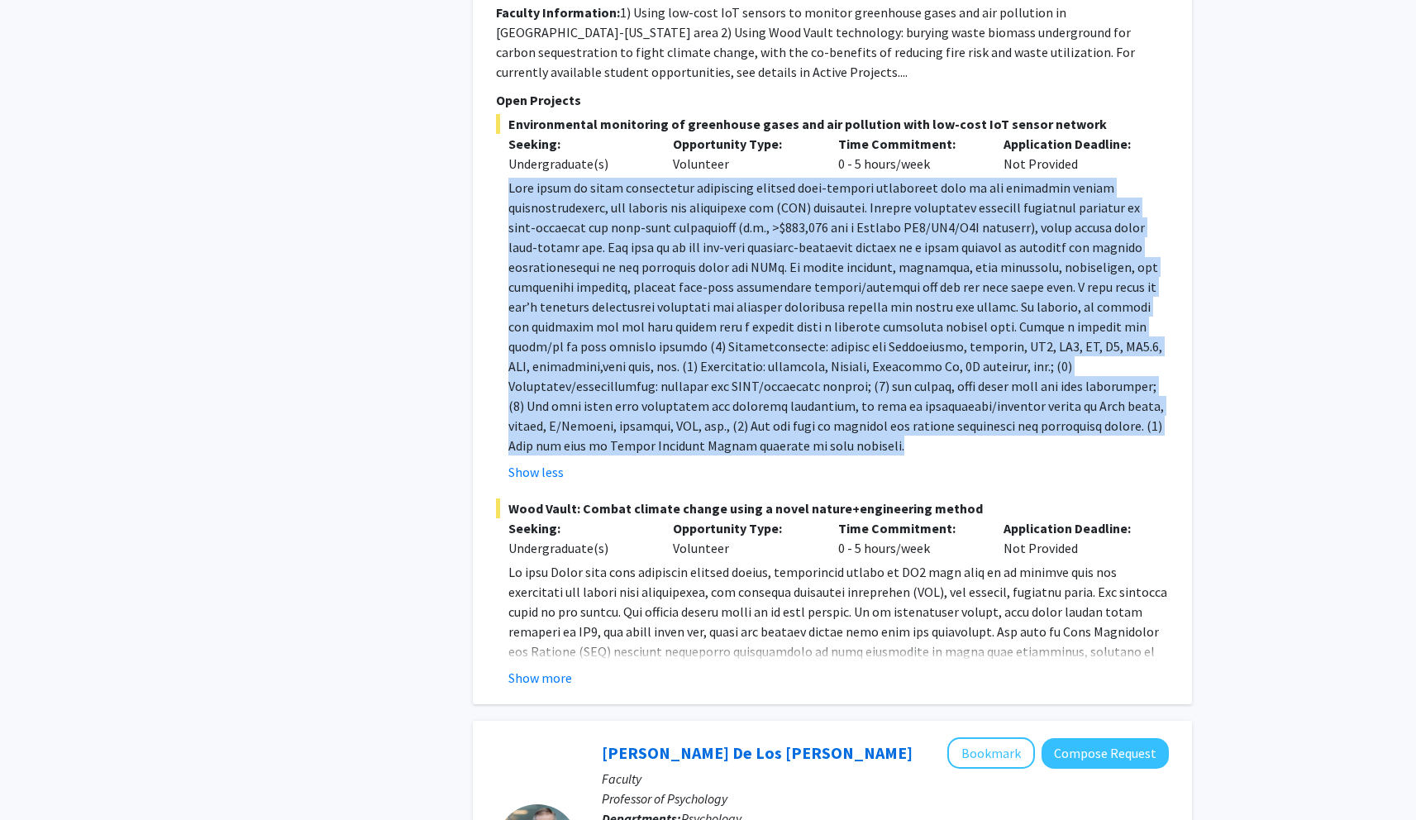
scroll to position [5389, 0]
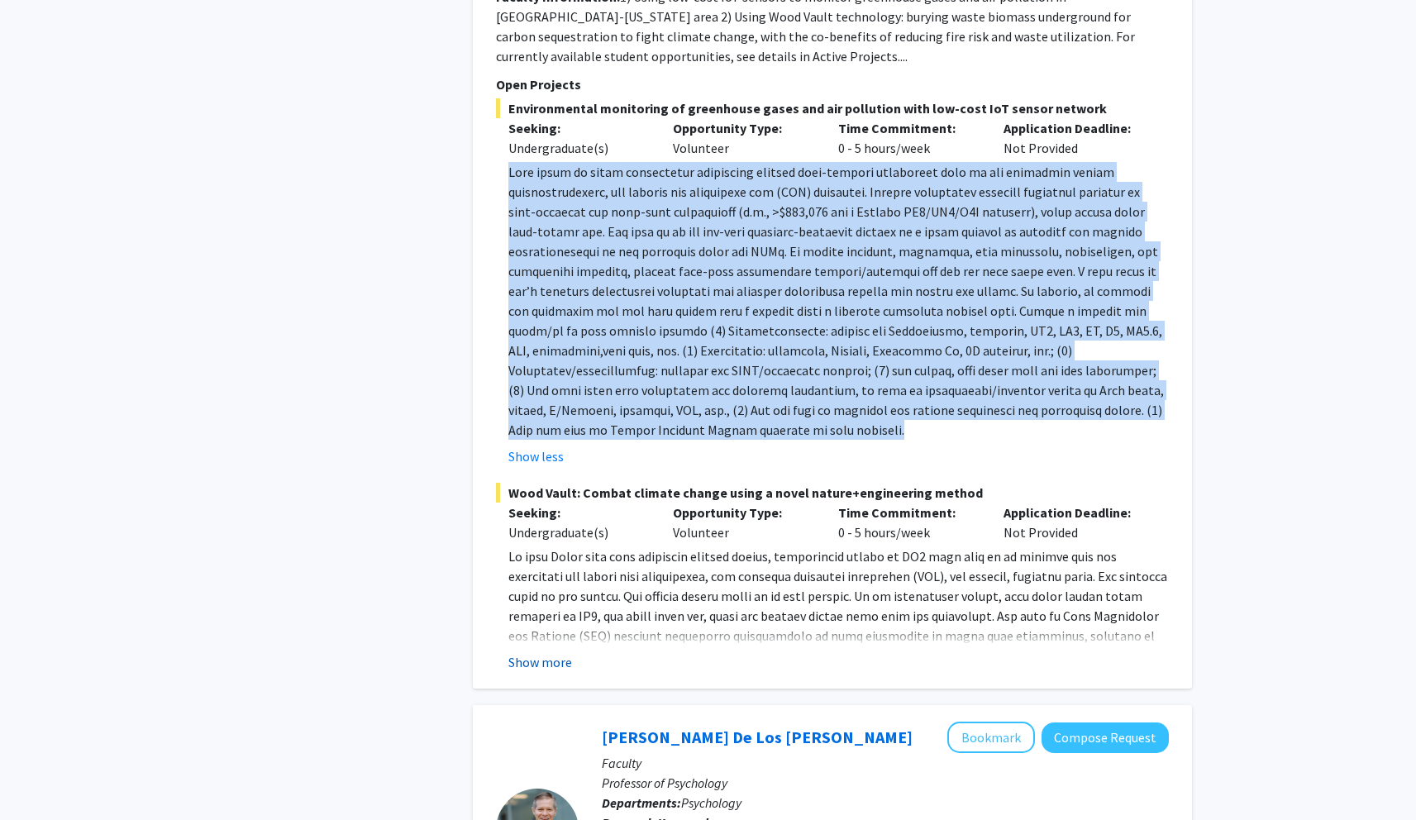
click at [541, 652] on button "Show more" at bounding box center [540, 662] width 64 height 20
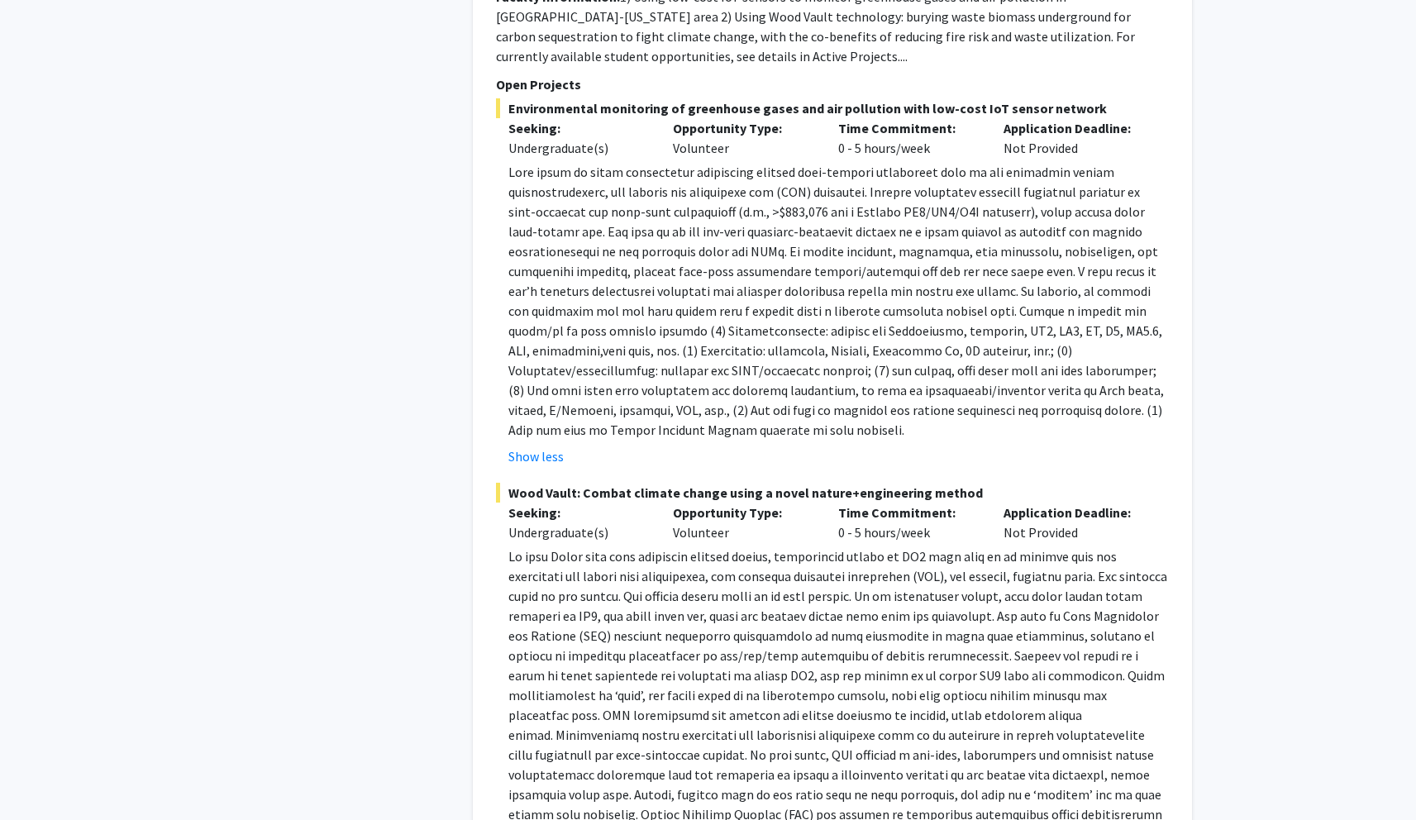
click at [606, 601] on p at bounding box center [838, 724] width 660 height 357
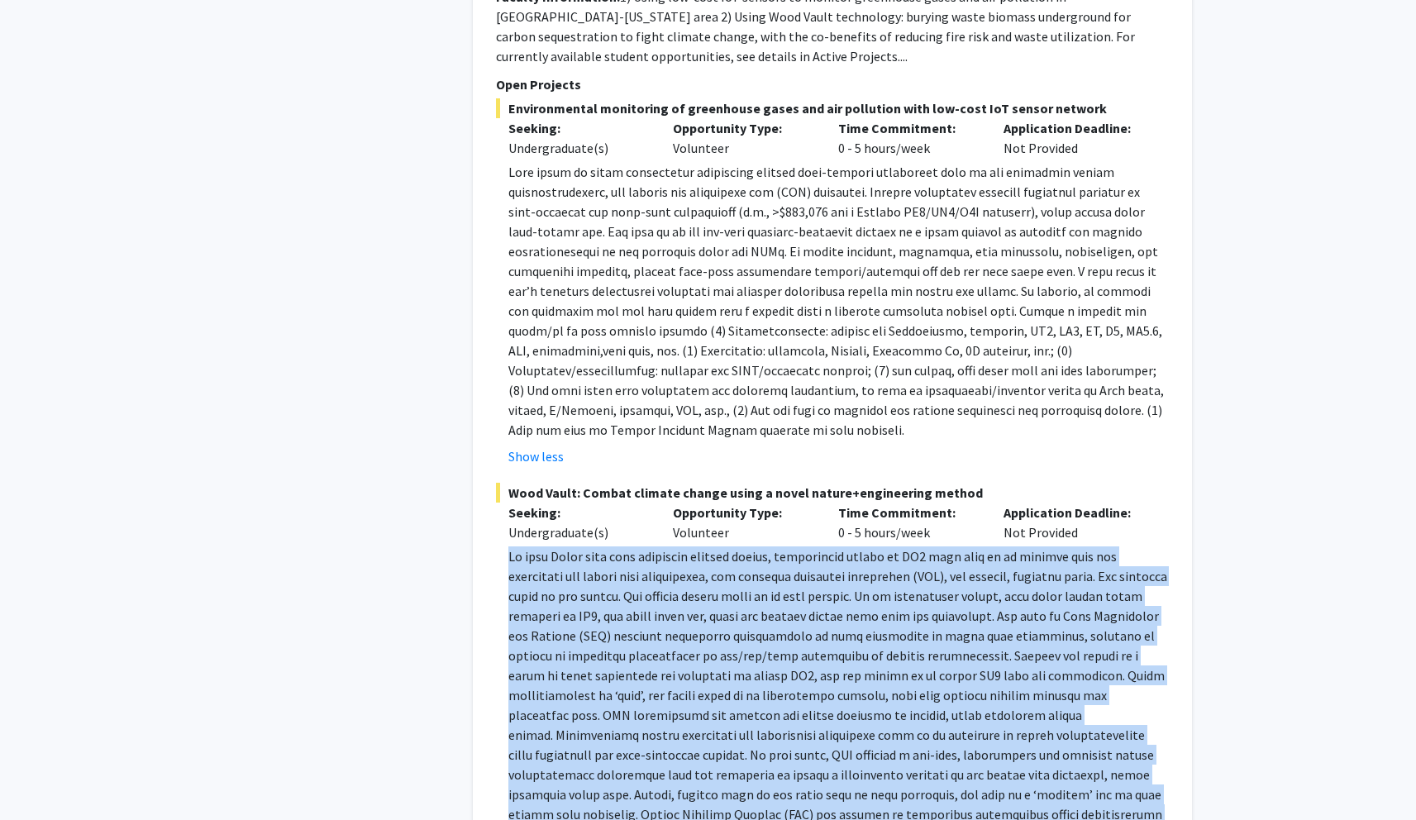
click at [606, 601] on p at bounding box center [838, 724] width 660 height 357
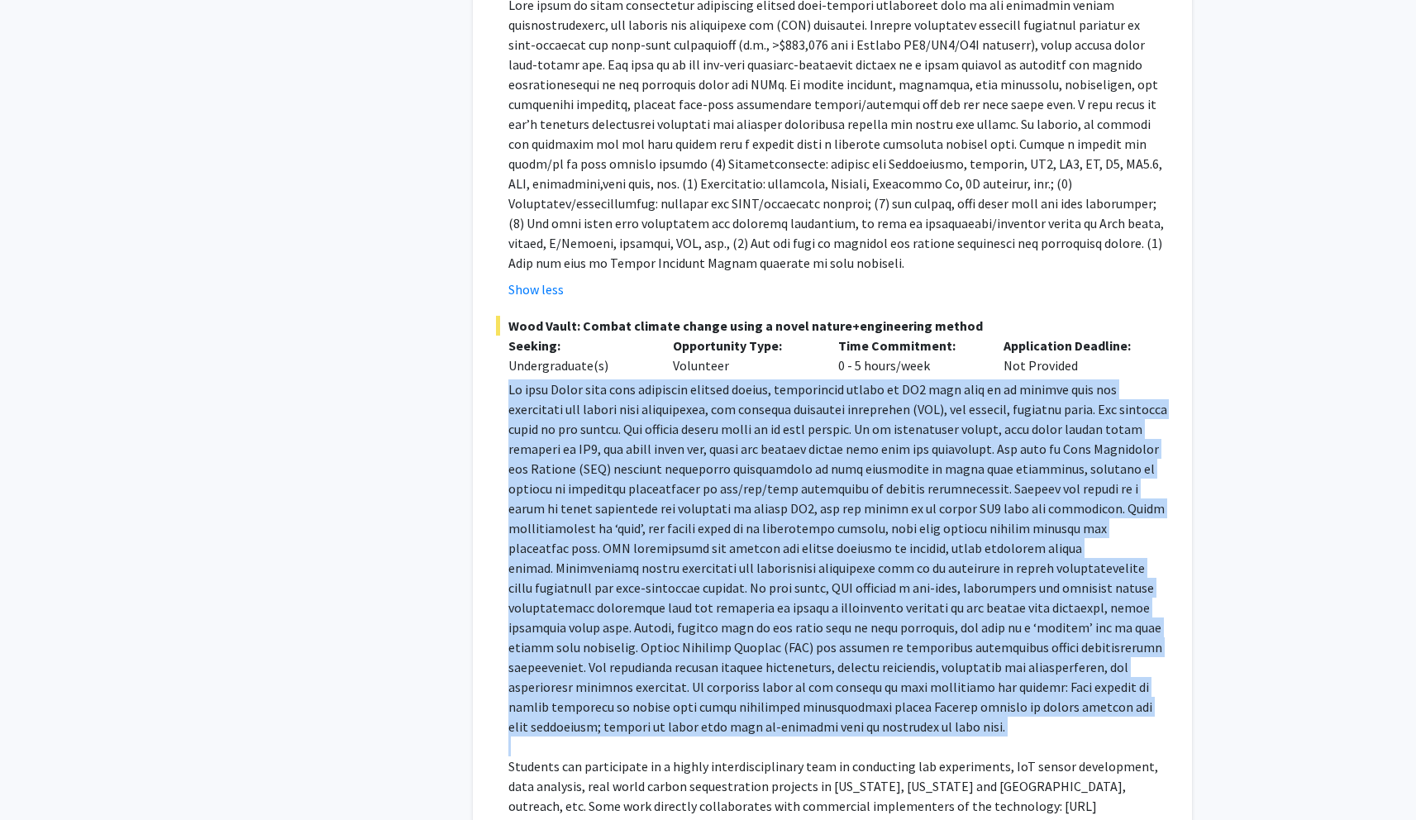
scroll to position [5559, 0]
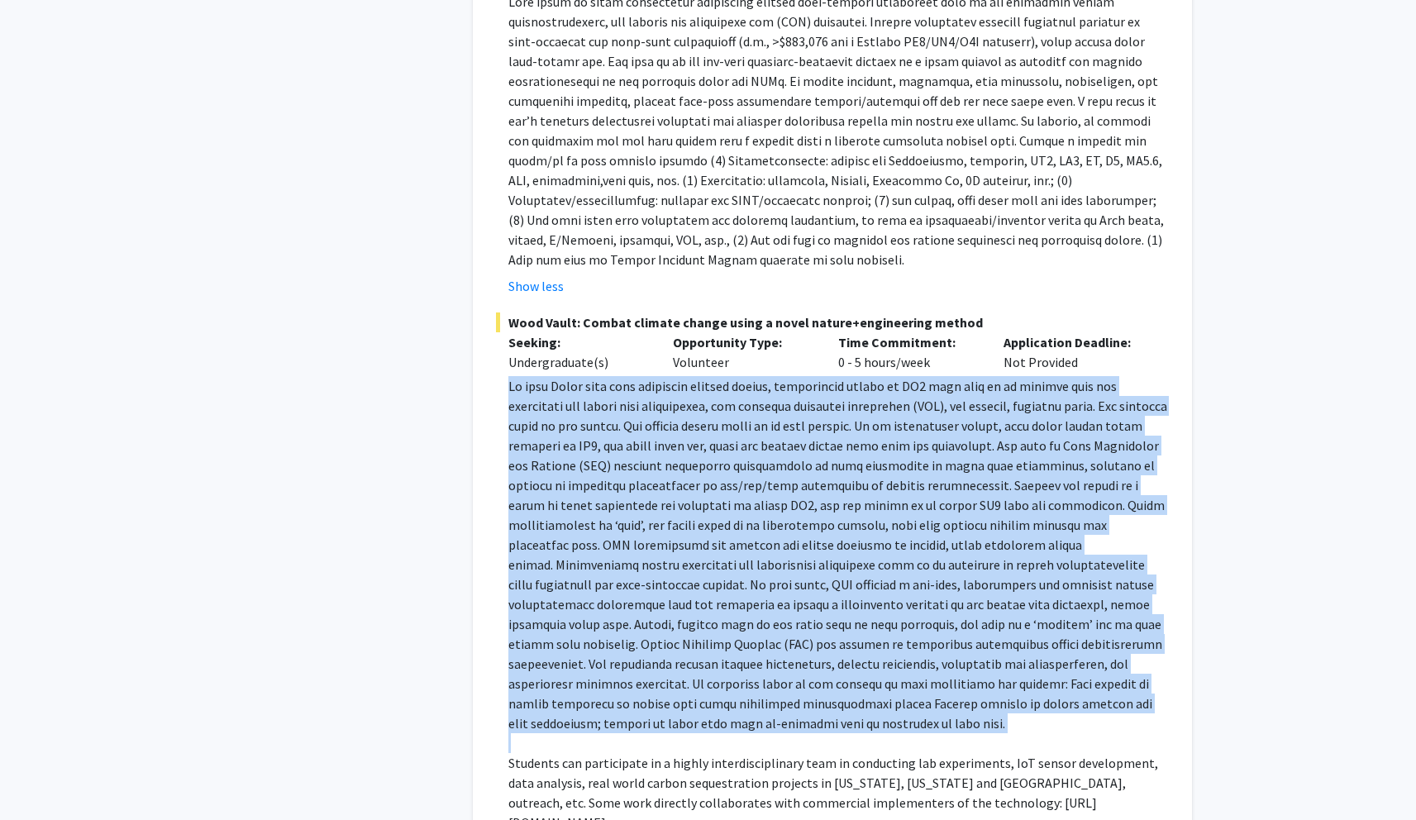
click at [623, 585] on p at bounding box center [838, 554] width 660 height 357
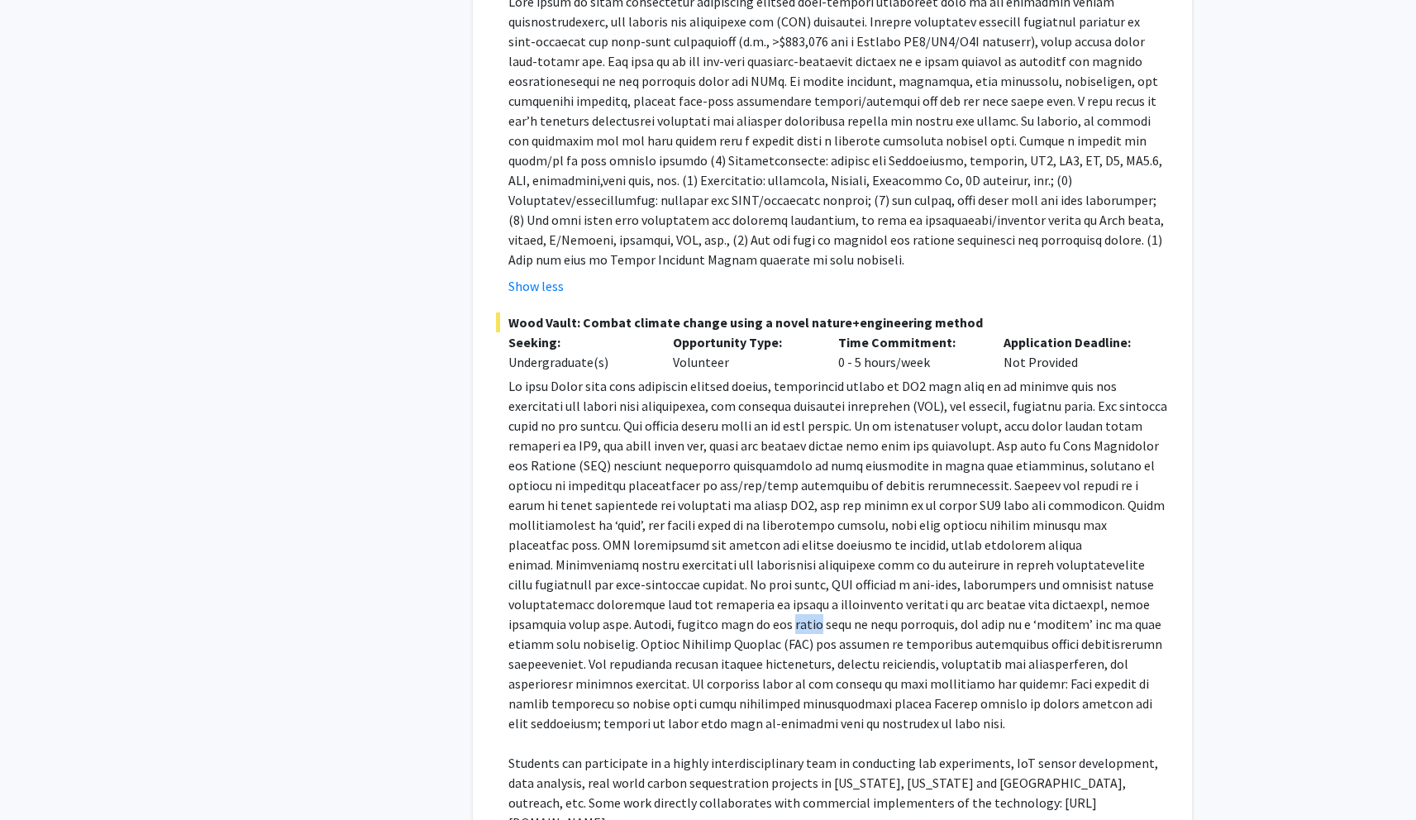
click at [623, 585] on p at bounding box center [838, 554] width 660 height 357
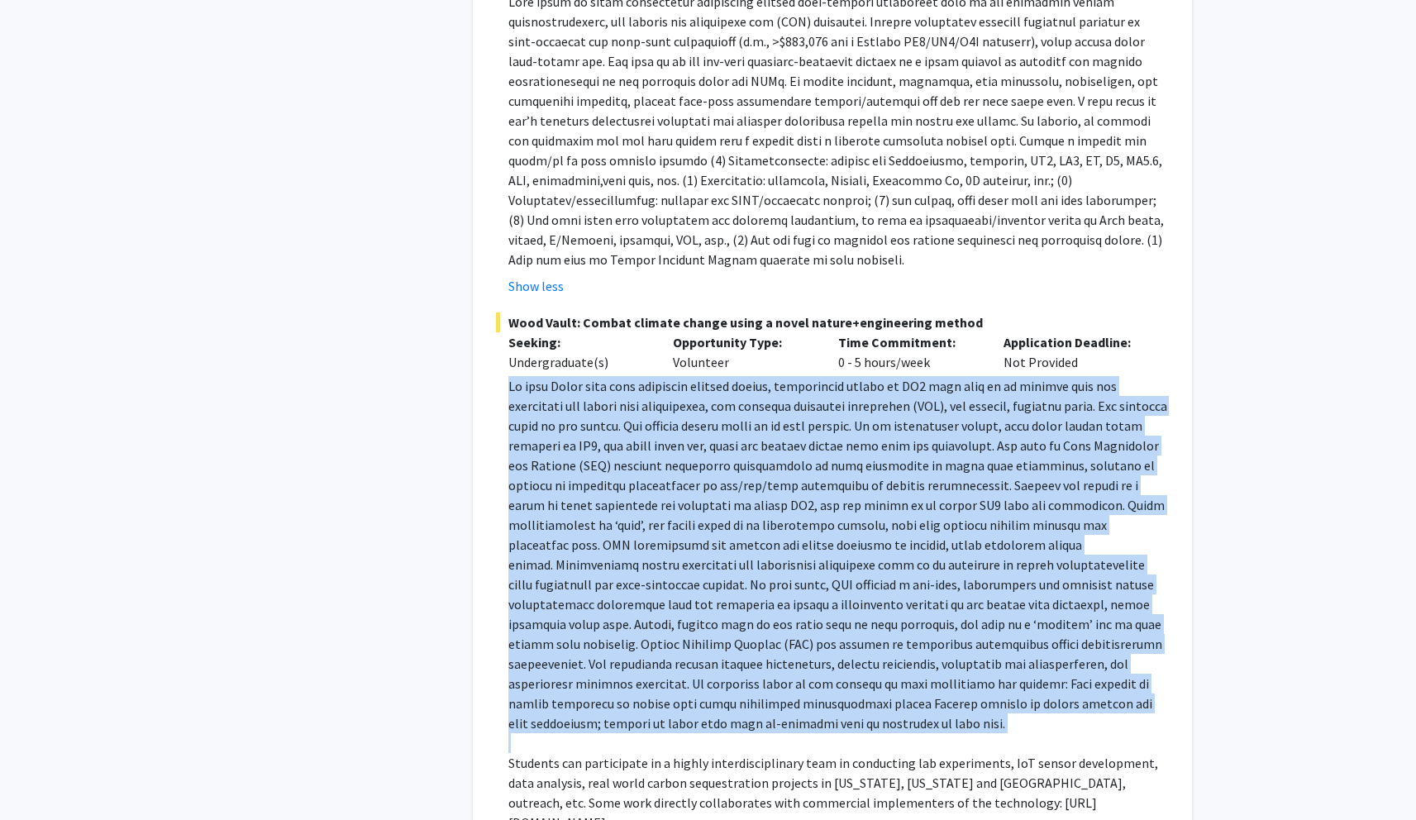
click at [623, 585] on p at bounding box center [838, 554] width 660 height 357
click at [727, 522] on p at bounding box center [838, 554] width 660 height 357
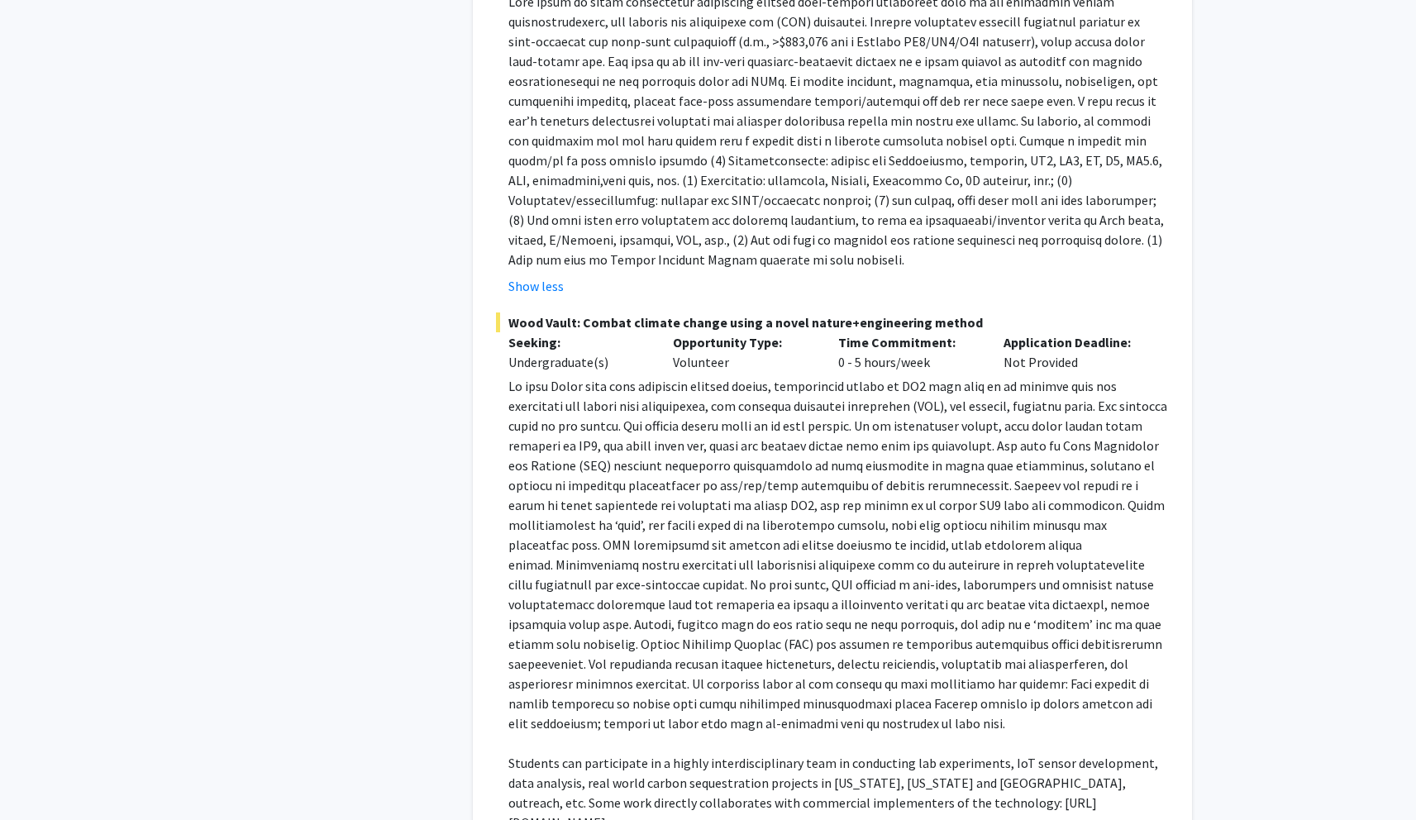
click at [726, 522] on p at bounding box center [838, 554] width 660 height 357
click at [746, 513] on p at bounding box center [838, 554] width 660 height 357
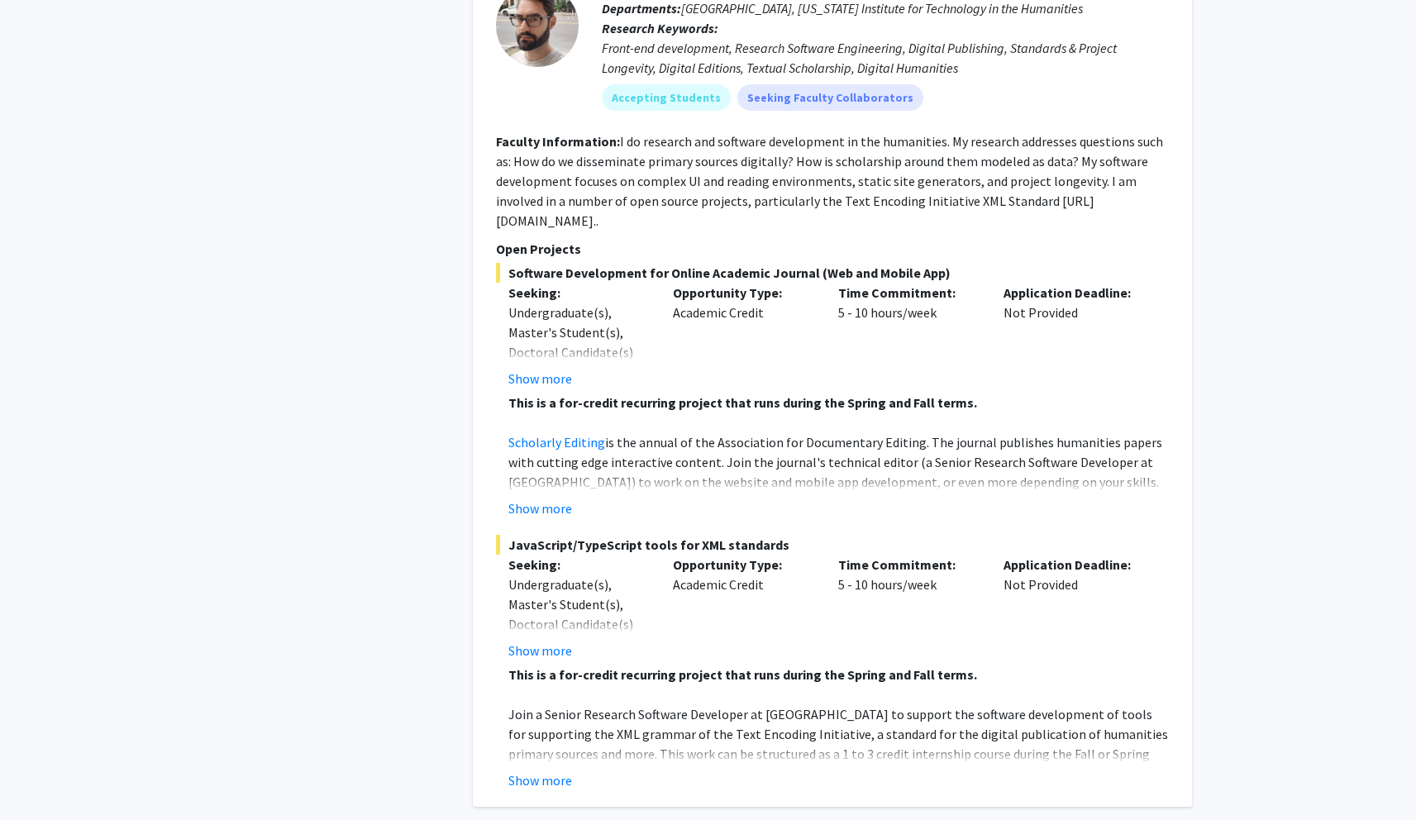
scroll to position [8602, 0]
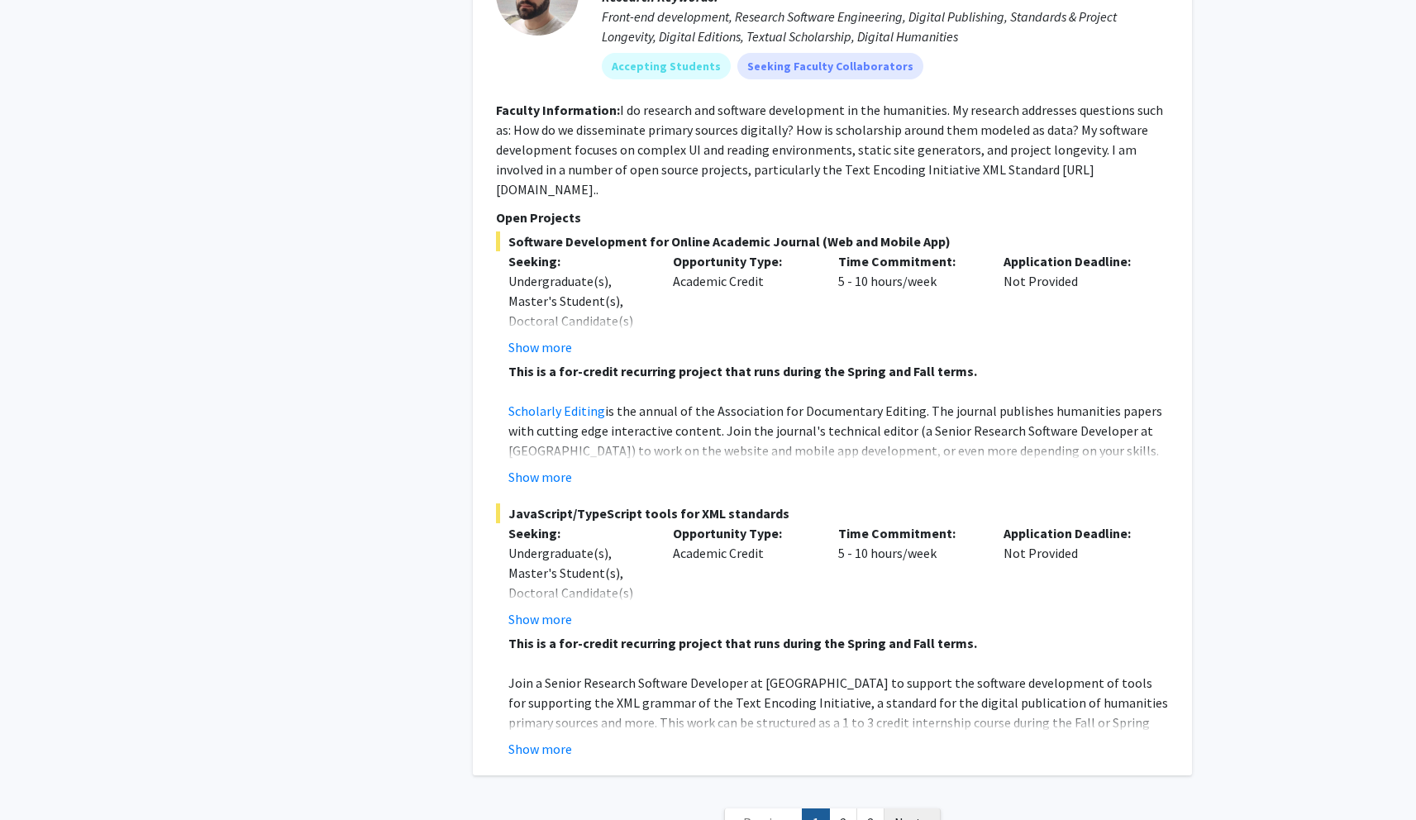
click at [910, 808] on link "Next »" at bounding box center [912, 822] width 57 height 29
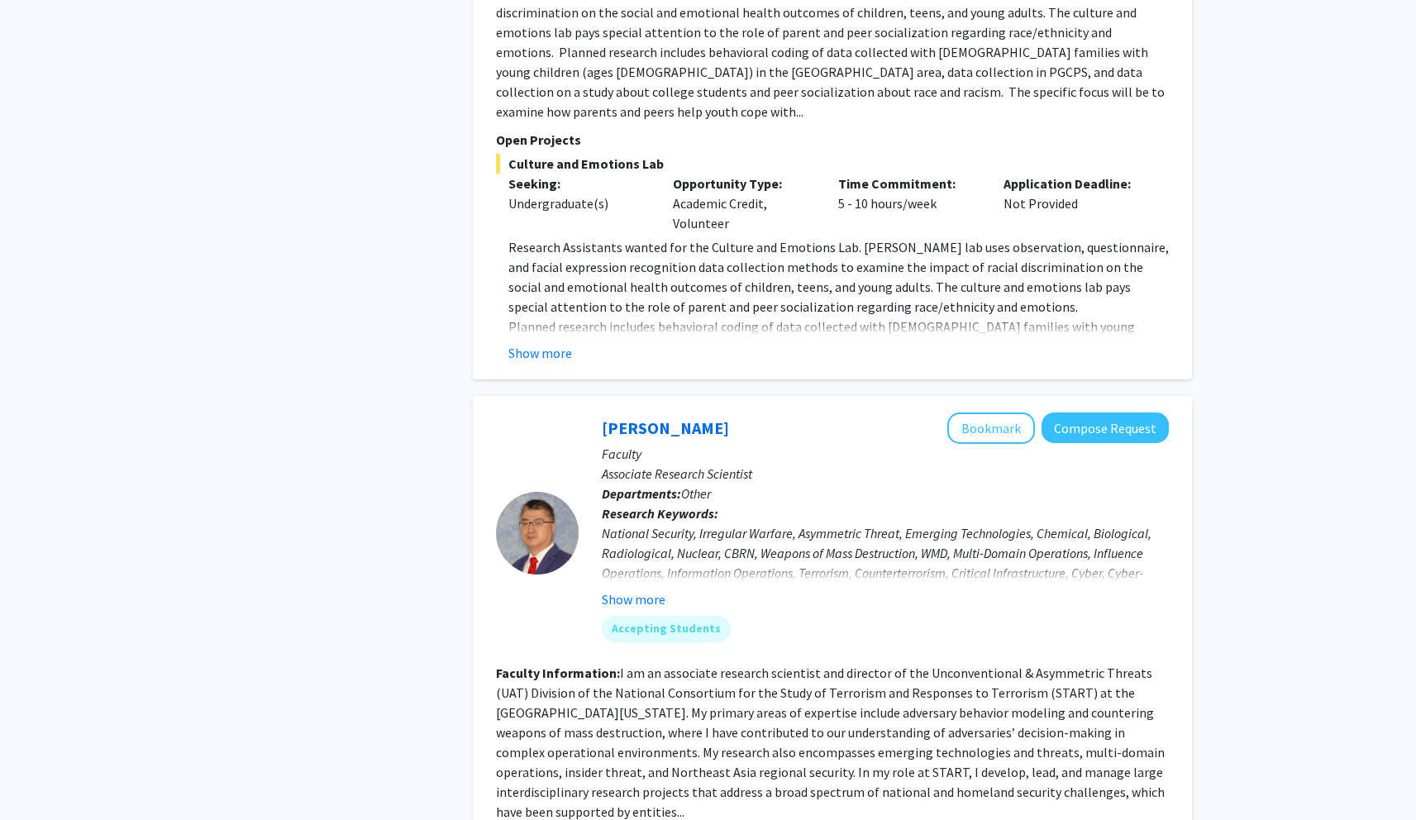
scroll to position [2763, 0]
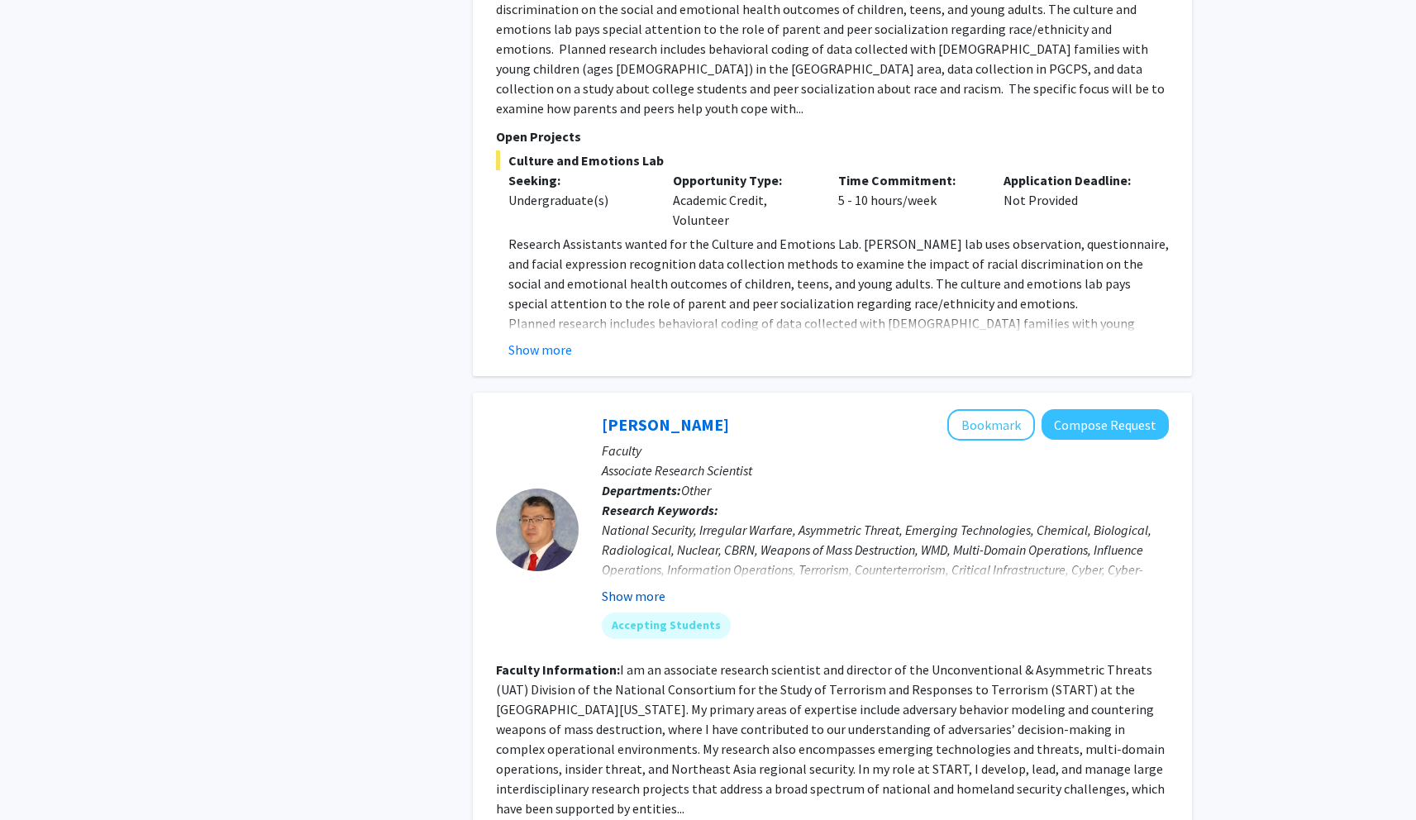
click at [648, 586] on button "Show more" at bounding box center [634, 596] width 64 height 20
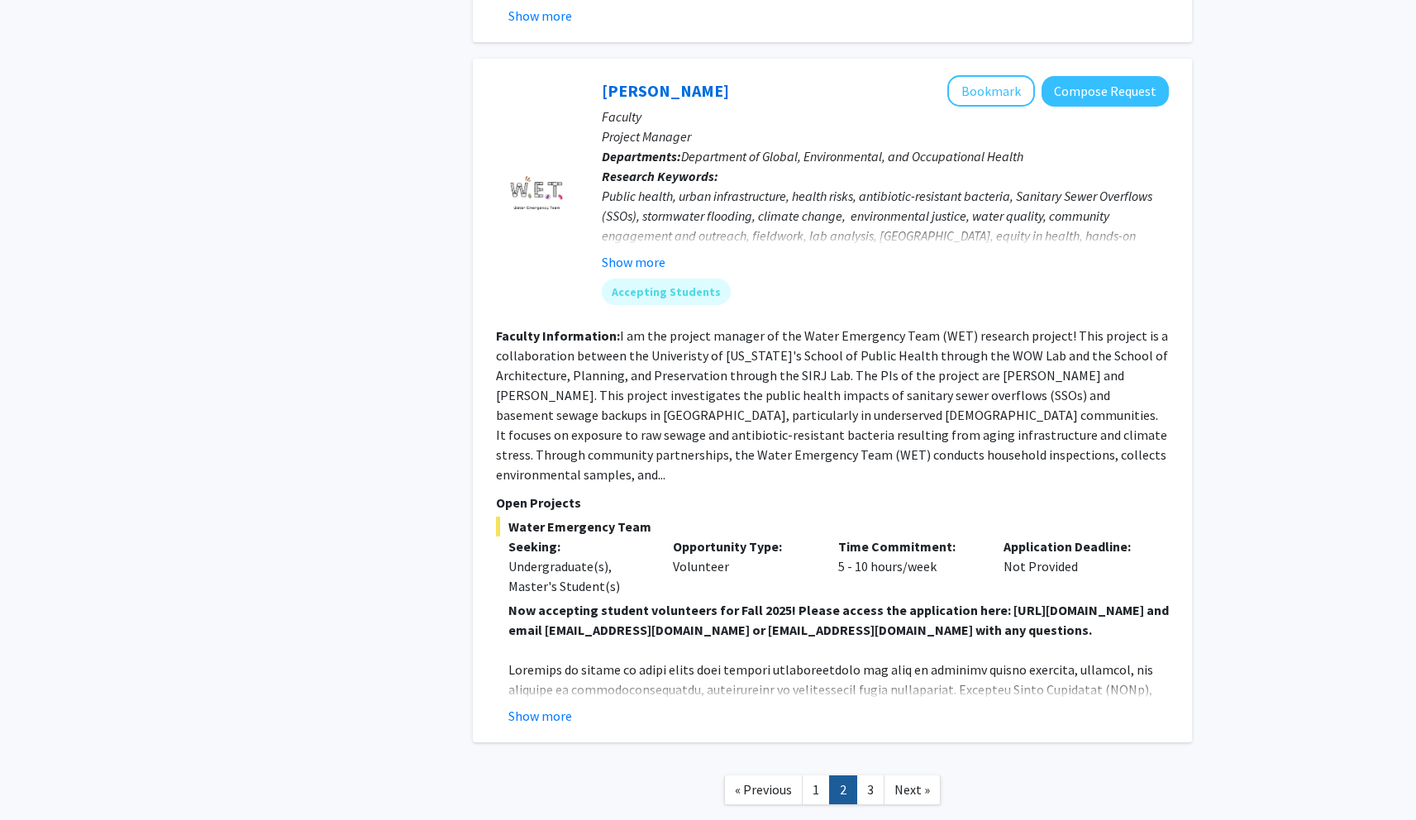
scroll to position [5609, 0]
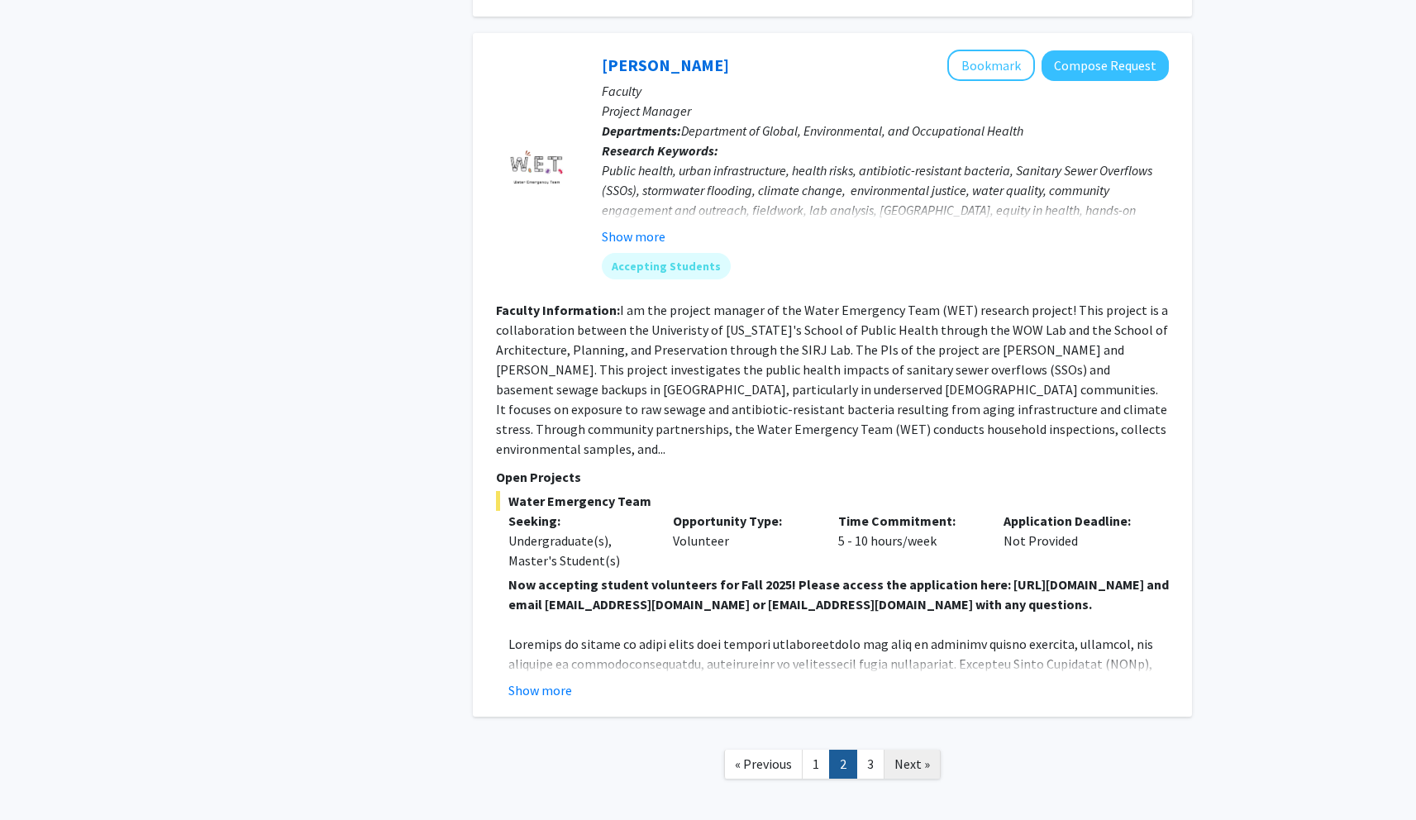
click at [902, 755] on span "Next »" at bounding box center [912, 763] width 36 height 17
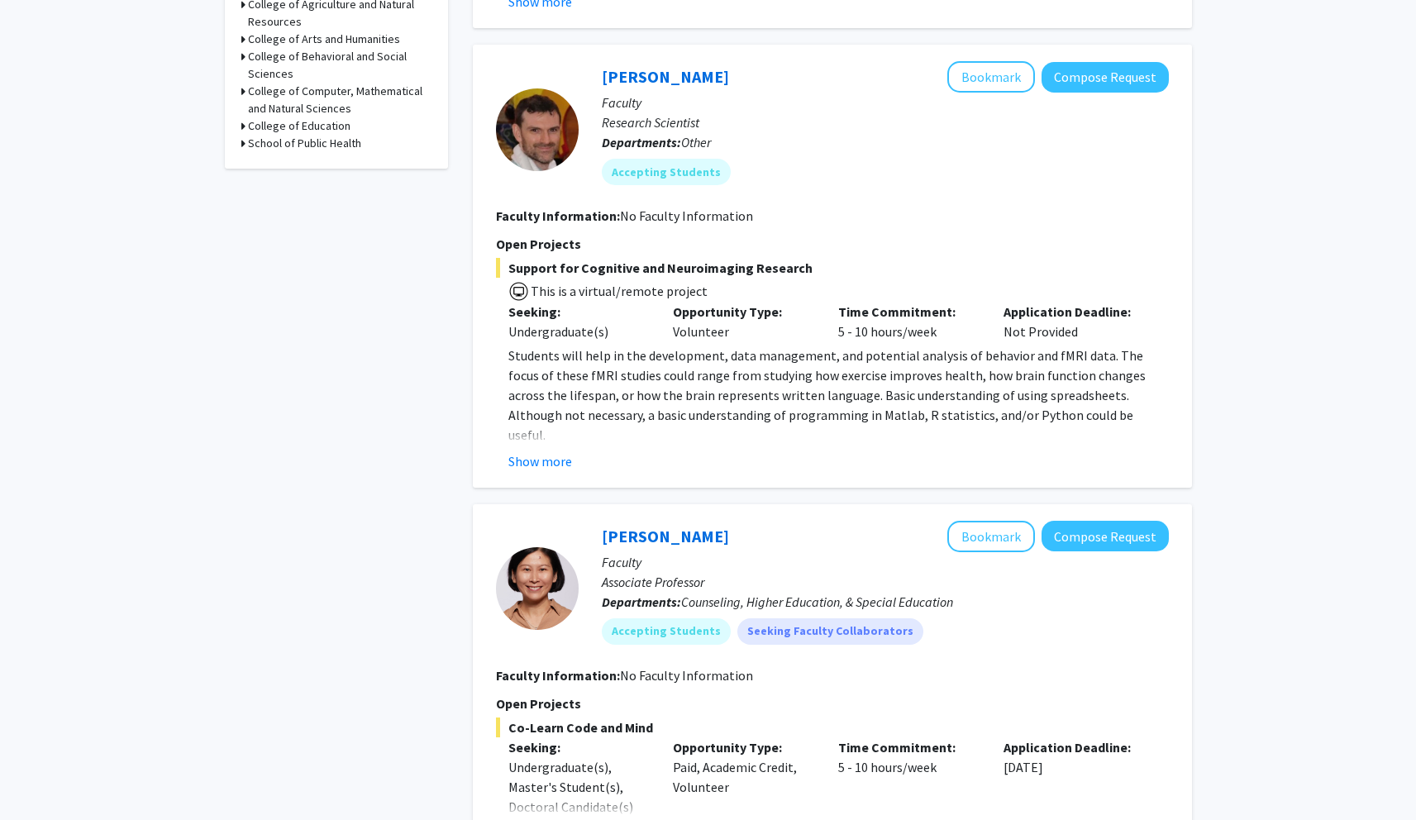
scroll to position [659, 0]
click at [545, 453] on button "Show more" at bounding box center [540, 460] width 64 height 20
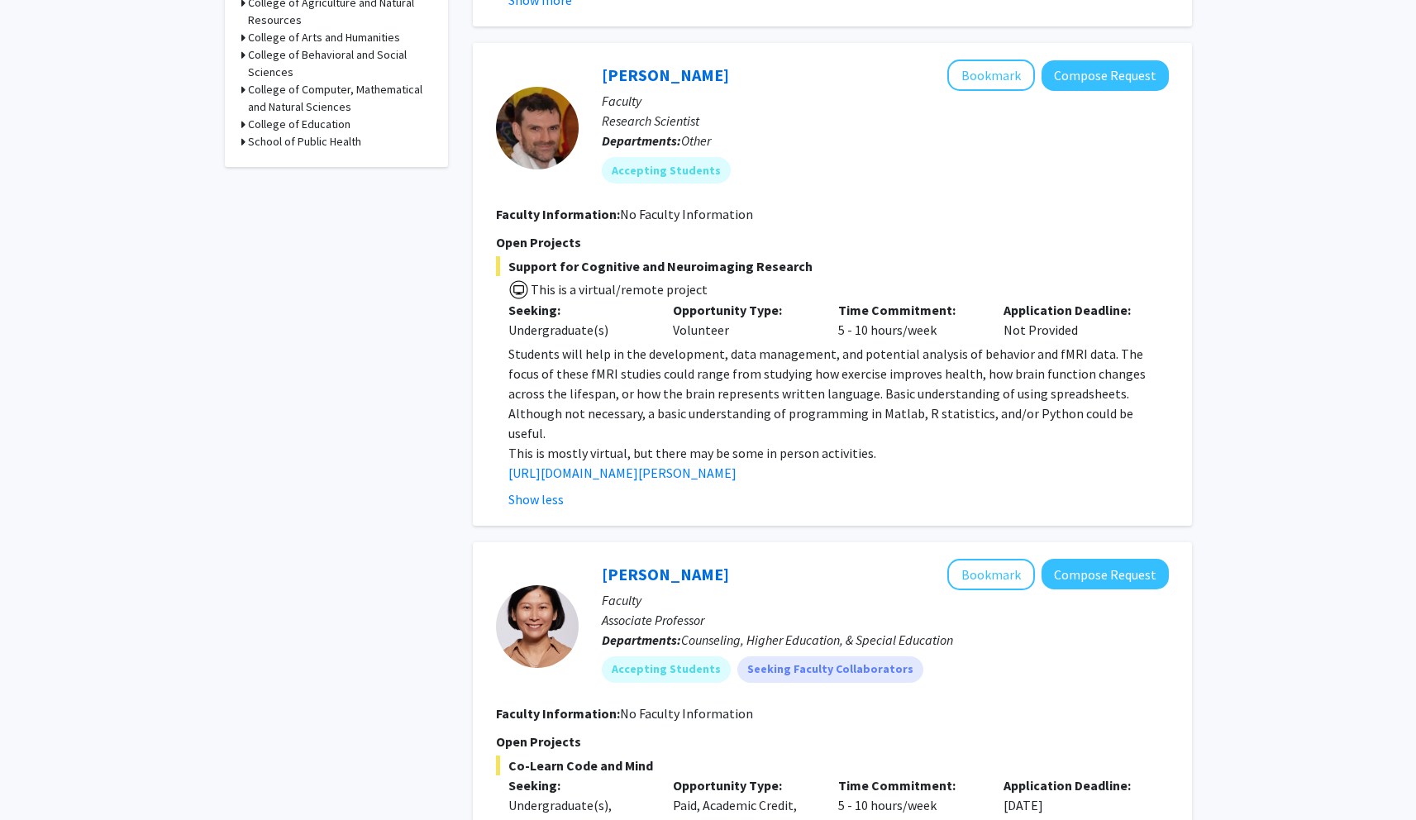
click at [576, 443] on p "This is mostly virtual, but there may be some in person activities." at bounding box center [838, 453] width 660 height 20
click at [577, 443] on p "This is mostly virtual, but there may be some in person activities." at bounding box center [838, 453] width 660 height 20
click at [724, 407] on span "Students will help in the development, data management, and potential analysis …" at bounding box center [826, 393] width 637 height 96
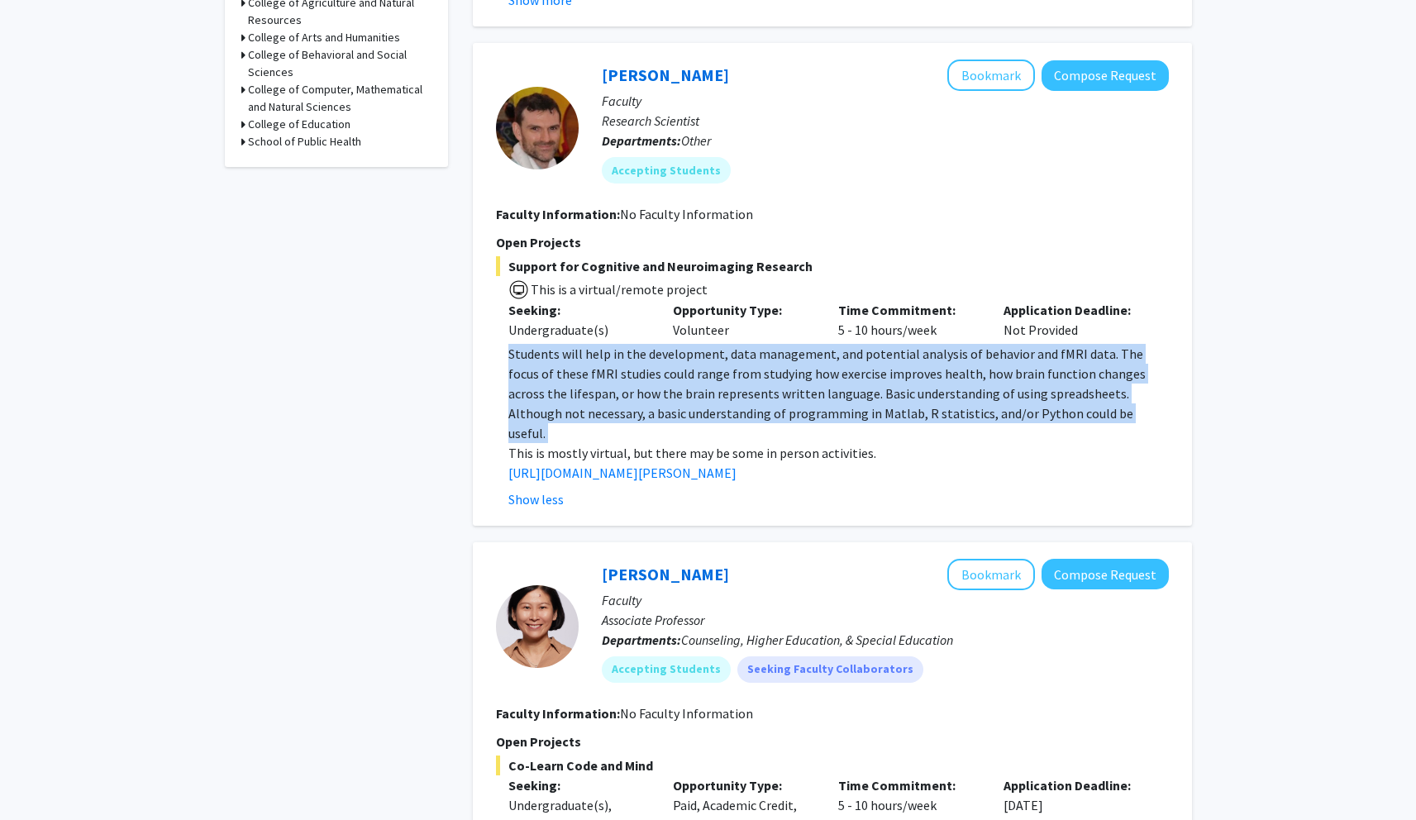
click at [724, 407] on span "Students will help in the development, data management, and potential analysis …" at bounding box center [826, 393] width 637 height 96
click at [805, 407] on span "Students will help in the development, data management, and potential analysis …" at bounding box center [826, 393] width 637 height 96
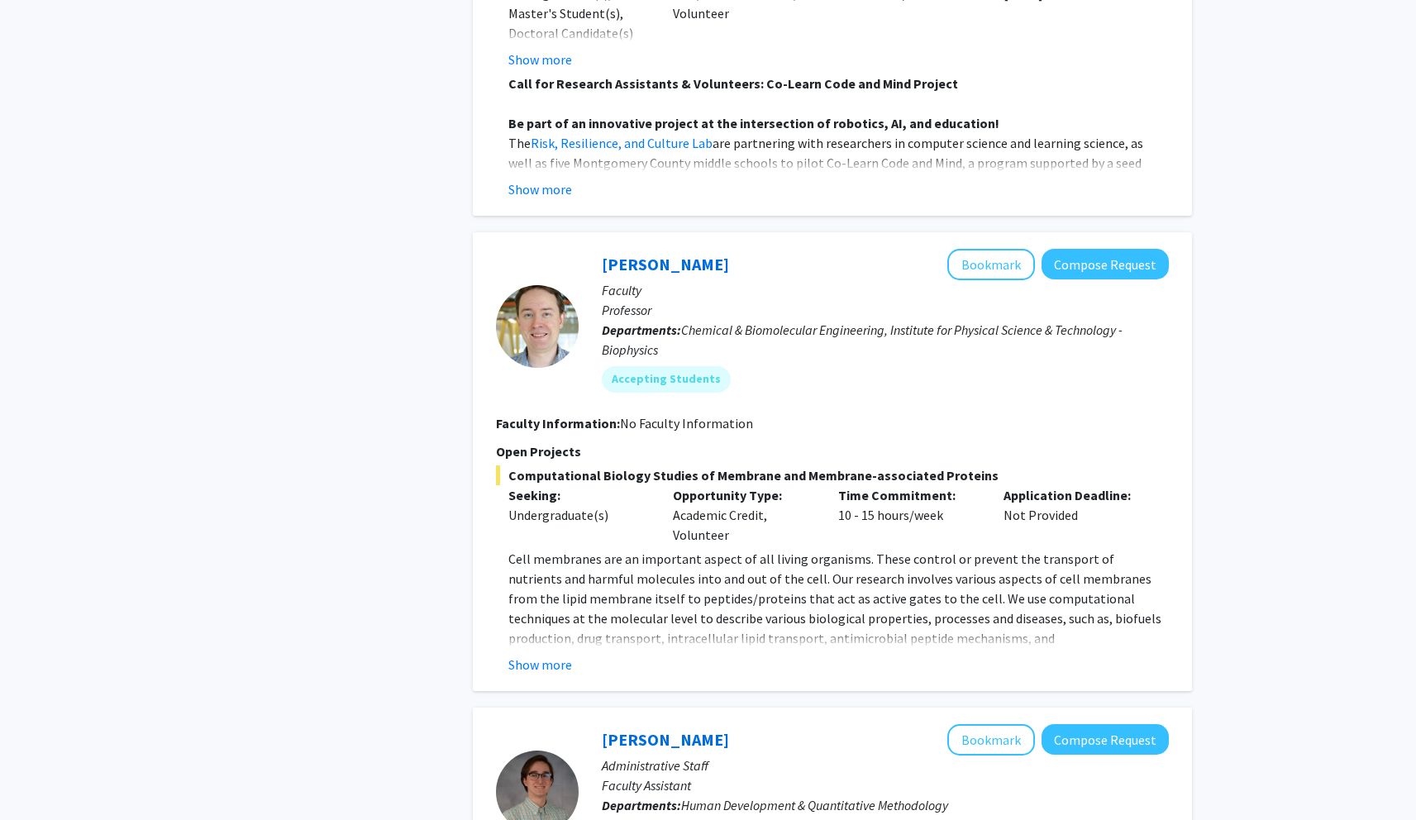
scroll to position [1482, 0]
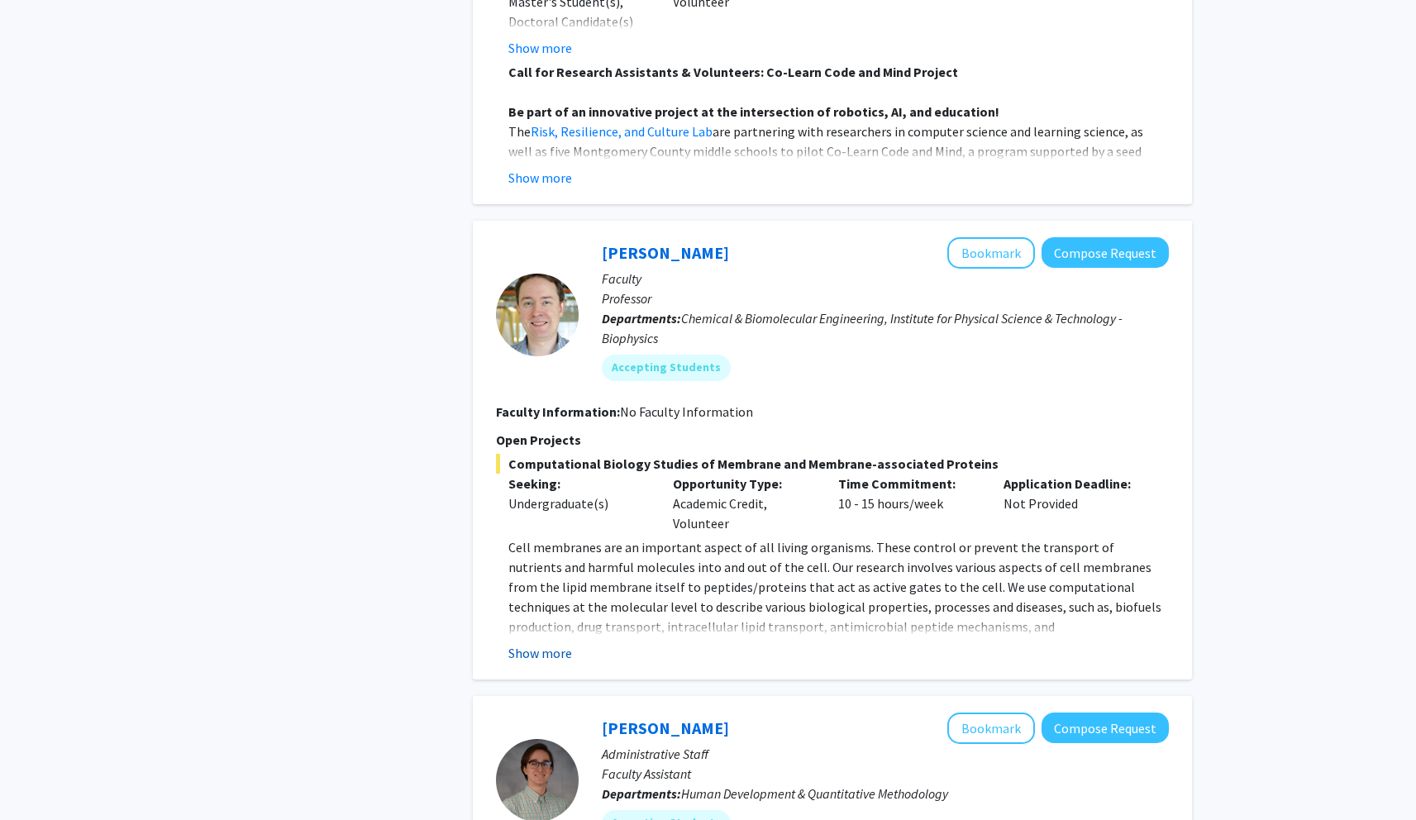
click at [559, 643] on button "Show more" at bounding box center [540, 653] width 64 height 20
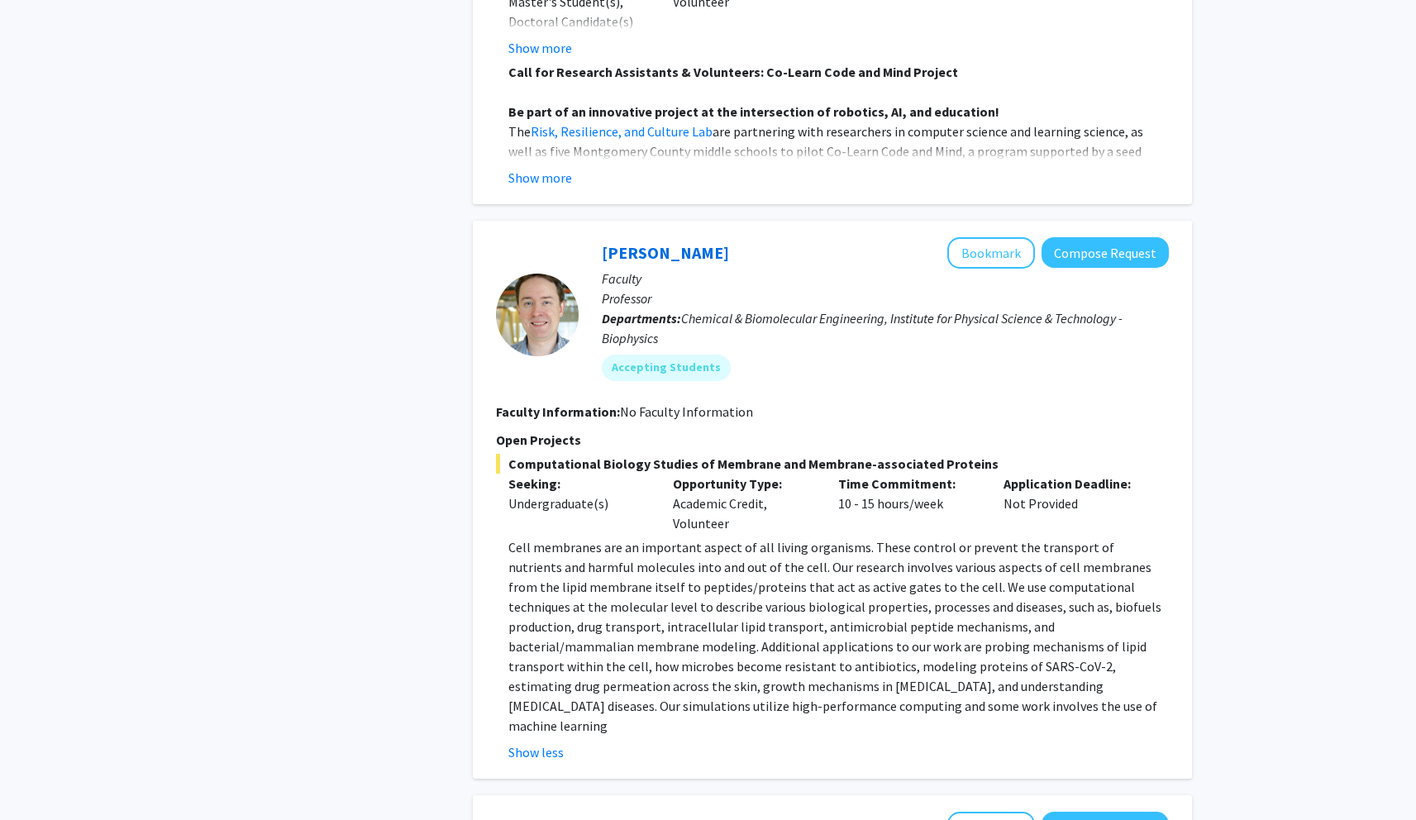
click at [578, 626] on p "Cell membranes are an important aspect of all living organisms. These control o…" at bounding box center [838, 636] width 660 height 198
click at [578, 625] on p "Cell membranes are an important aspect of all living organisms. These control o…" at bounding box center [838, 636] width 660 height 198
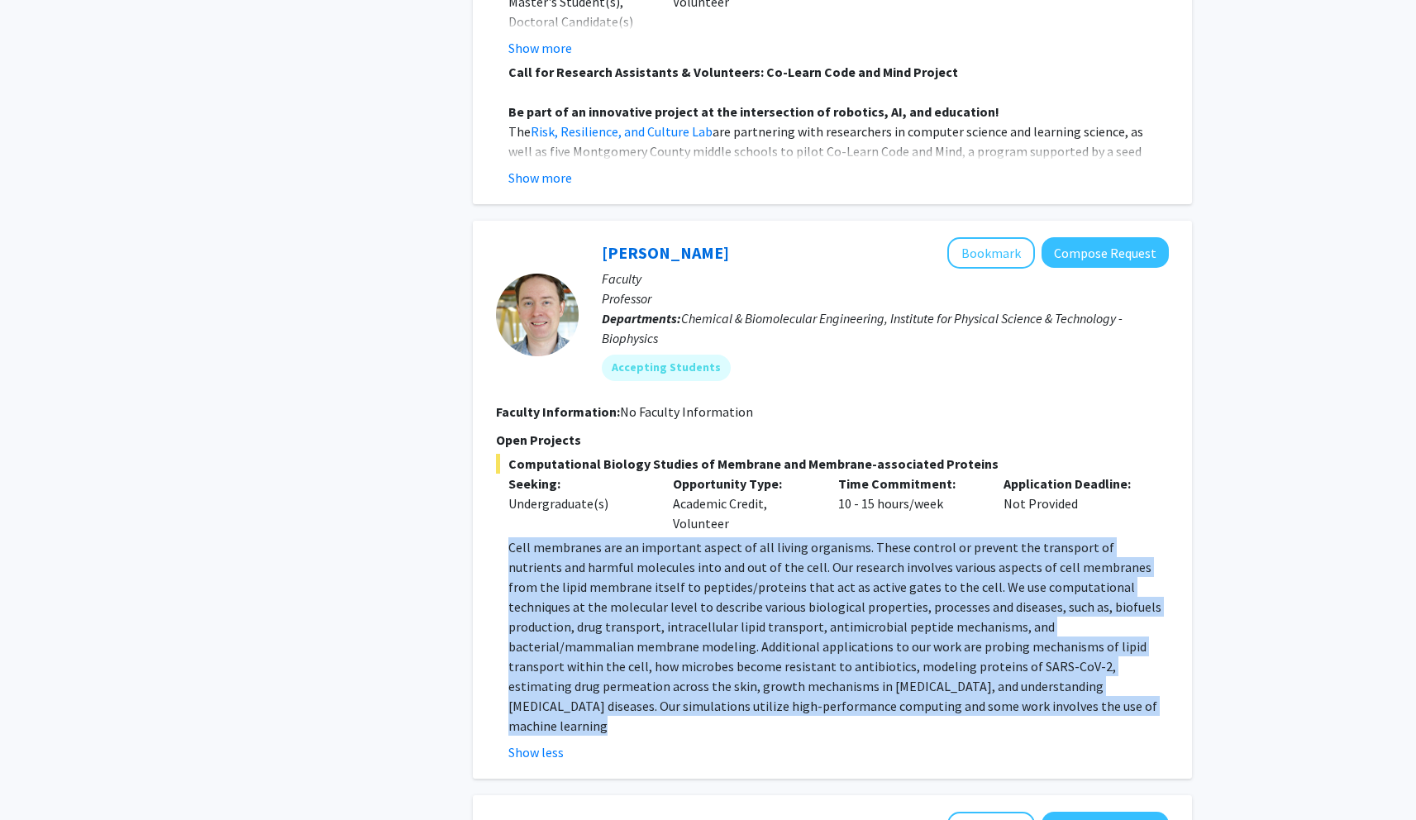
click at [578, 625] on p "Cell membranes are an important aspect of all living organisms. These control o…" at bounding box center [838, 636] width 660 height 198
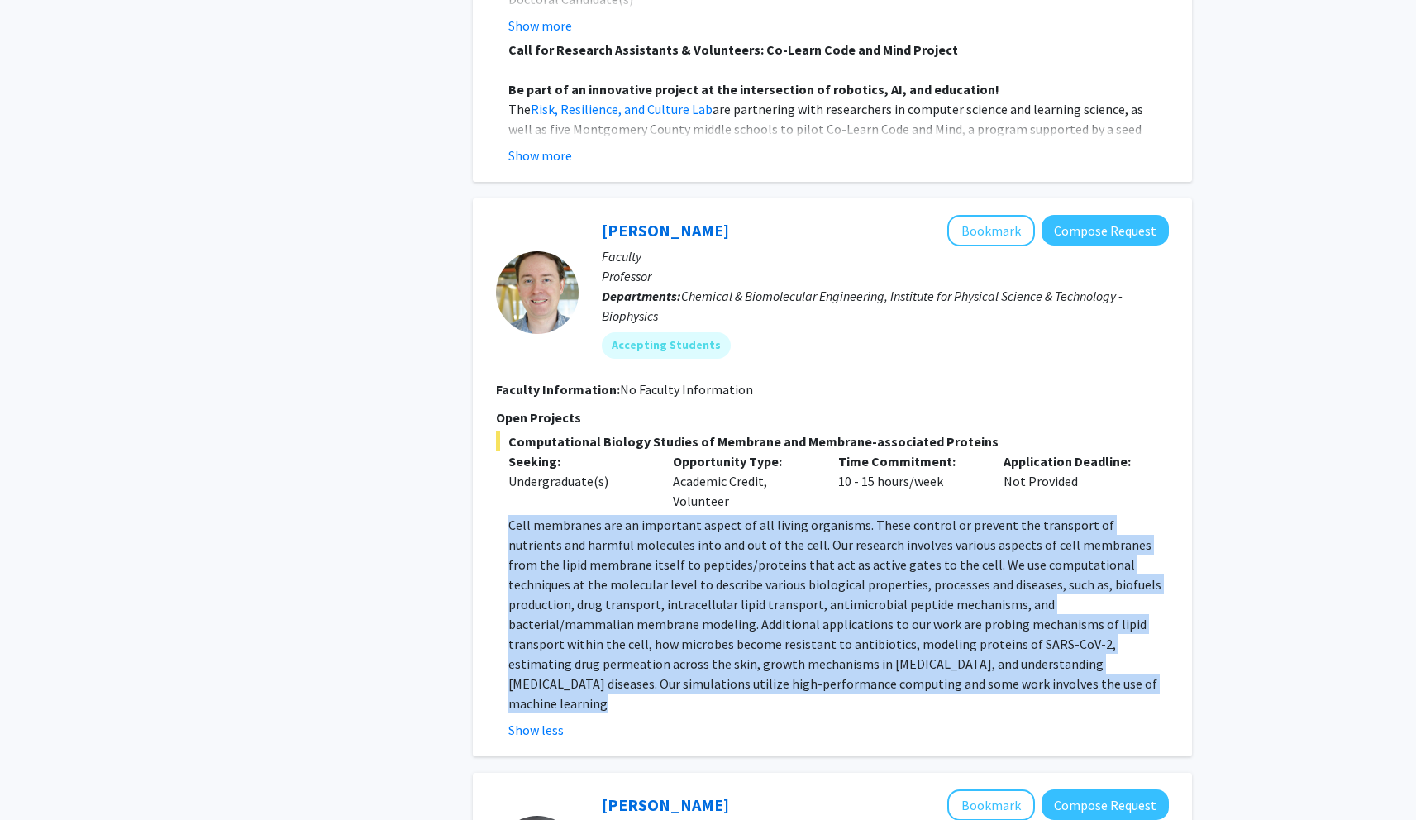
scroll to position [1511, 0]
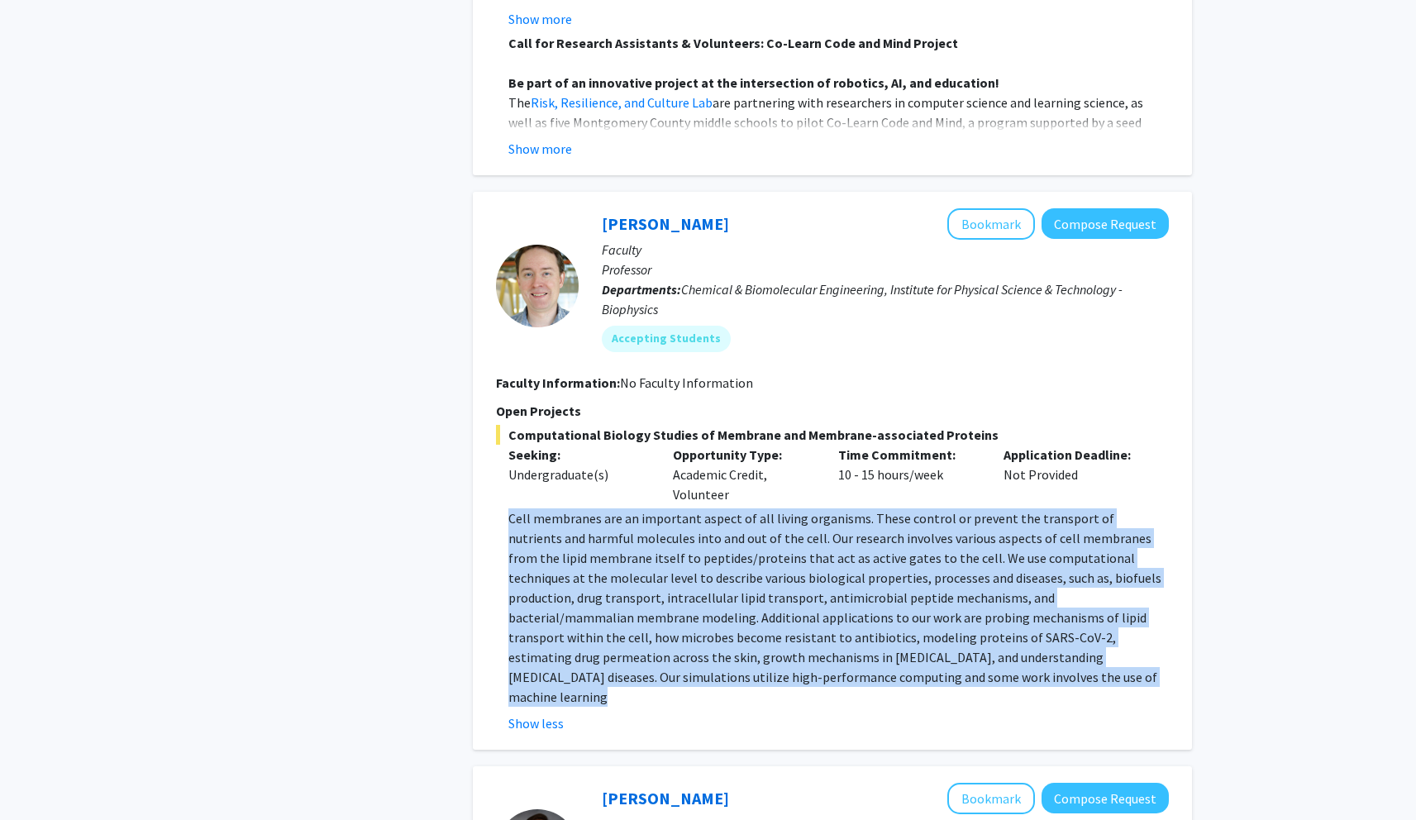
click at [647, 593] on p "Cell membranes are an important aspect of all living organisms. These control o…" at bounding box center [838, 607] width 660 height 198
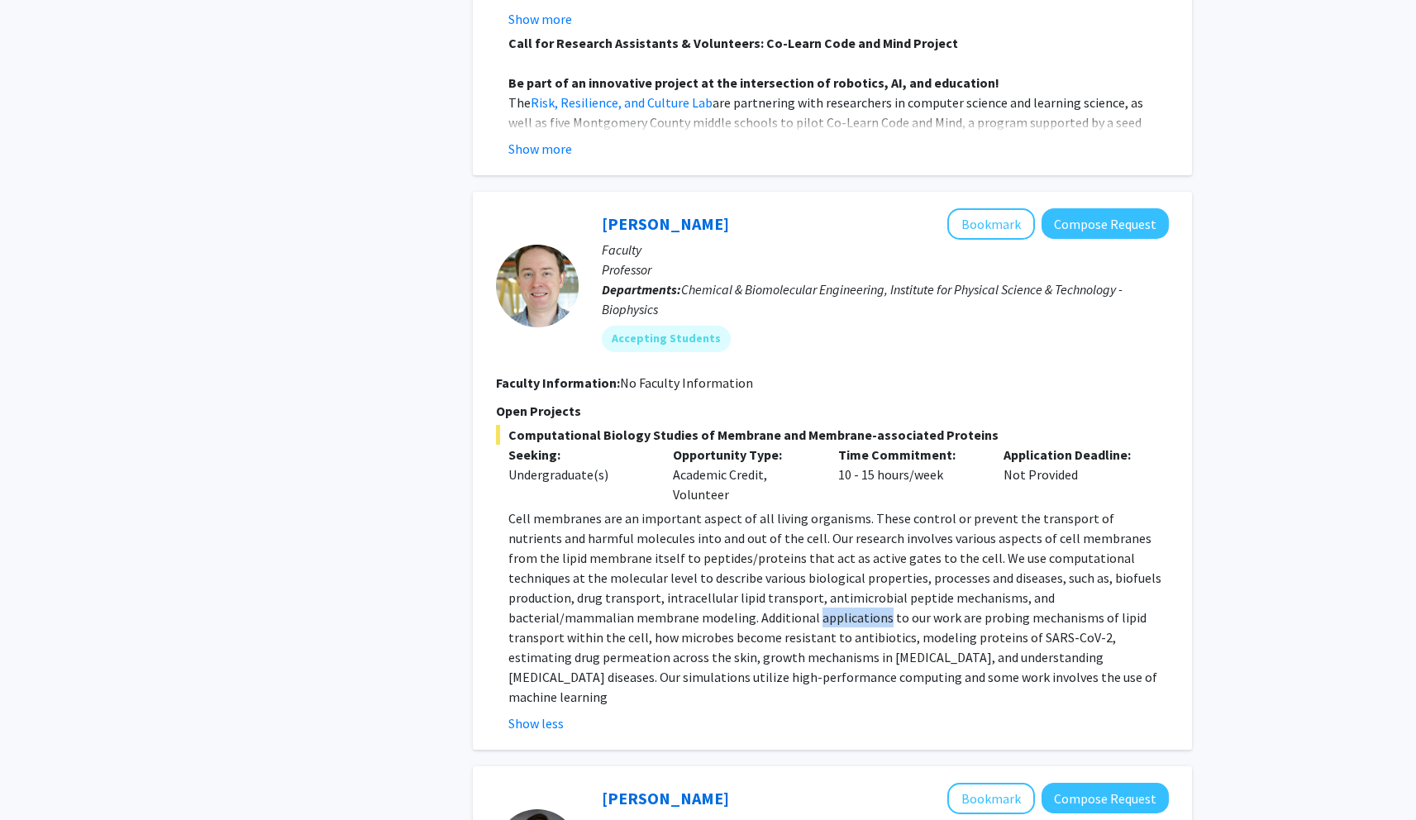
click at [647, 593] on p "Cell membranes are an important aspect of all living organisms. These control o…" at bounding box center [838, 607] width 660 height 198
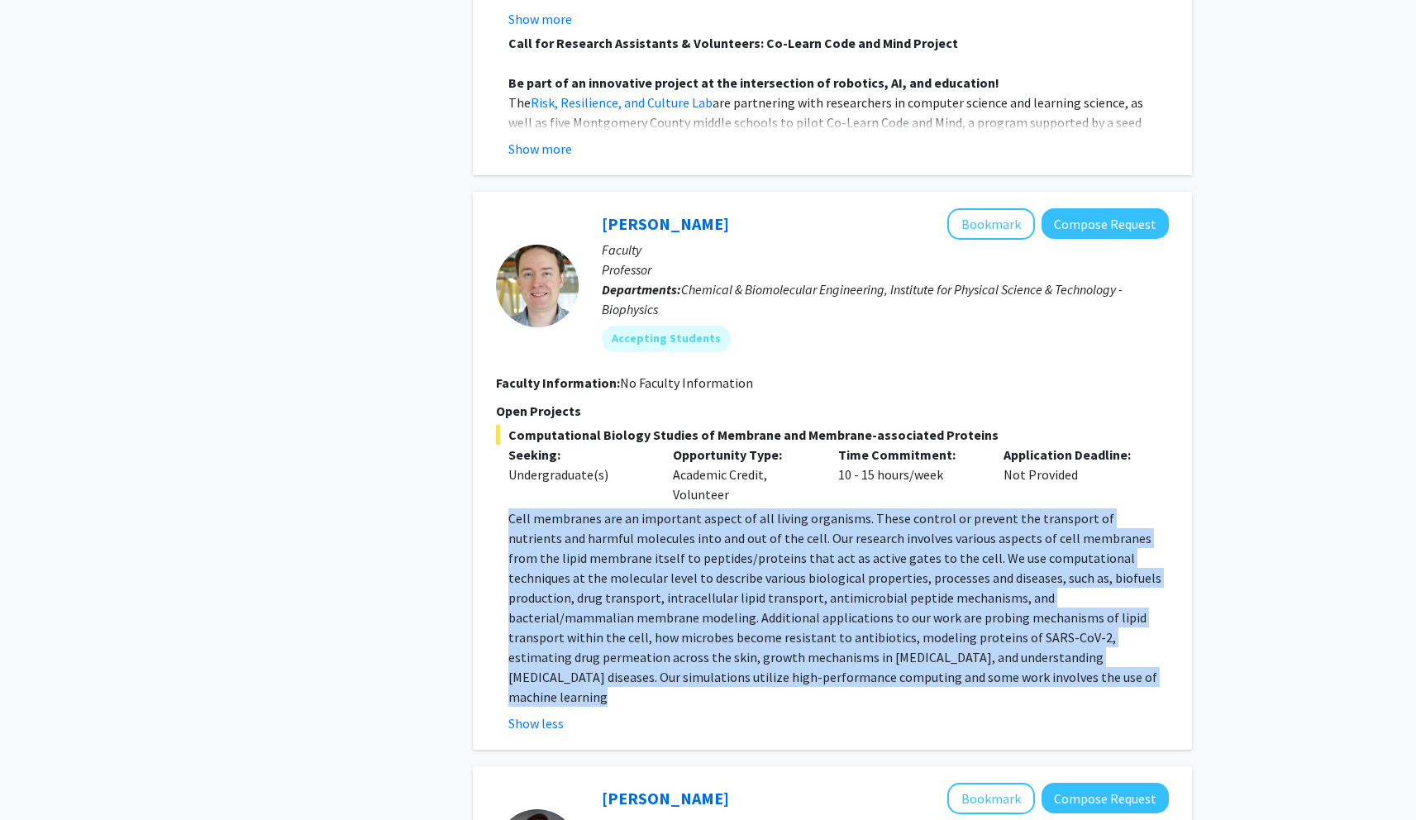
click at [647, 593] on p "Cell membranes are an important aspect of all living organisms. These control o…" at bounding box center [838, 607] width 660 height 198
drag, startPoint x: 931, startPoint y: 454, endPoint x: 834, endPoint y: 447, distance: 97.8
click at [834, 447] on div "Time Commitment: 10 - 15 hours/week" at bounding box center [908, 475] width 165 height 60
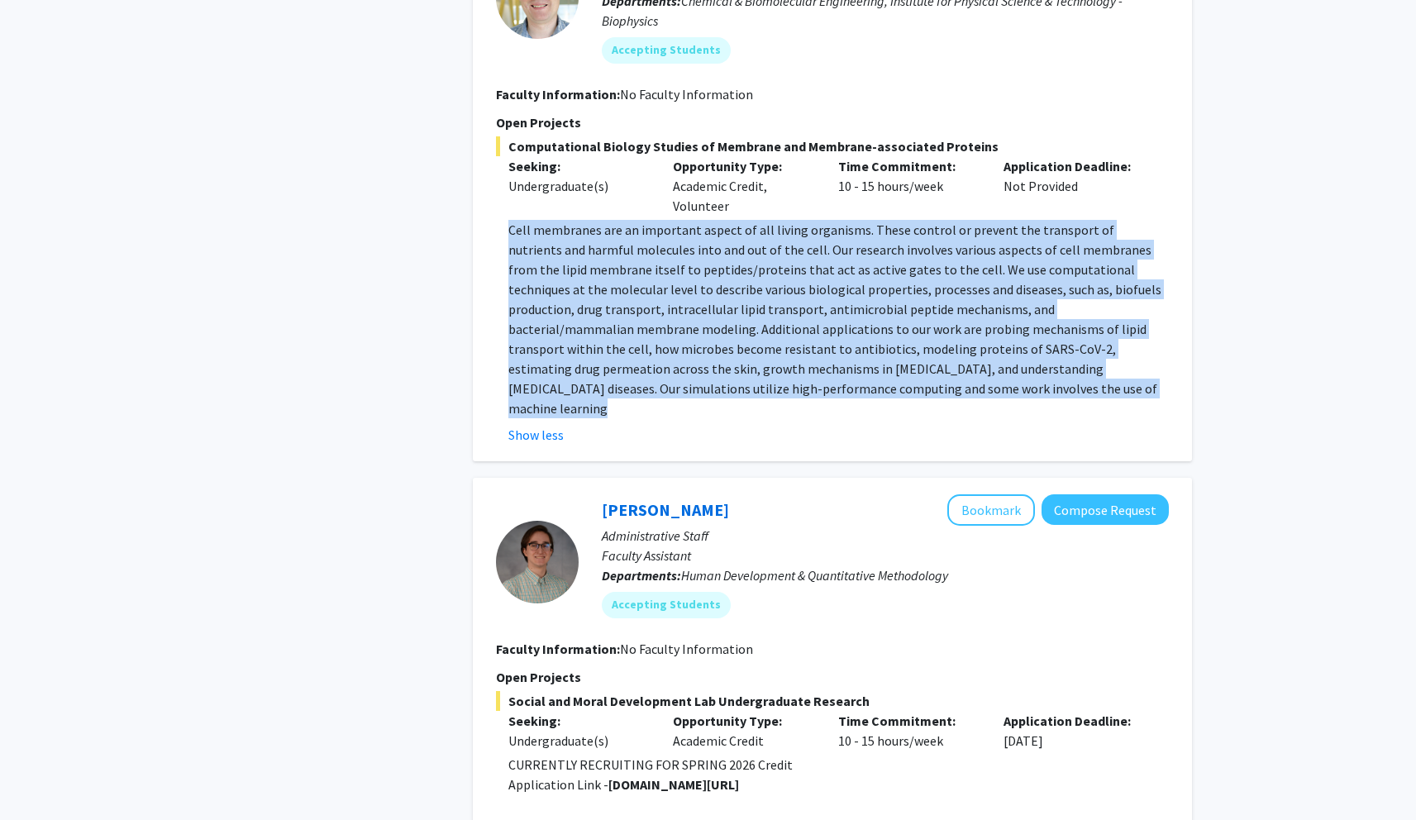
scroll to position [2218, 0]
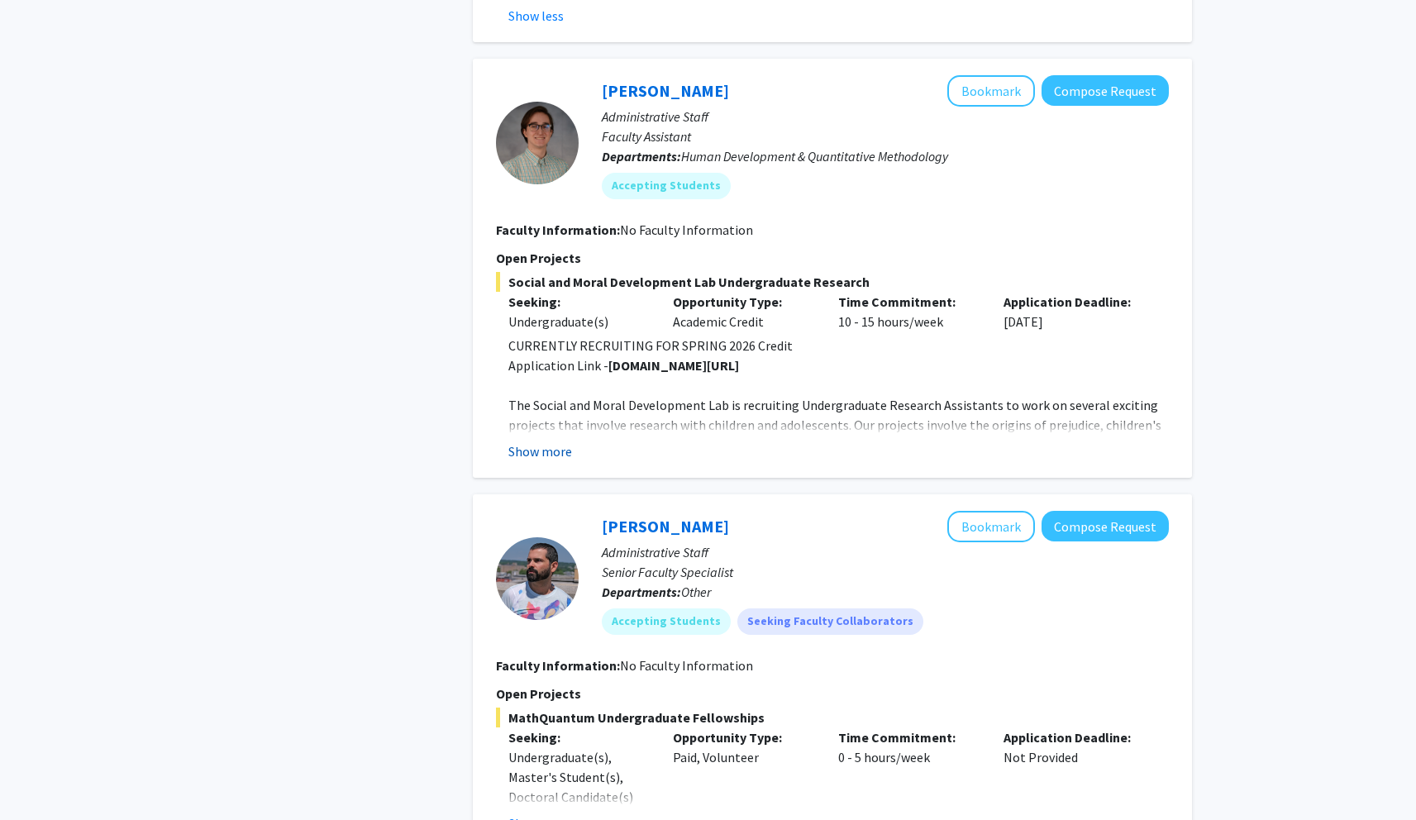
click at [528, 441] on button "Show more" at bounding box center [540, 451] width 64 height 20
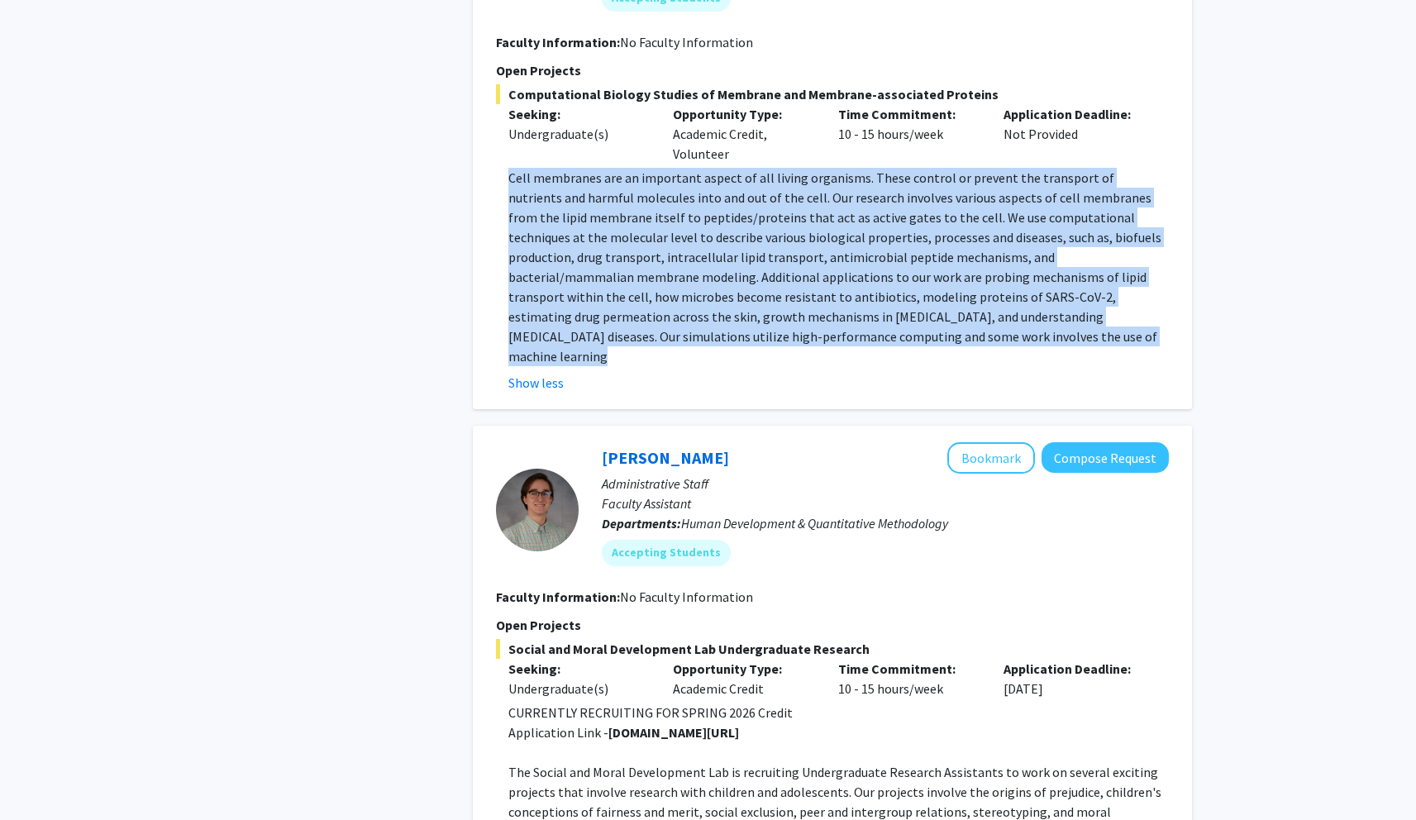
scroll to position [1427, 0]
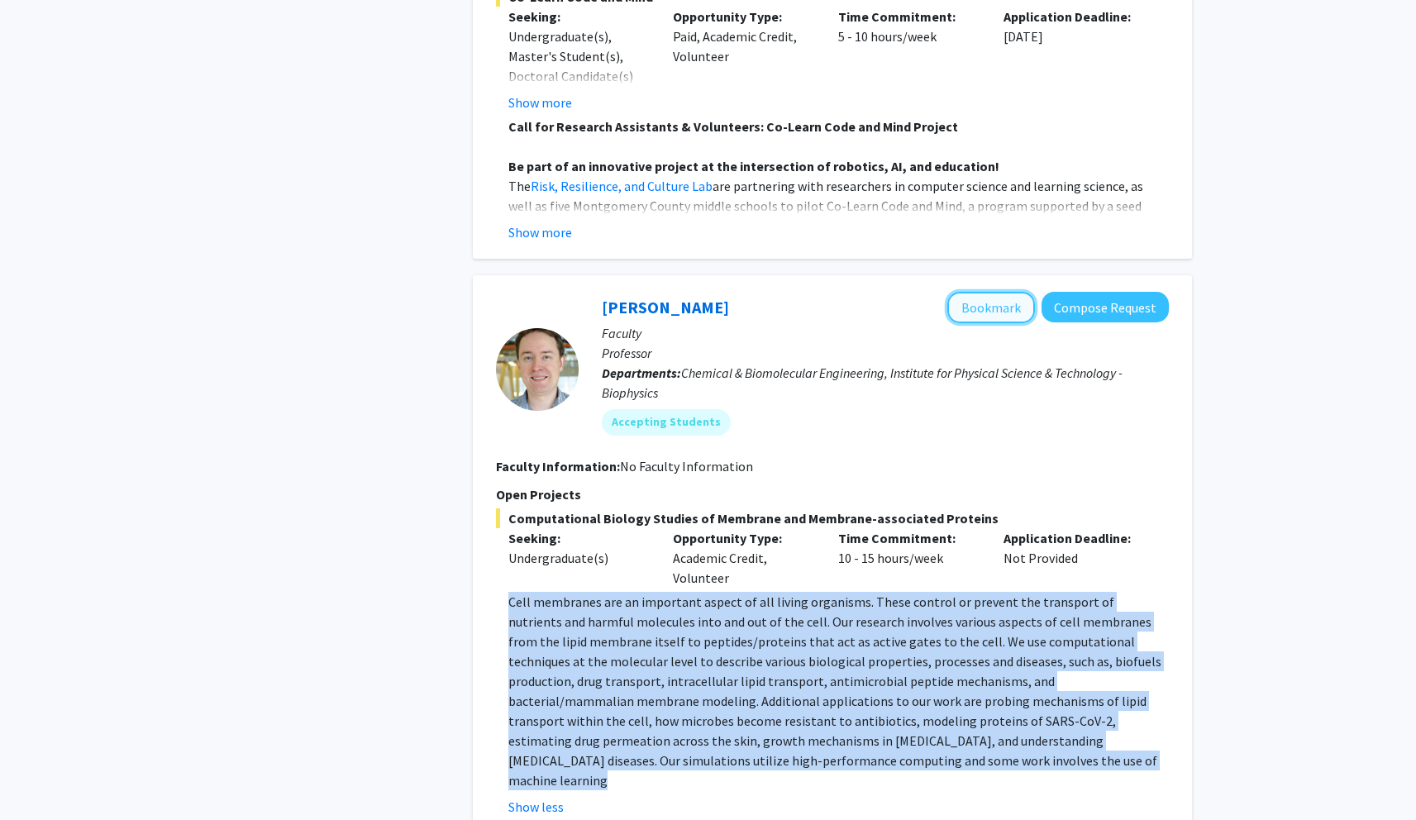
click at [1006, 292] on button "Bookmark" at bounding box center [991, 307] width 88 height 31
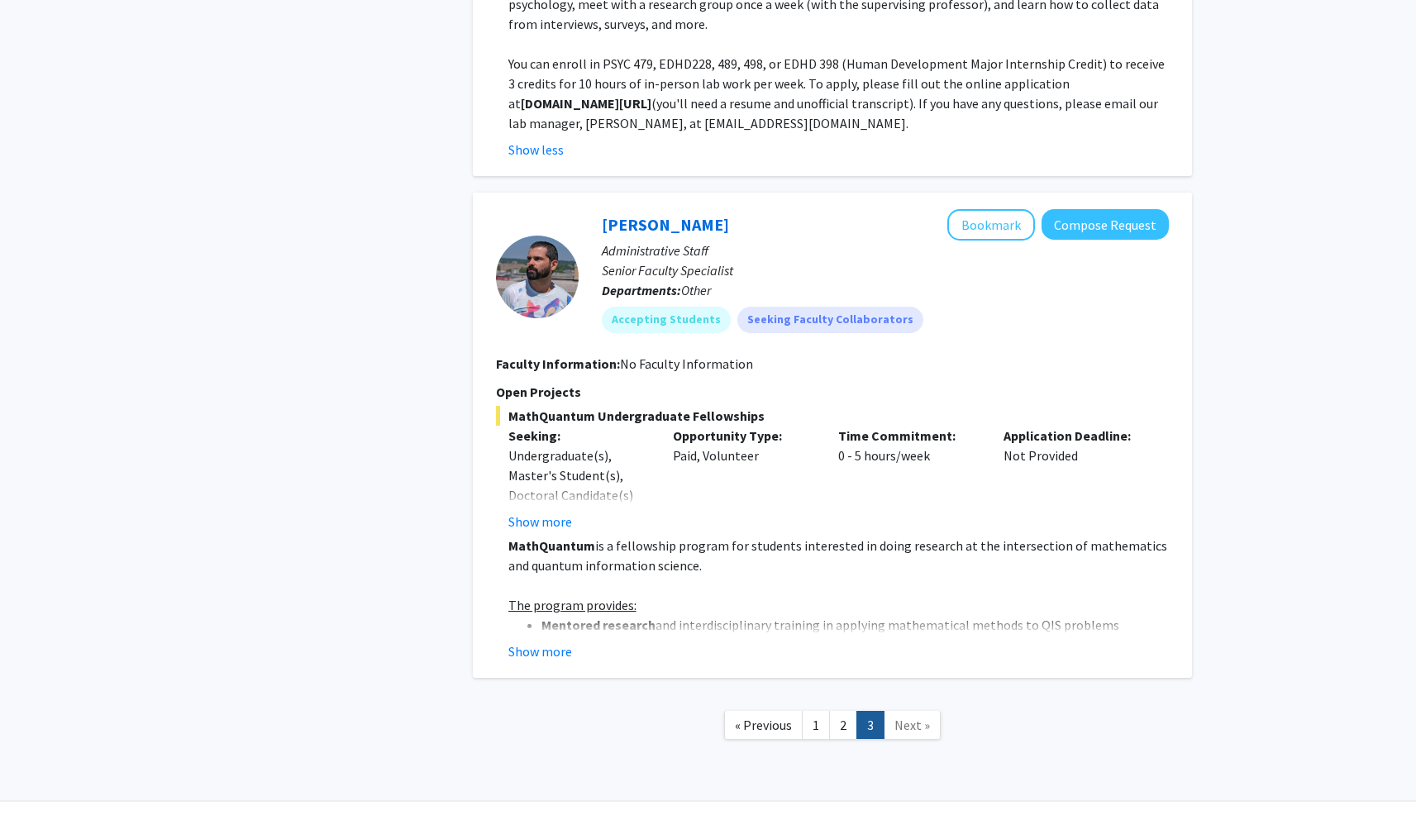
scroll to position [2699, 0]
click at [899, 710] on link "Next »" at bounding box center [912, 724] width 57 height 29
drag, startPoint x: 919, startPoint y: 678, endPoint x: 917, endPoint y: 669, distance: 9.4
click at [919, 716] on span "Next »" at bounding box center [912, 724] width 36 height 17
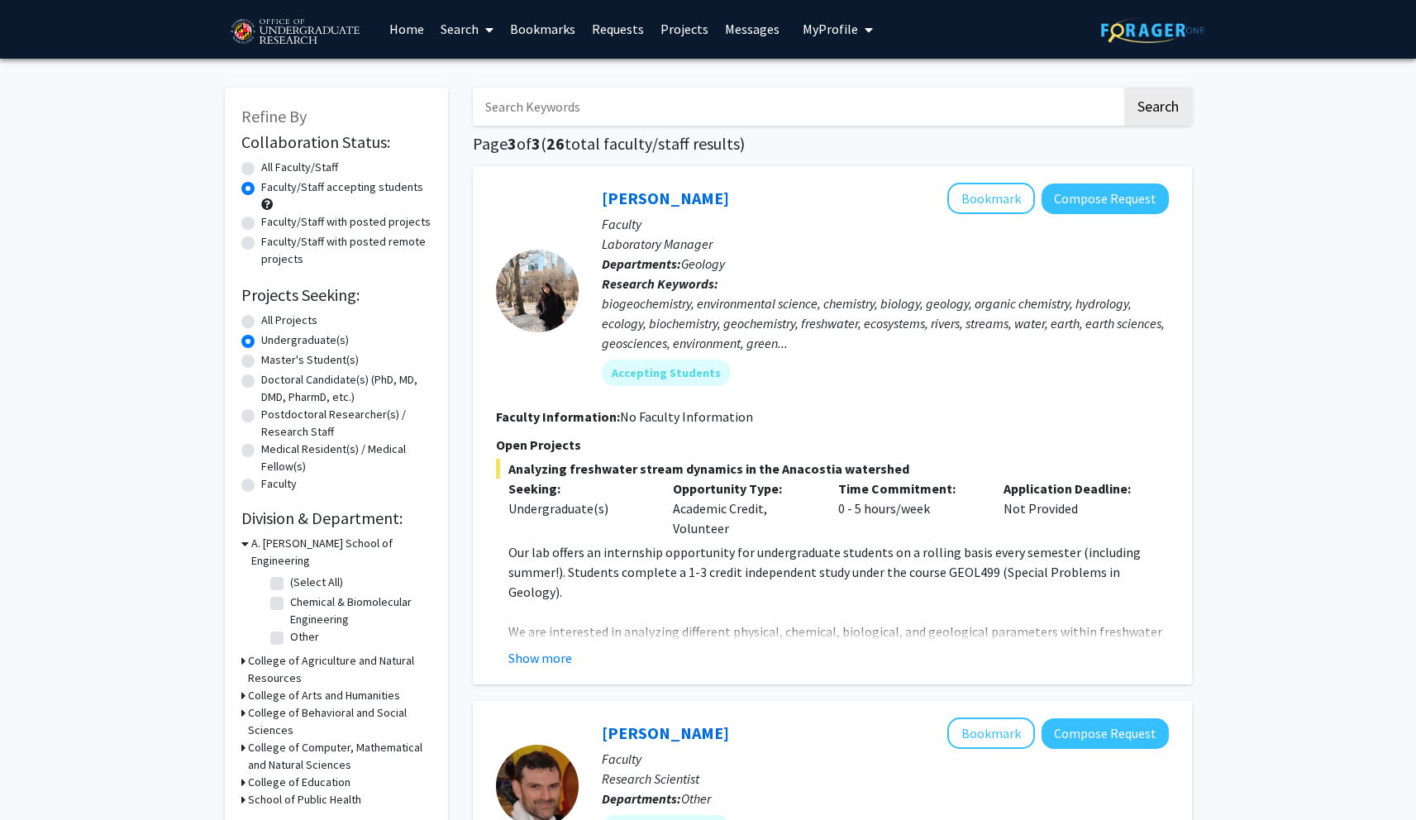
scroll to position [0, 0]
click at [261, 224] on label "Faculty/Staff with posted projects" at bounding box center [345, 222] width 169 height 17
click at [261, 224] on input "Faculty/Staff with posted projects" at bounding box center [266, 219] width 11 height 11
radio input "true"
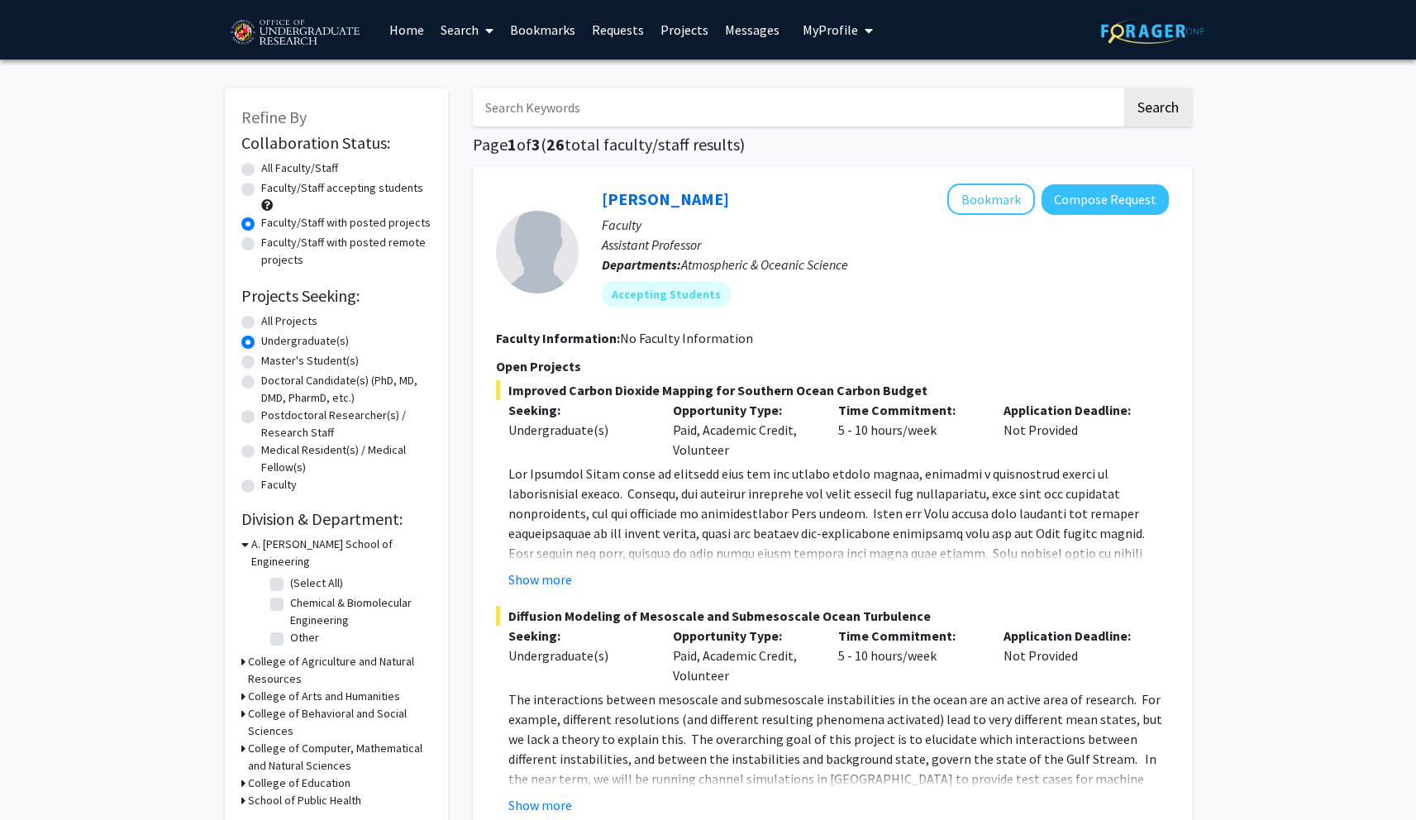
click at [247, 251] on div "Faculty/Staff with posted remote projects" at bounding box center [336, 251] width 190 height 35
click at [246, 251] on div "Faculty/Staff with posted remote projects" at bounding box center [336, 251] width 190 height 35
click at [261, 175] on label "All Faculty/Staff" at bounding box center [299, 168] width 77 height 17
click at [261, 170] on input "All Faculty/Staff" at bounding box center [266, 165] width 11 height 11
radio input "true"
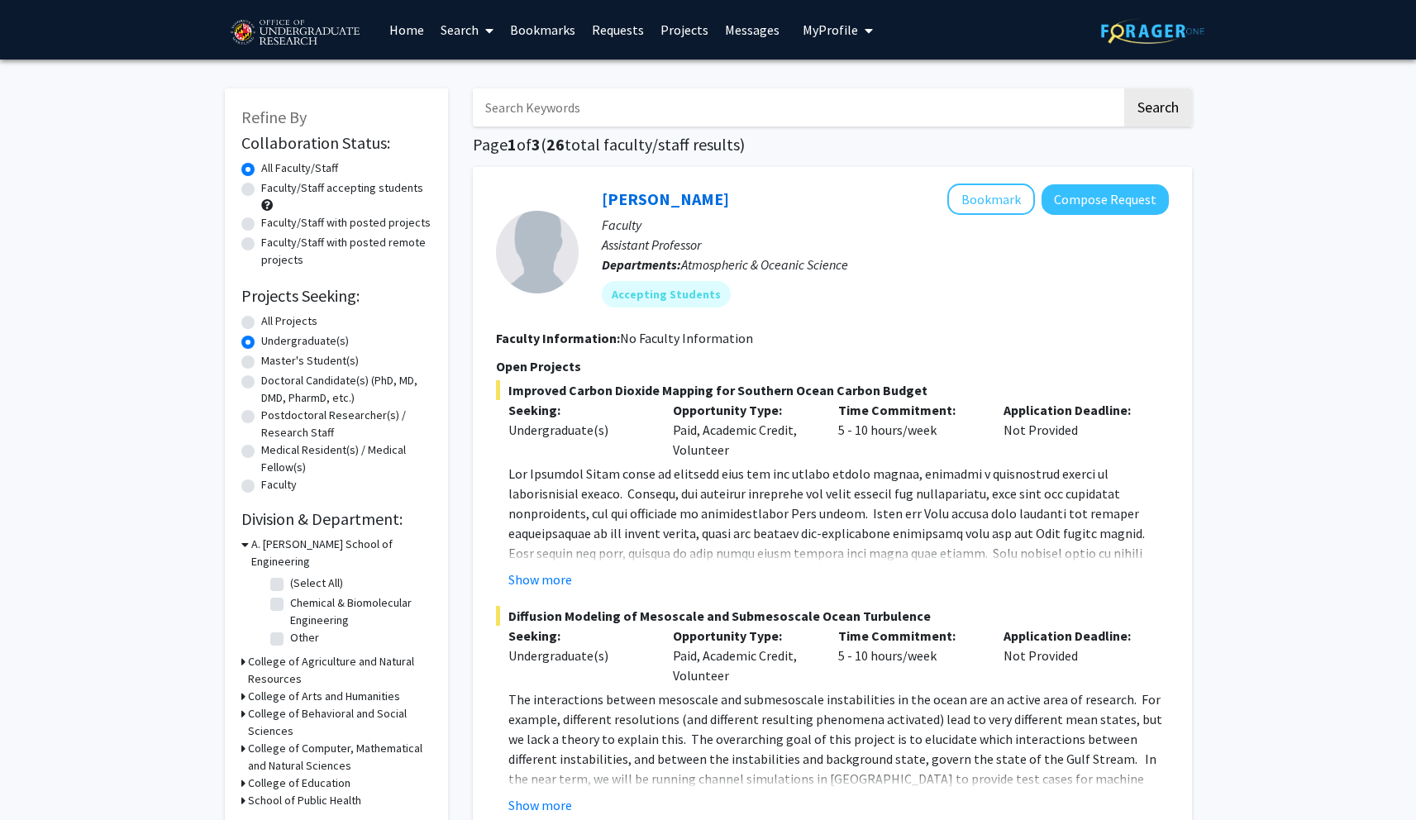
click at [261, 324] on label "All Projects" at bounding box center [289, 320] width 56 height 17
click at [261, 323] on input "All Projects" at bounding box center [266, 317] width 11 height 11
radio input "true"
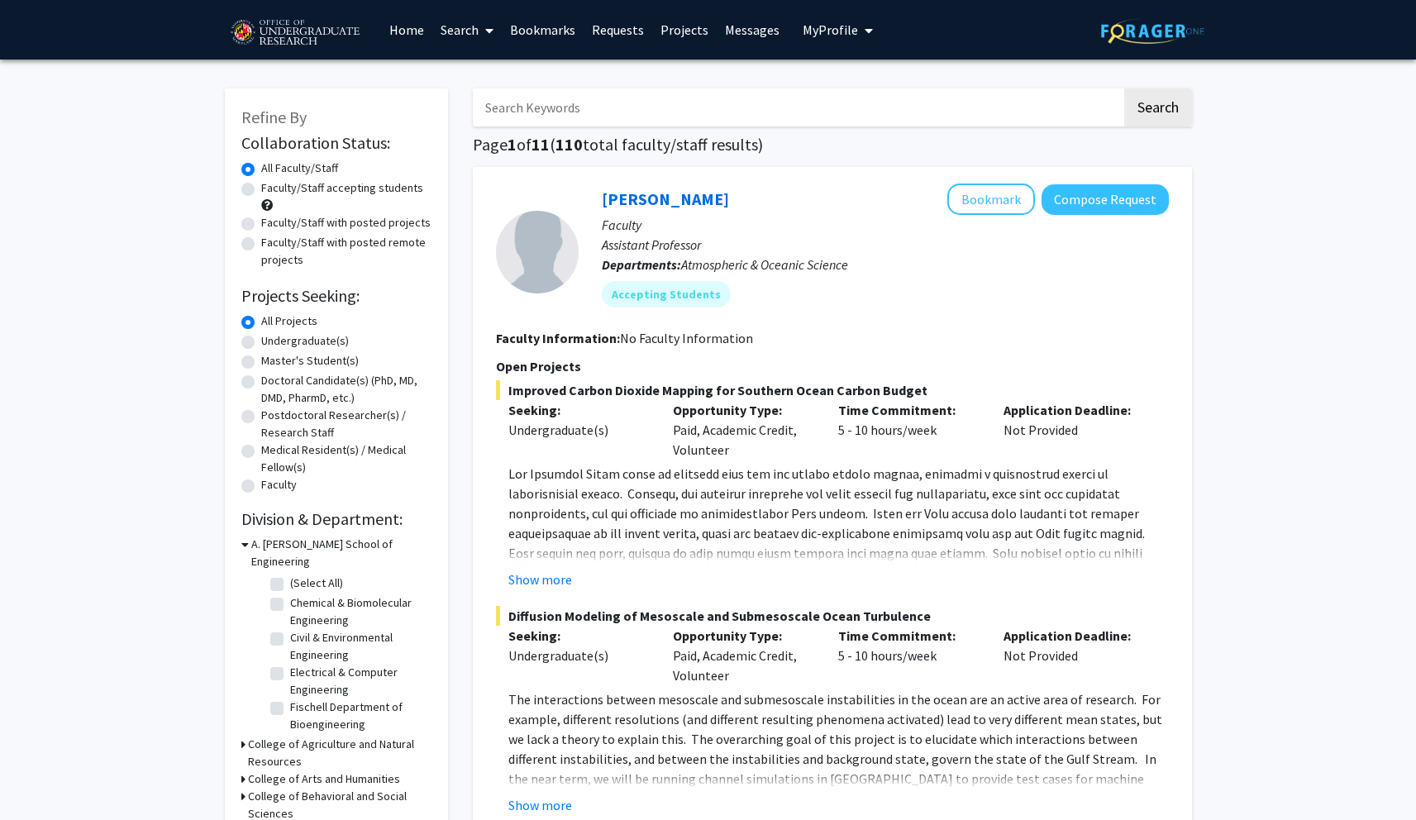
click at [261, 345] on label "Undergraduate(s)" at bounding box center [305, 340] width 88 height 17
click at [261, 343] on input "Undergraduate(s)" at bounding box center [266, 337] width 11 height 11
radio input "true"
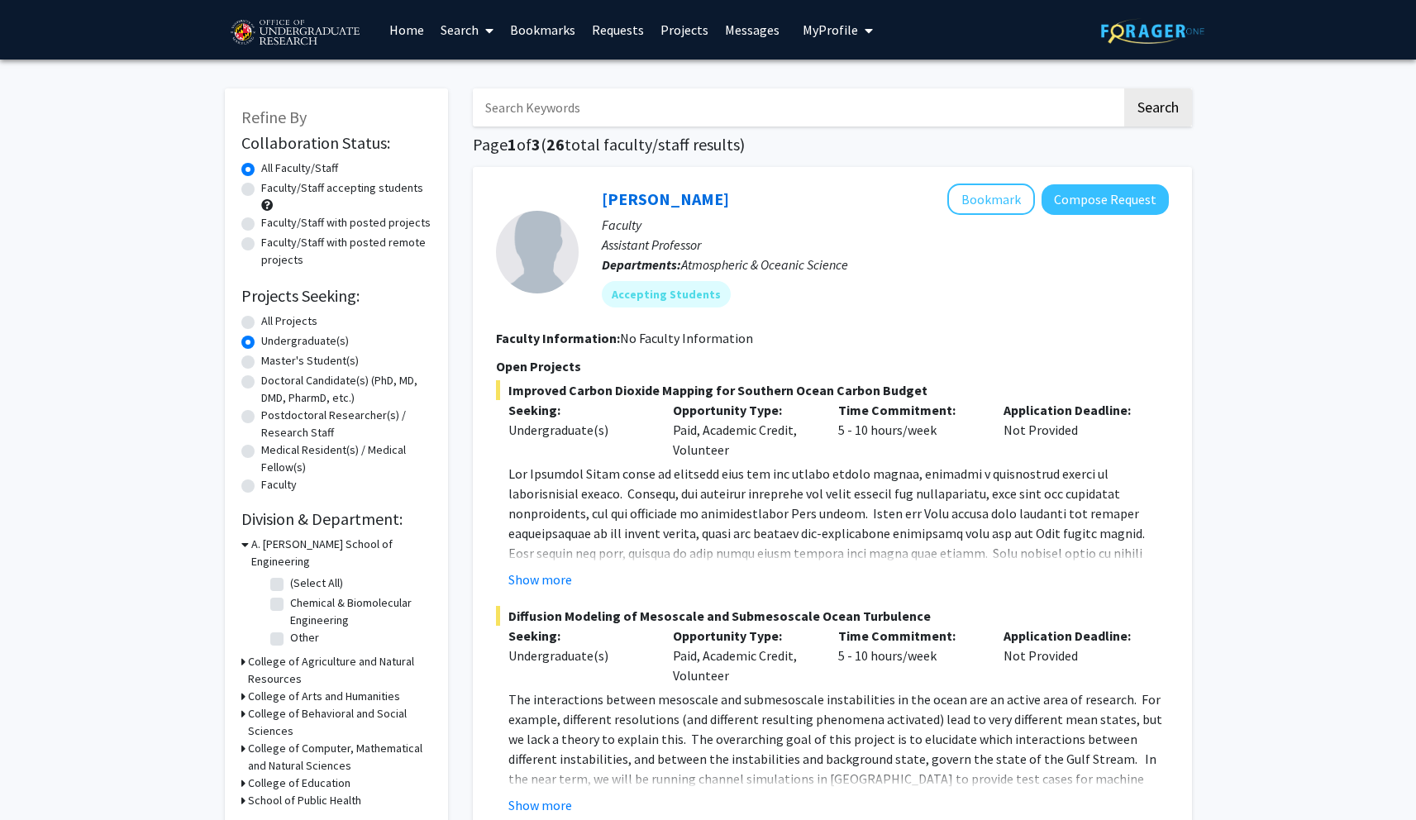
click at [261, 325] on label "All Projects" at bounding box center [289, 320] width 56 height 17
click at [261, 323] on input "All Projects" at bounding box center [266, 317] width 11 height 11
radio input "true"
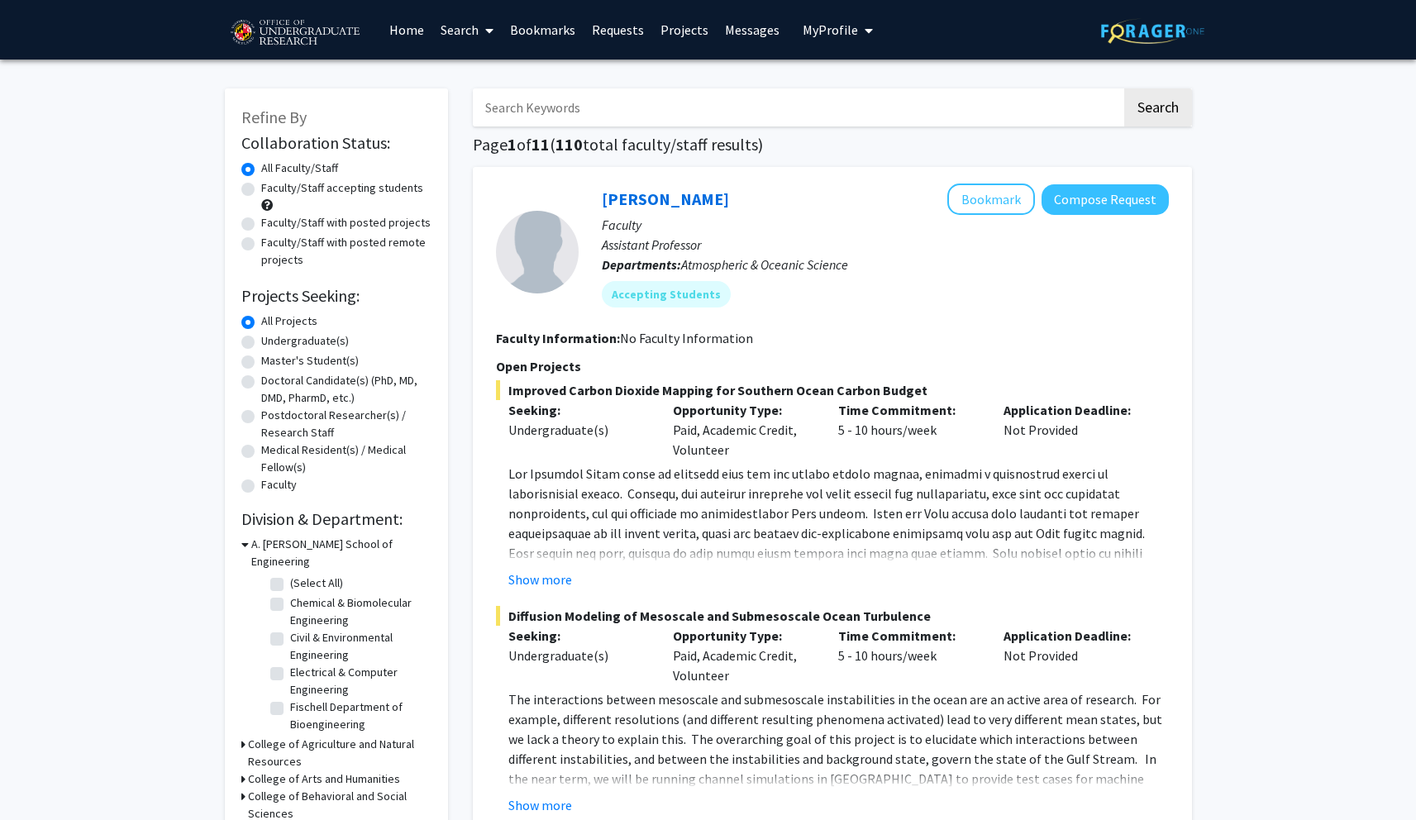
click at [290, 574] on label "(Select All)" at bounding box center [316, 582] width 53 height 17
click at [290, 574] on input "(Select All)" at bounding box center [295, 579] width 11 height 11
checkbox input "true"
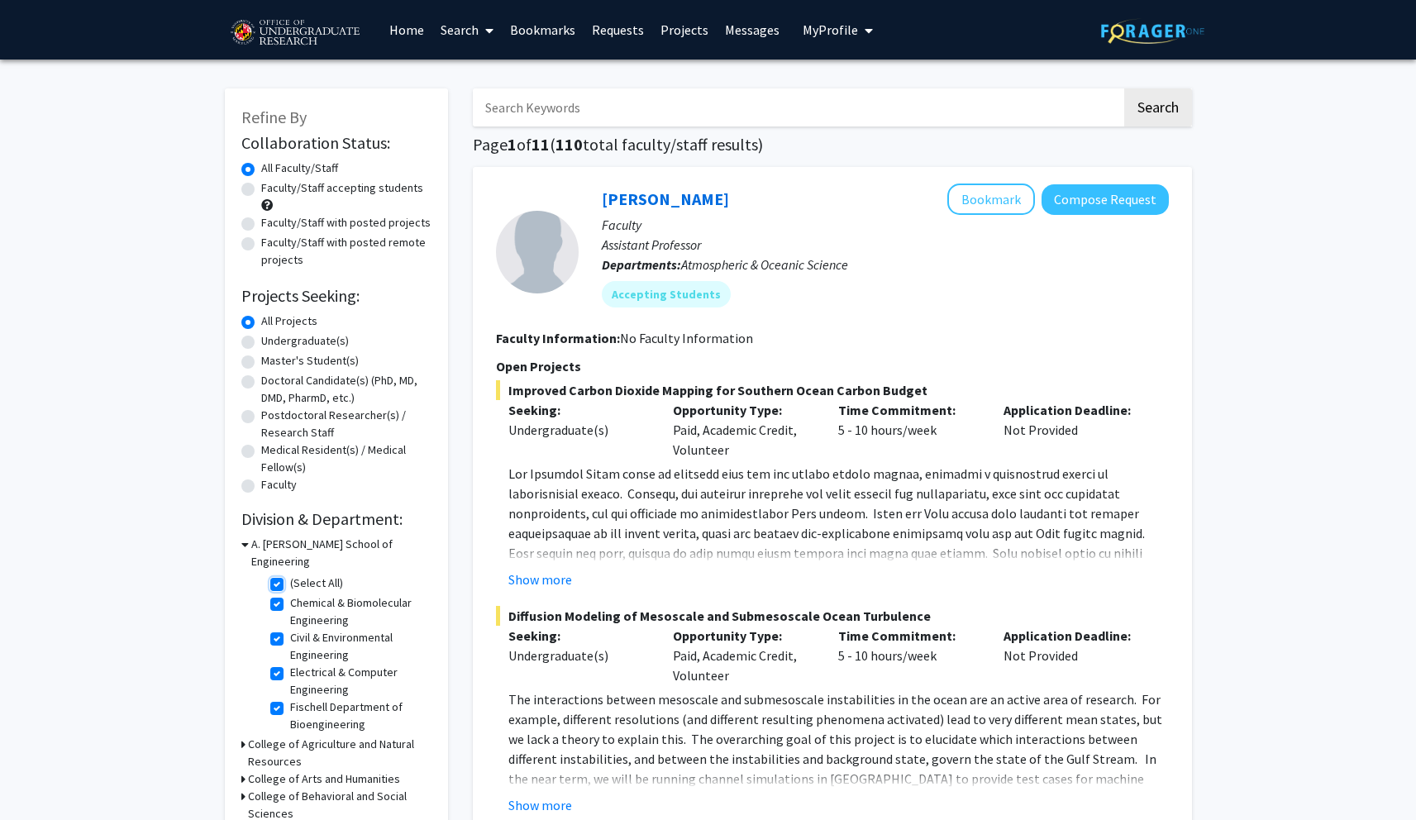
checkbox input "true"
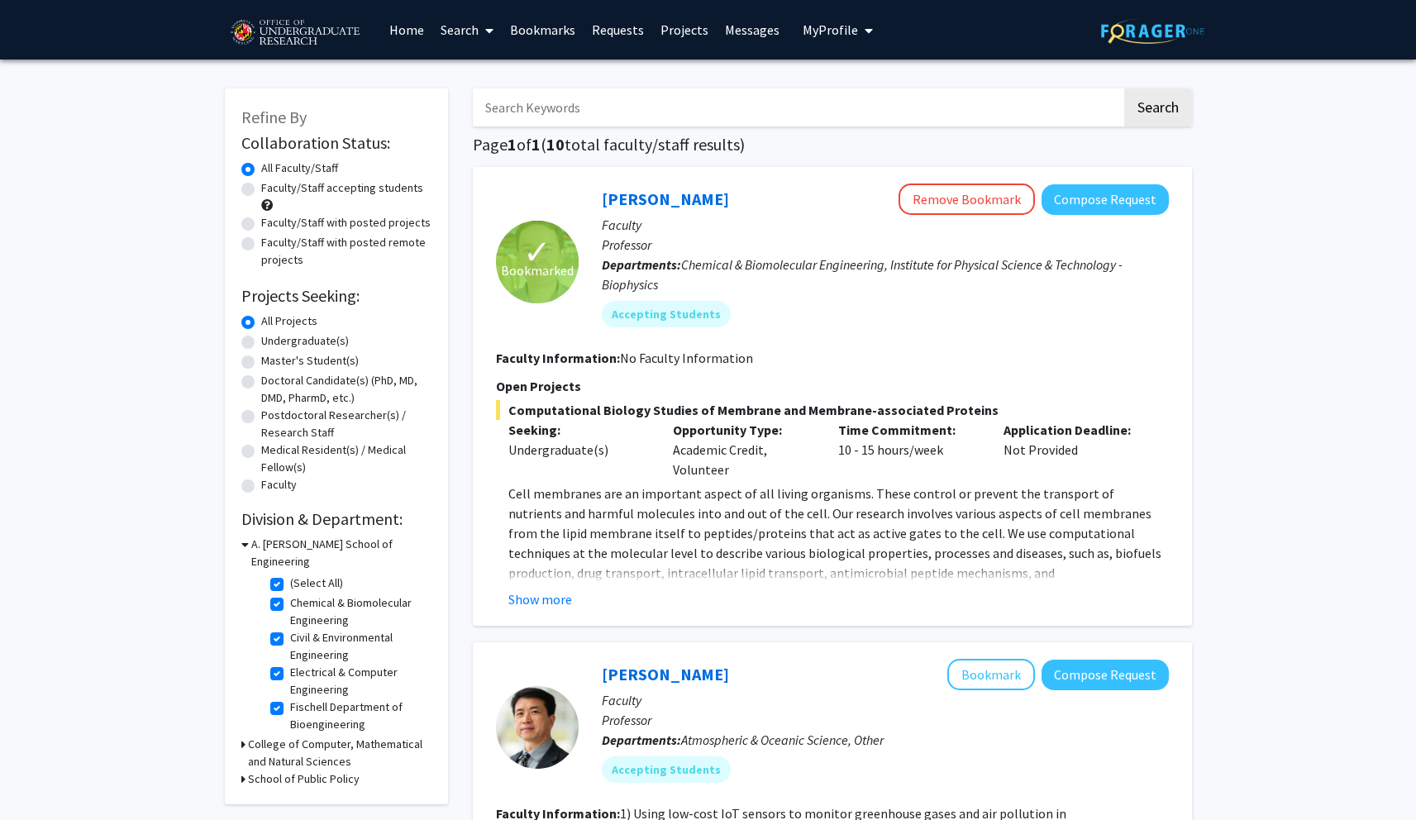
click at [333, 736] on h3 "College of Computer, Mathematical and Natural Sciences" at bounding box center [339, 753] width 183 height 35
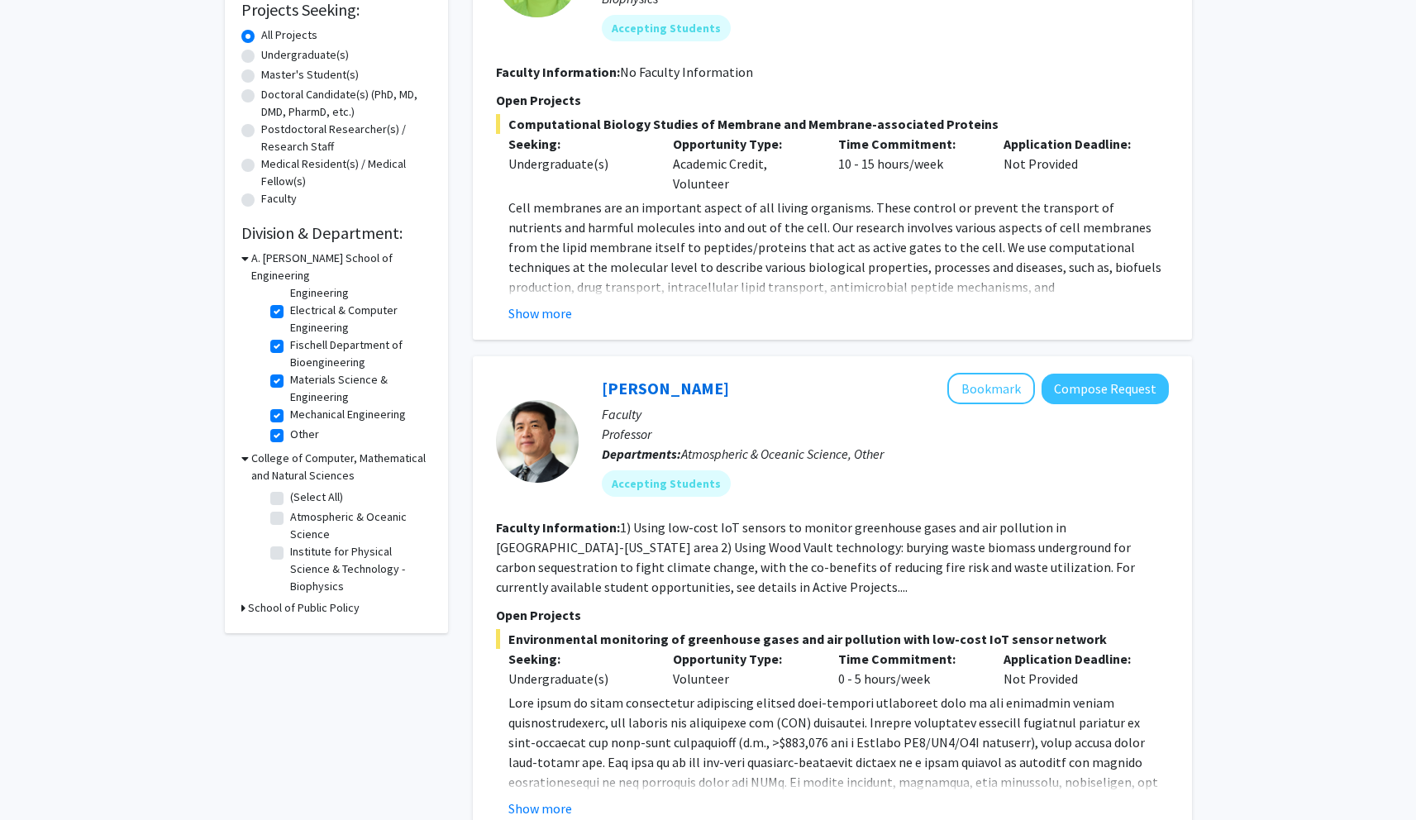
scroll to position [294, 0]
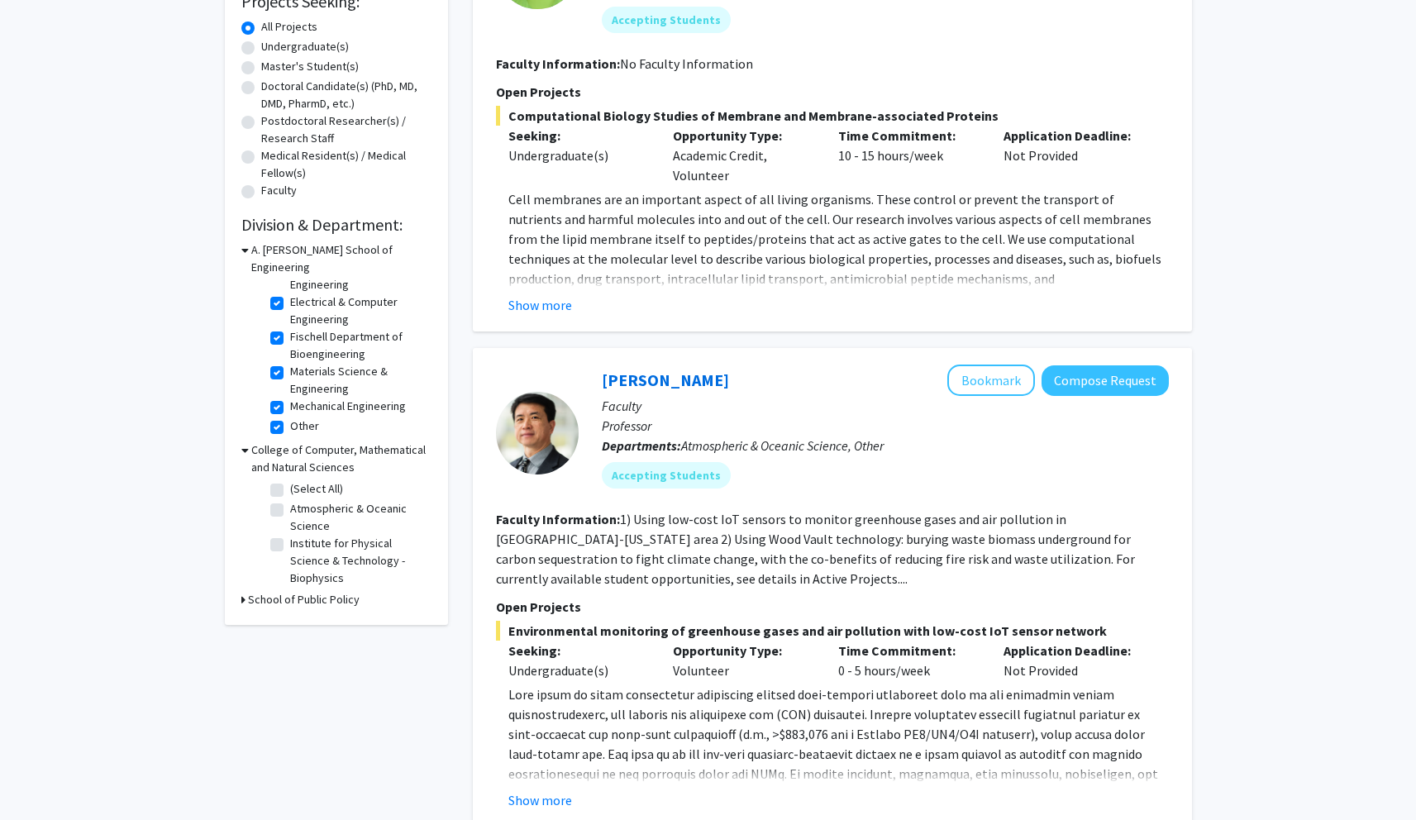
click at [290, 480] on label "(Select All)" at bounding box center [316, 488] width 53 height 17
click at [290, 480] on input "(Select All)" at bounding box center [295, 485] width 11 height 11
checkbox input "true"
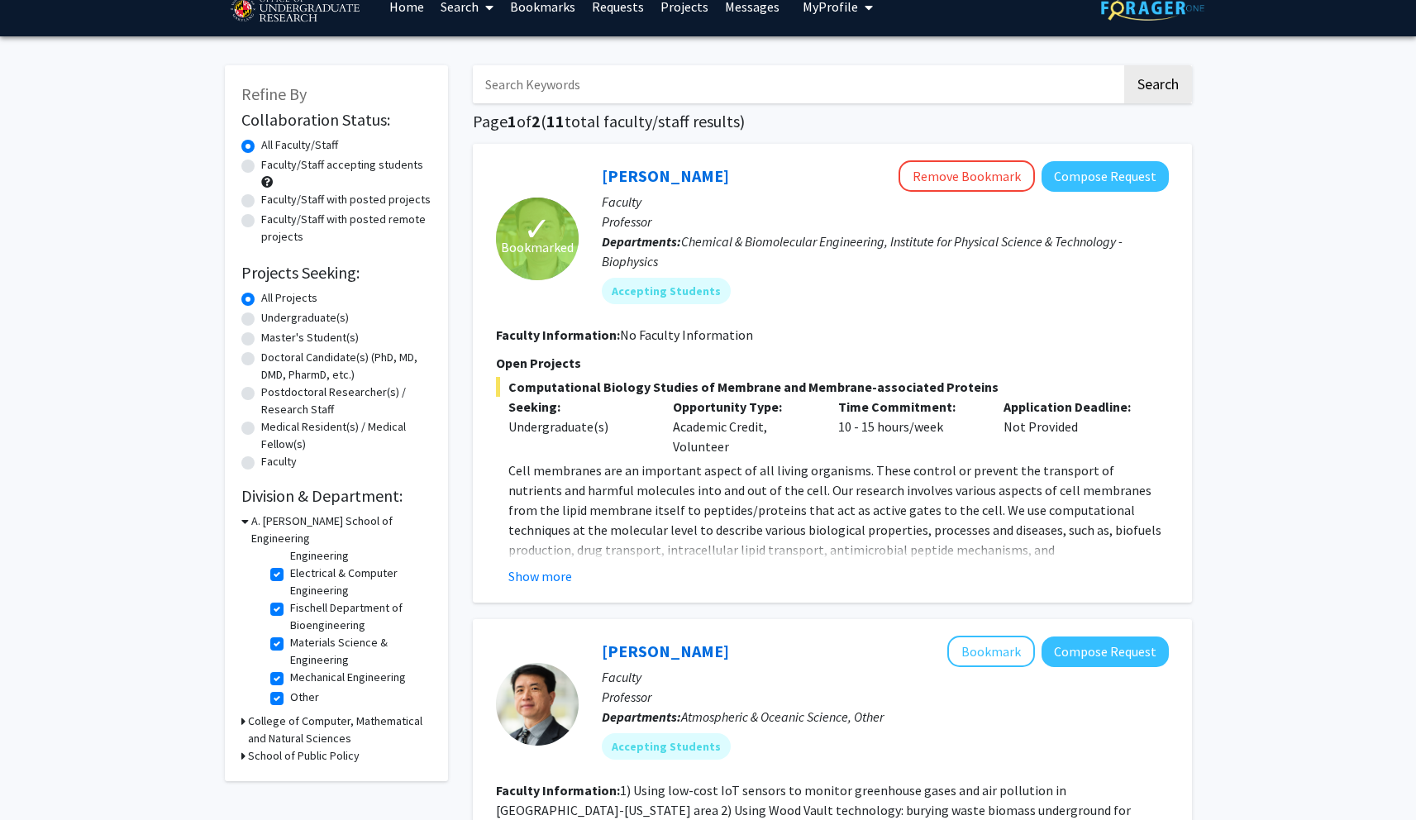
scroll to position [23, 0]
click at [286, 712] on h3 "College of Computer, Mathematical and Natural Sciences" at bounding box center [339, 729] width 183 height 35
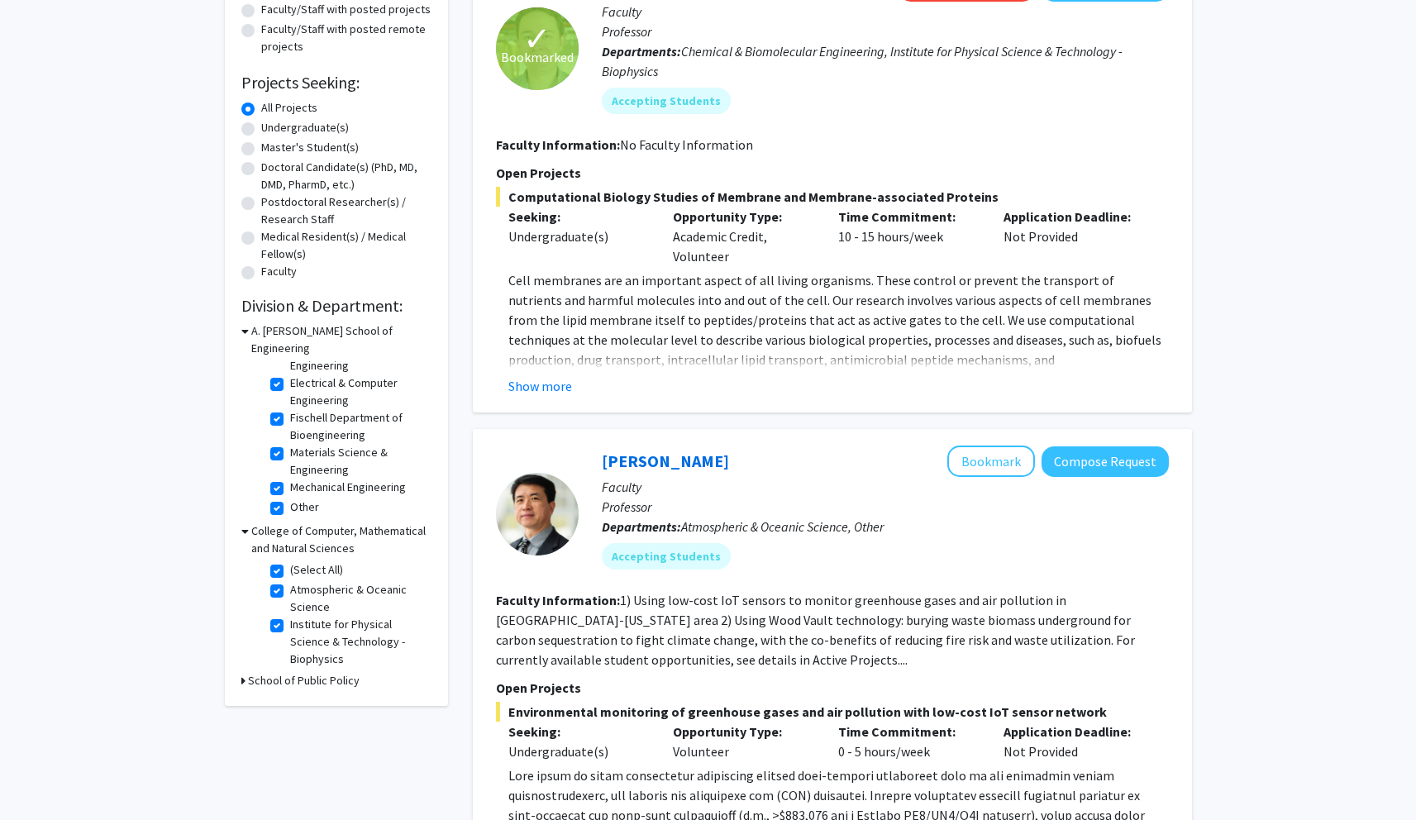
scroll to position [196, 0]
